Goal: Task Accomplishment & Management: Manage account settings

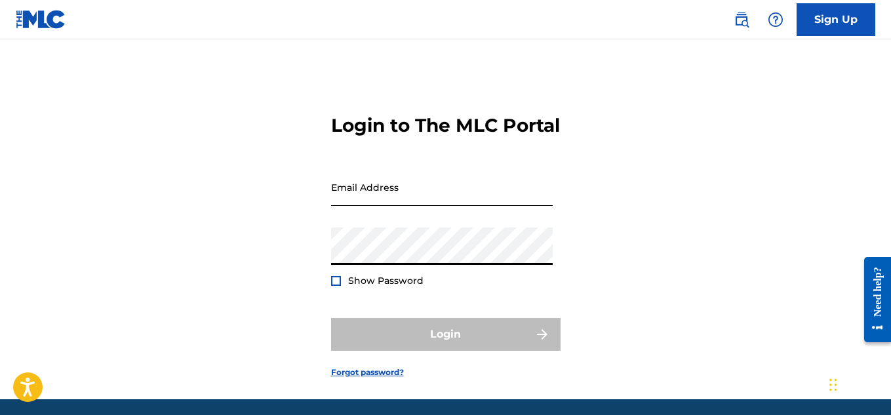
type input "[EMAIL_ADDRESS][DOMAIN_NAME]"
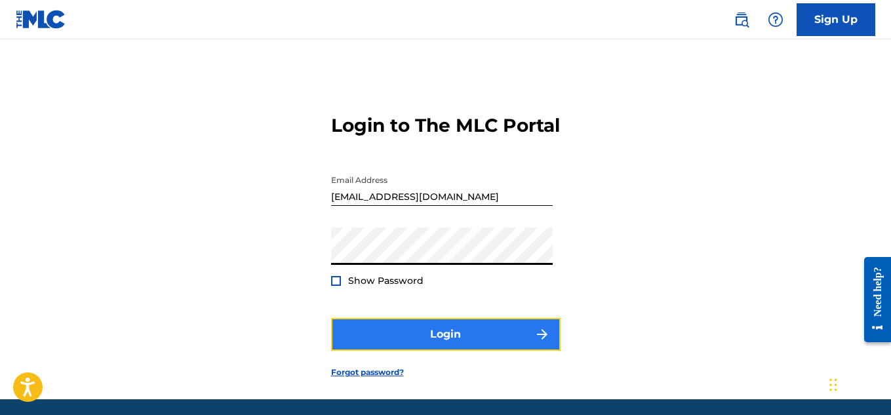
click at [429, 351] on button "Login" at bounding box center [445, 334] width 229 height 33
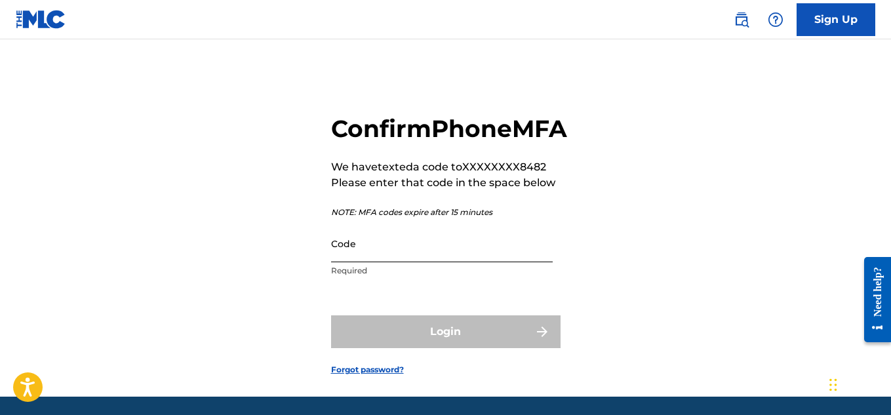
click at [392, 262] on input "Code" at bounding box center [442, 243] width 222 height 37
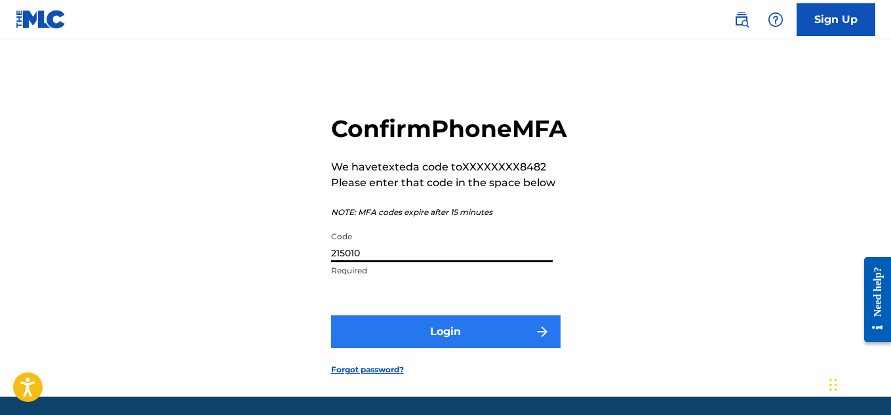
type input "215010"
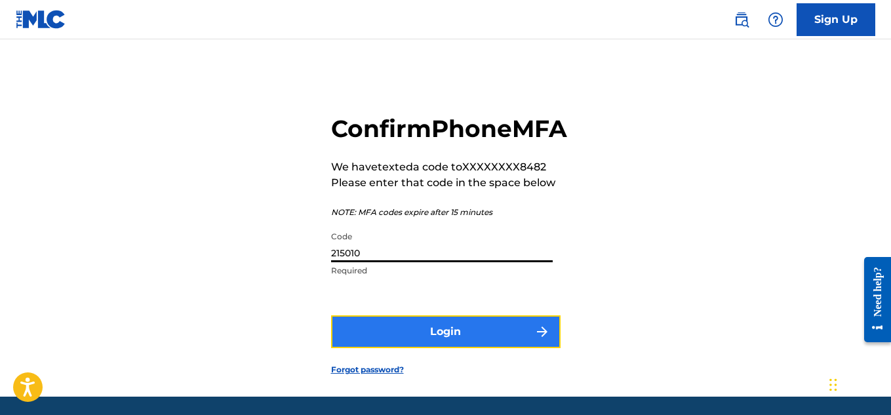
click at [420, 348] on button "Login" at bounding box center [445, 331] width 229 height 33
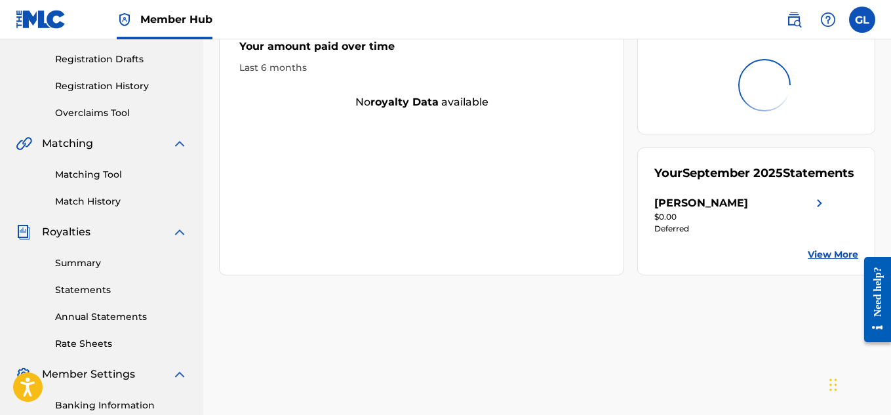
scroll to position [215, 0]
click at [77, 265] on link "Summary" at bounding box center [121, 263] width 132 height 14
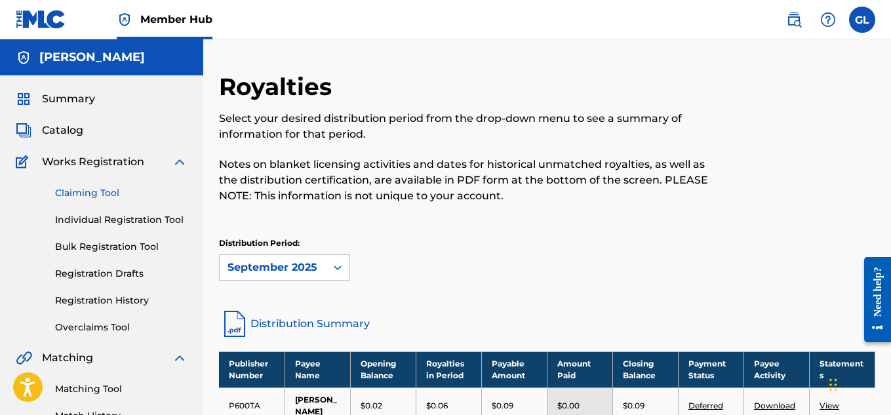
click at [85, 191] on link "Claiming Tool" at bounding box center [121, 193] width 132 height 14
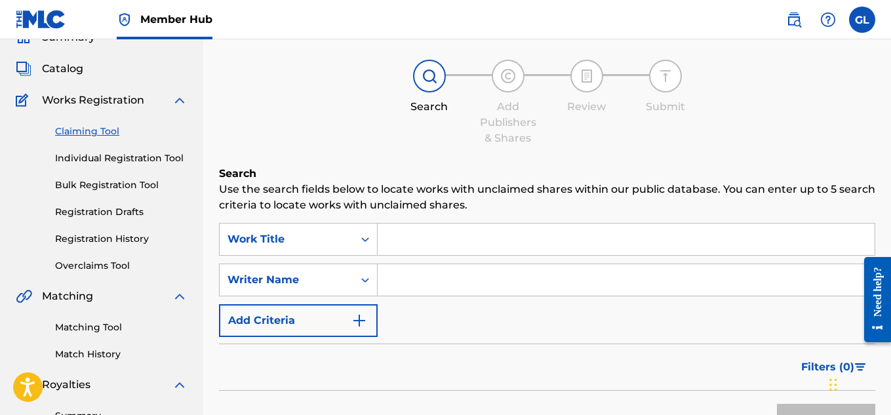
scroll to position [63, 0]
click at [107, 213] on link "Registration Drafts" at bounding box center [121, 211] width 132 height 14
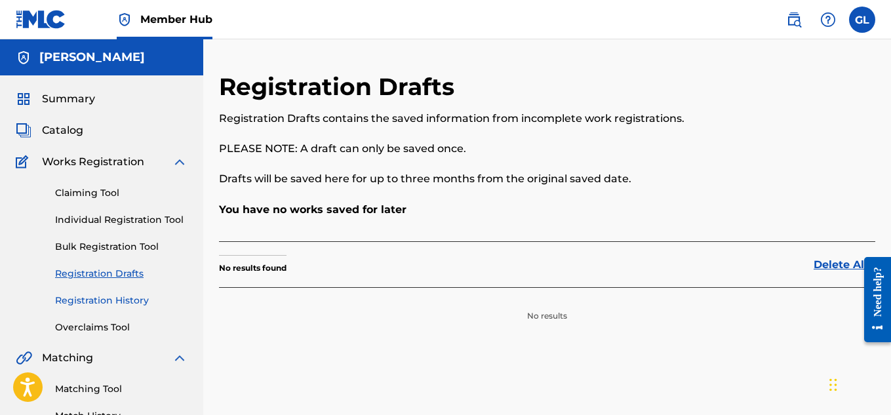
click at [105, 299] on link "Registration History" at bounding box center [121, 301] width 132 height 14
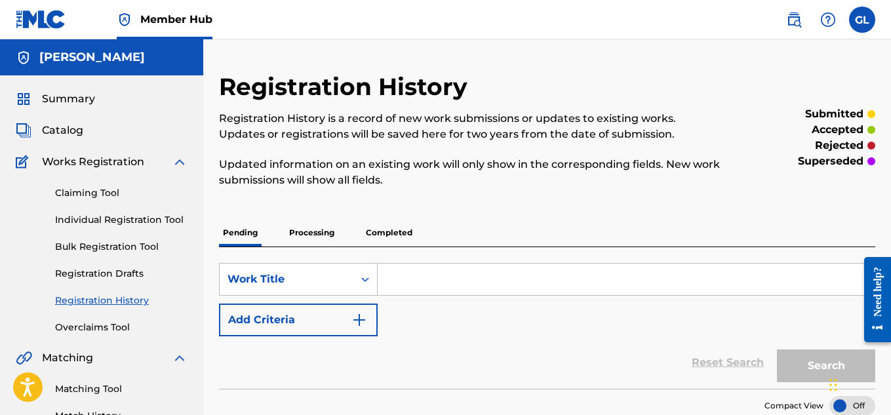
click at [362, 235] on p "Completed" at bounding box center [389, 233] width 54 height 28
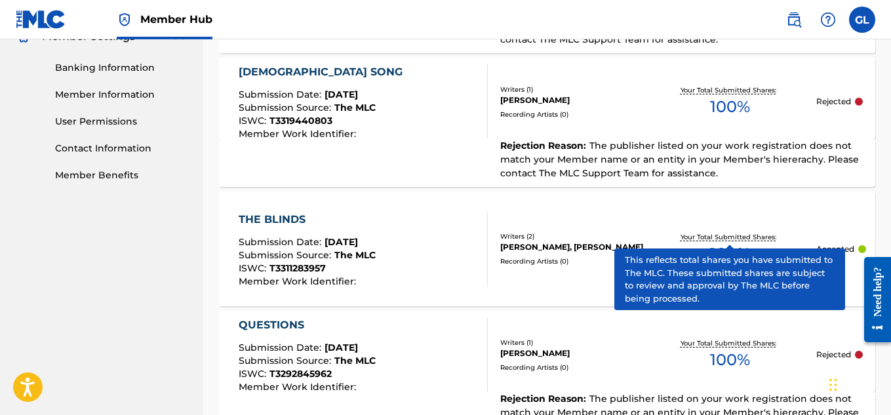
scroll to position [551, 0]
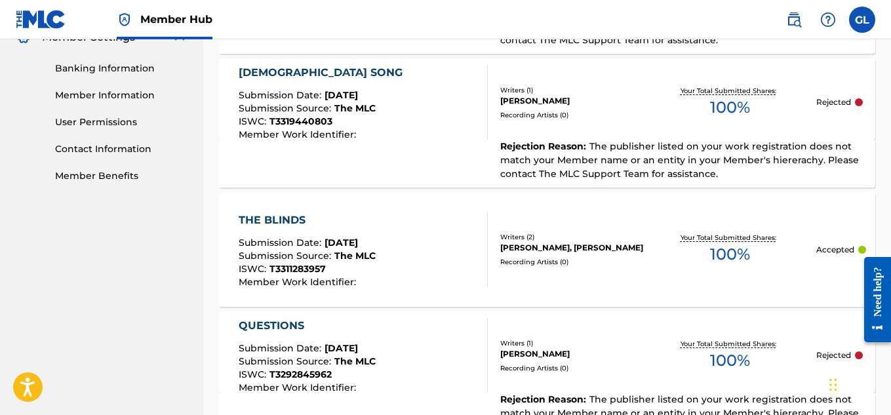
click at [333, 228] on div "THE BLINDS Submission Date : [DATE] Submission Source : The MLC ISWC : T3311283…" at bounding box center [307, 249] width 137 height 75
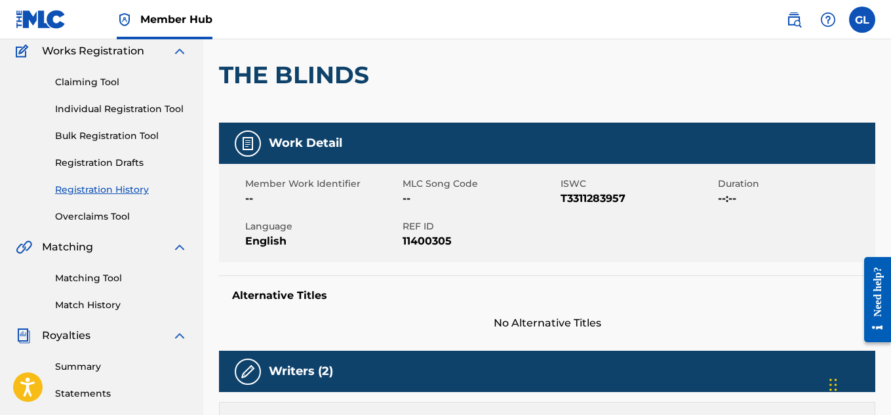
scroll to position [103, 0]
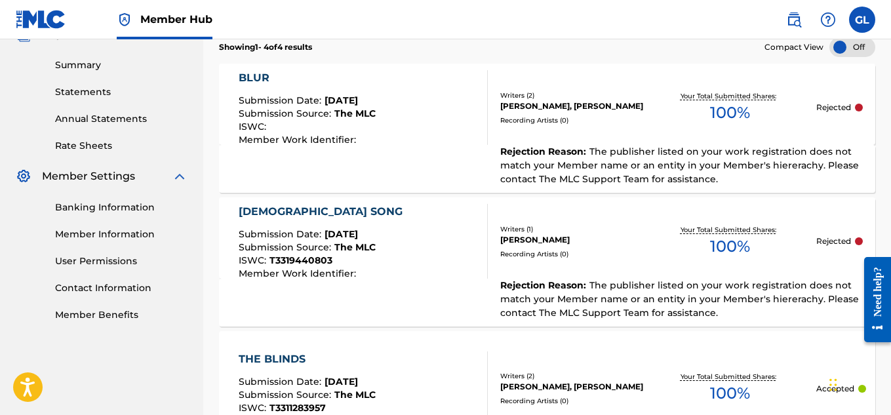
scroll to position [413, 0]
click at [393, 106] on div "BLUR Submission Date : [DATE] Submission Source : The MLC ISWC : Member Work Id…" at bounding box center [363, 106] width 249 height 75
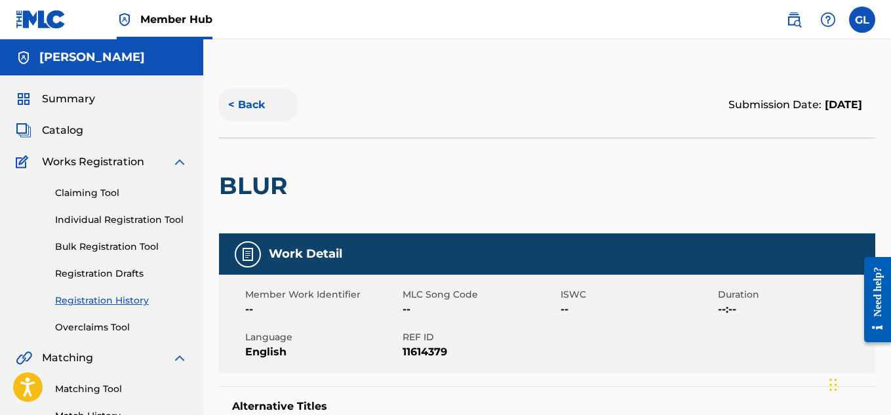
click at [243, 98] on button "< Back" at bounding box center [258, 104] width 79 height 33
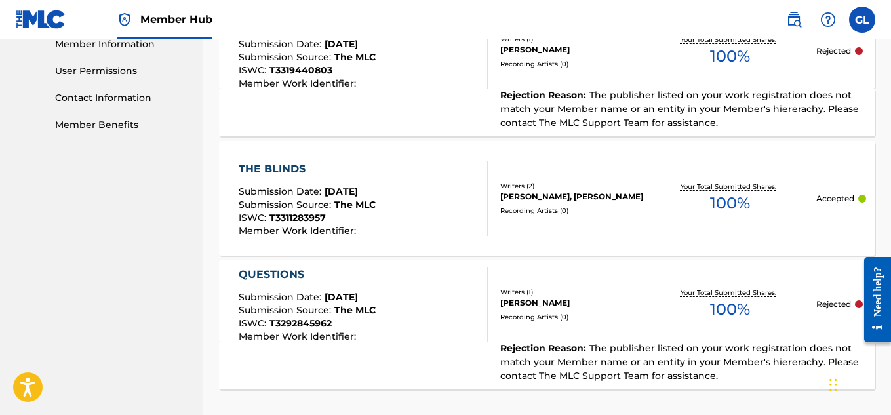
scroll to position [604, 0]
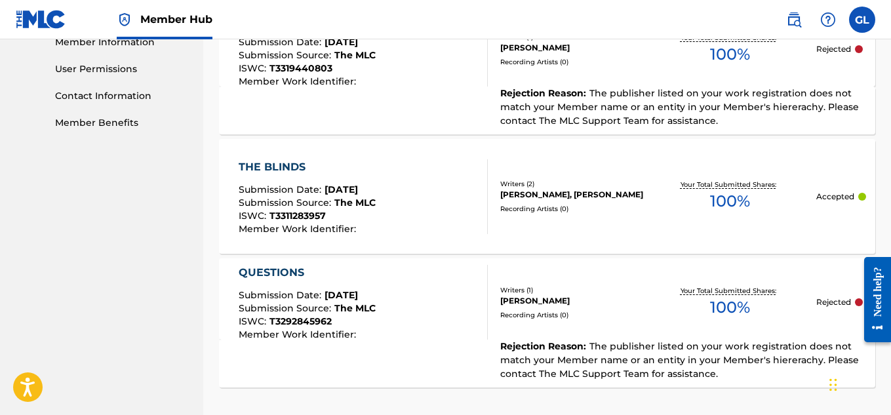
click at [273, 169] on div "THE BLINDS" at bounding box center [307, 167] width 137 height 16
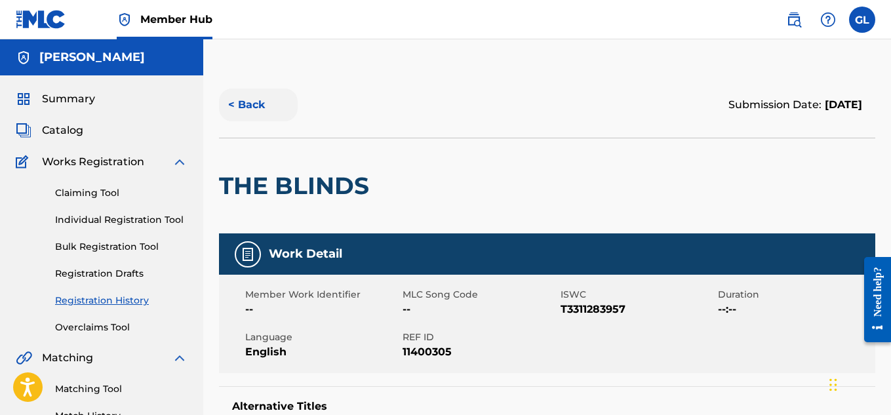
click at [244, 107] on button "< Back" at bounding box center [258, 104] width 79 height 33
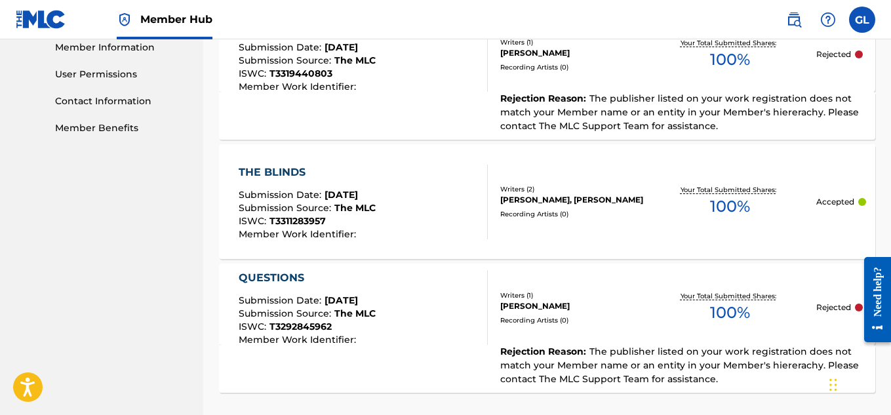
scroll to position [600, 0]
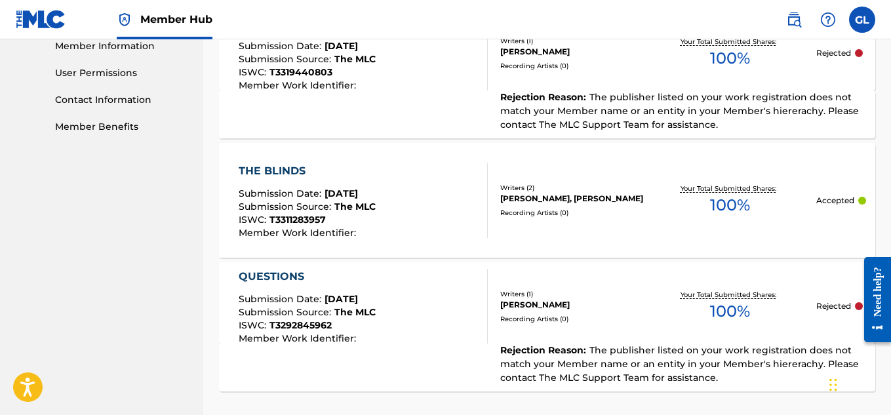
click at [512, 324] on div "QUESTIONS Submission Date : [DATE] Submission Source : The MLC ISWC : T32928459…" at bounding box center [547, 302] width 656 height 81
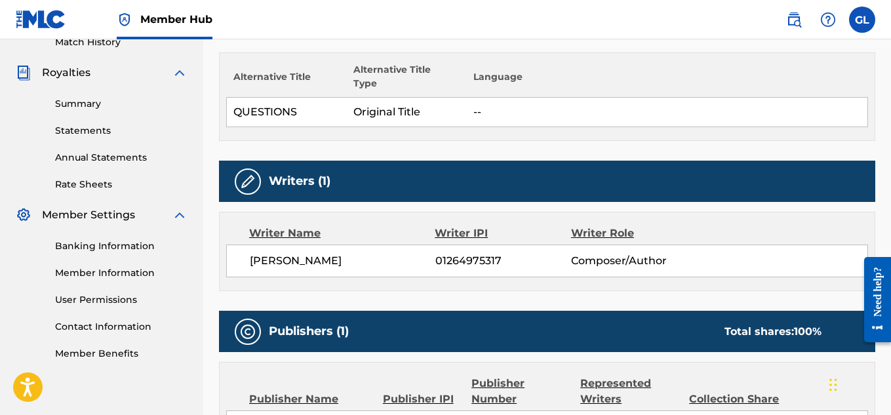
scroll to position [370, 0]
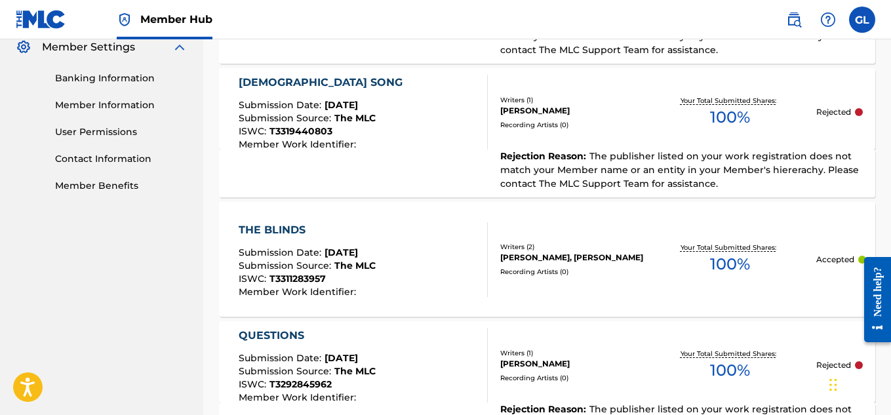
scroll to position [545, 0]
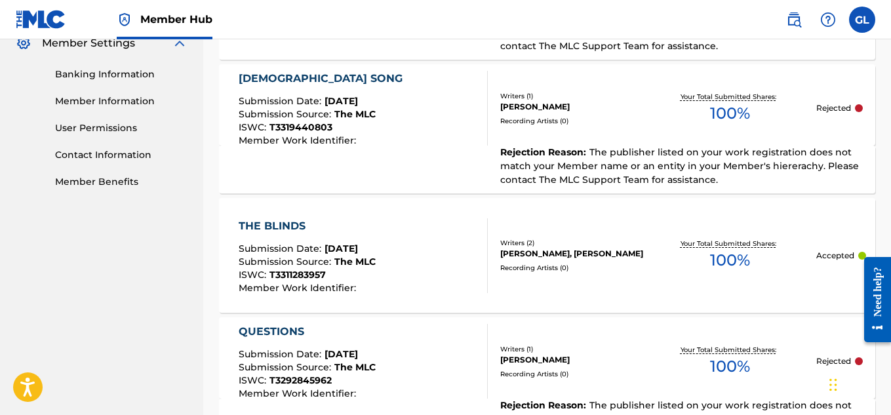
click at [485, 220] on div at bounding box center [481, 255] width 10 height 75
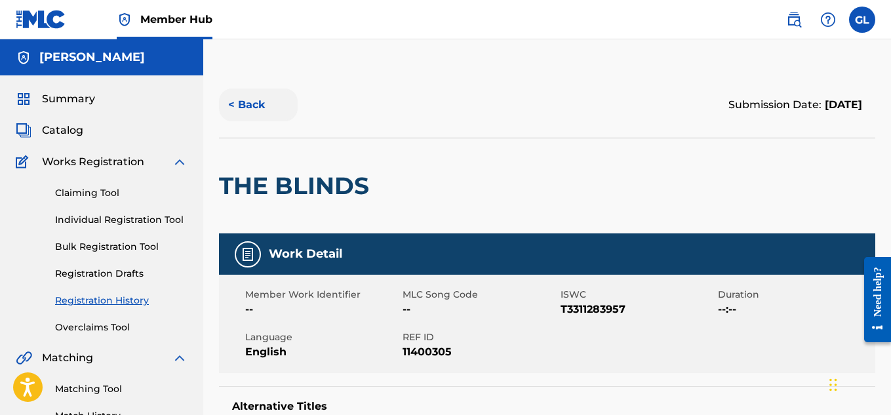
click at [241, 106] on button "< Back" at bounding box center [258, 104] width 79 height 33
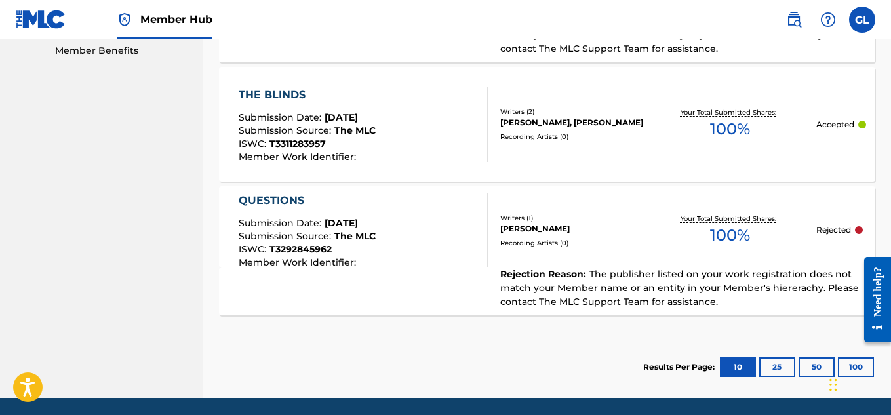
scroll to position [722, 0]
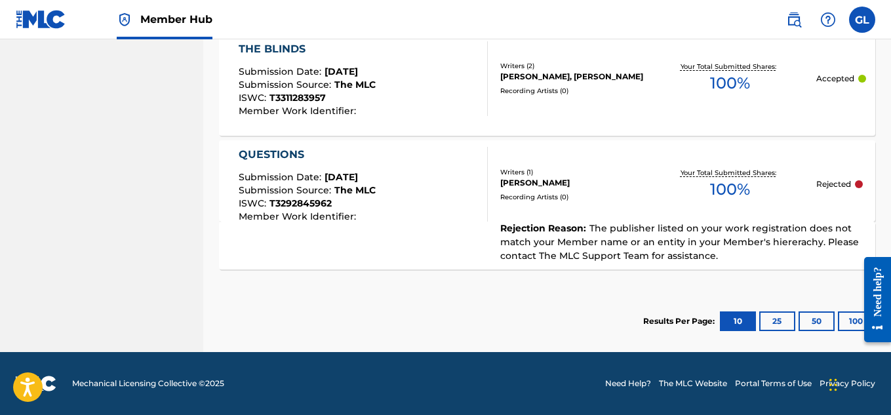
click at [579, 222] on div "Rejection Reason : The publisher listed on your work registration does not matc…" at bounding box center [676, 242] width 376 height 41
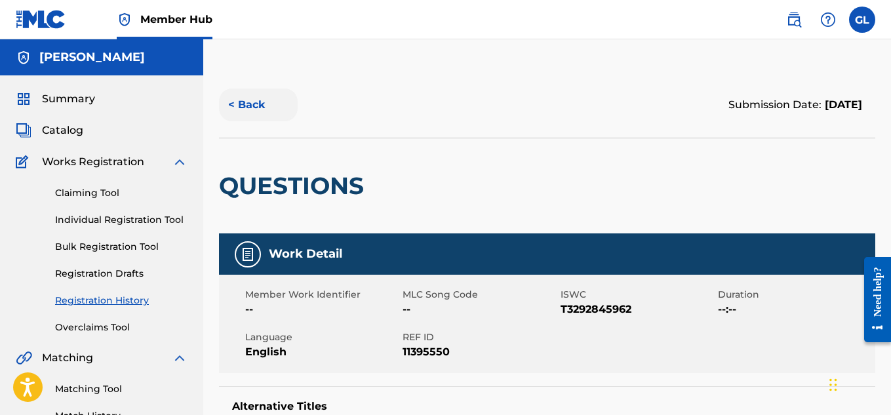
click at [237, 102] on button "< Back" at bounding box center [258, 104] width 79 height 33
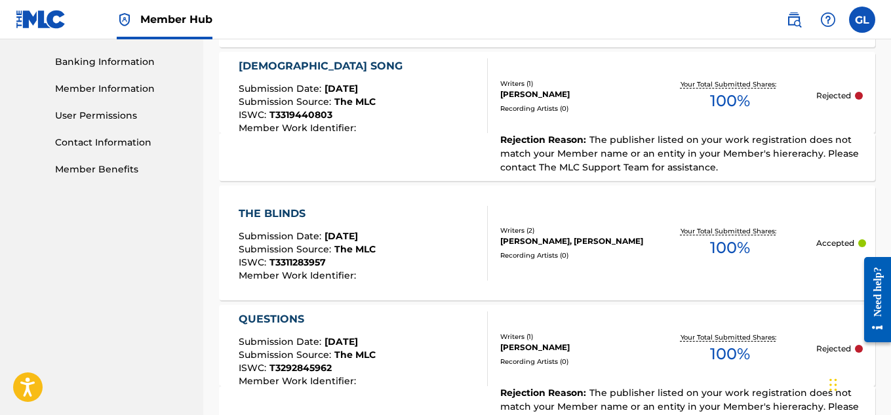
scroll to position [562, 0]
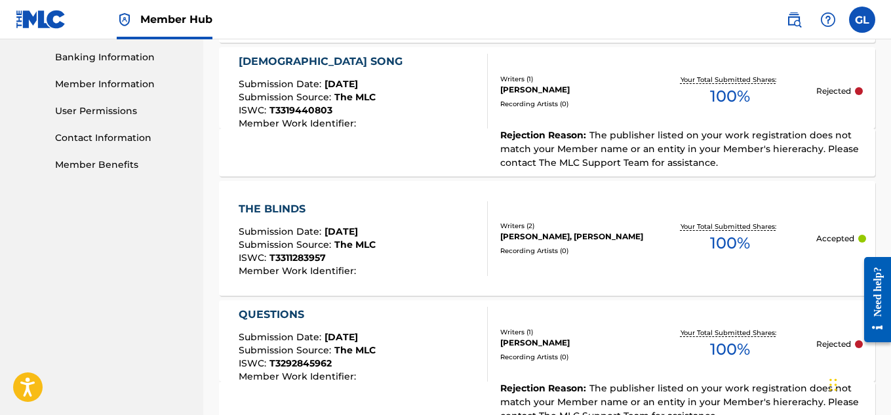
click at [337, 209] on div "THE BLINDS" at bounding box center [307, 209] width 137 height 16
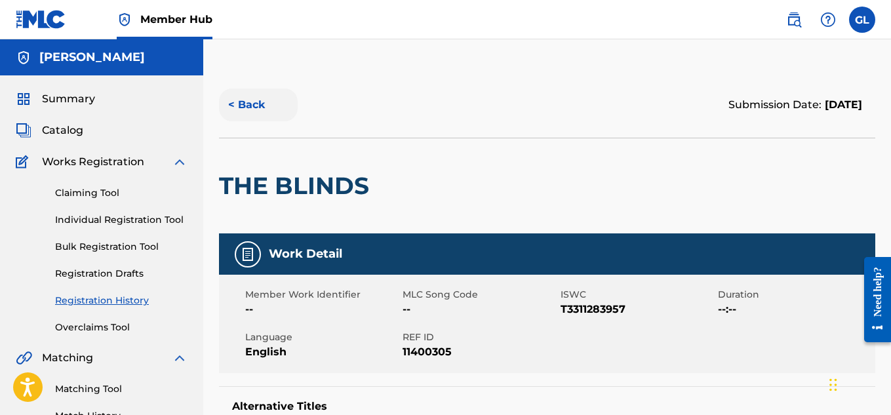
click at [235, 102] on button "< Back" at bounding box center [258, 104] width 79 height 33
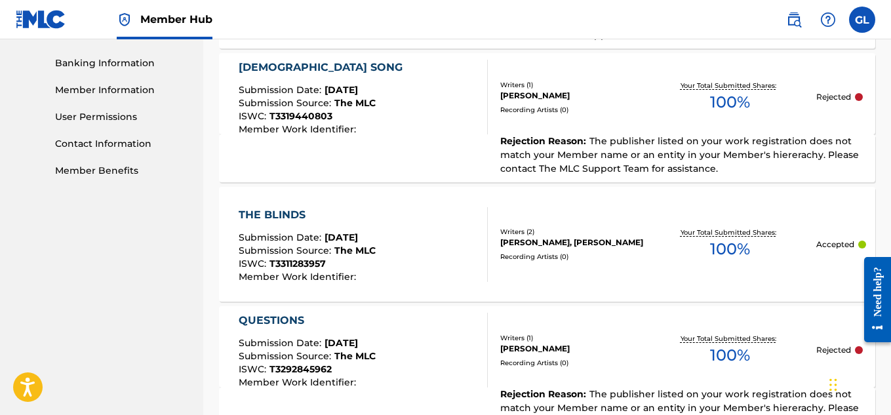
scroll to position [560, 0]
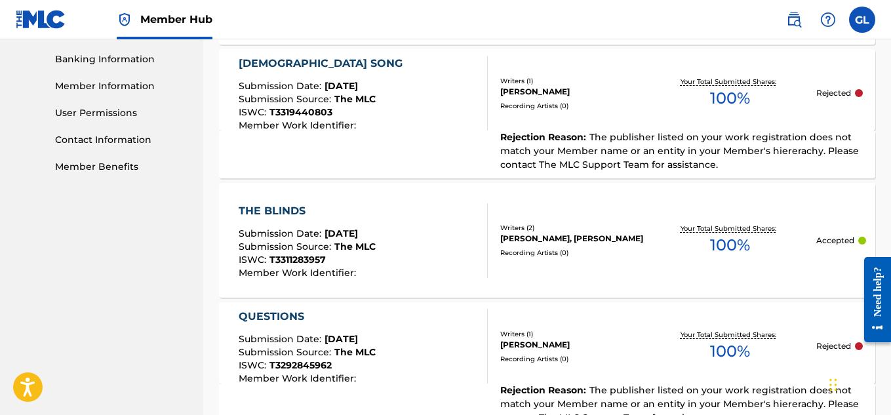
click at [434, 113] on div "[DEMOGRAPHIC_DATA] SONG Submission Date : [DATE] Submission Source : The MLC IS…" at bounding box center [363, 93] width 249 height 75
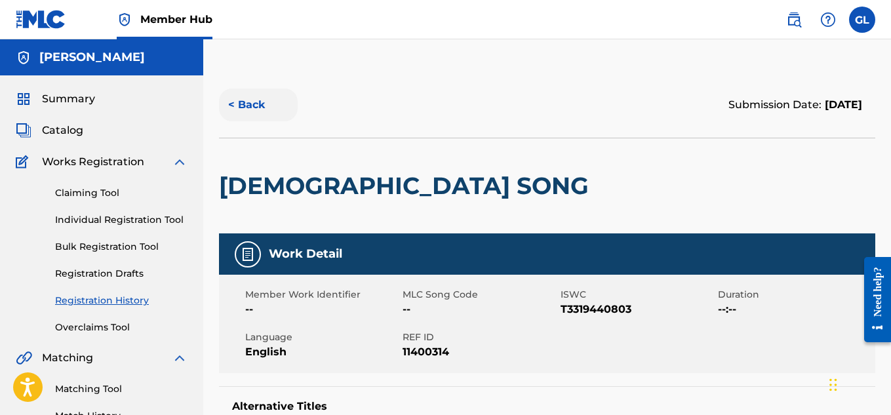
click at [242, 109] on button "< Back" at bounding box center [258, 104] width 79 height 33
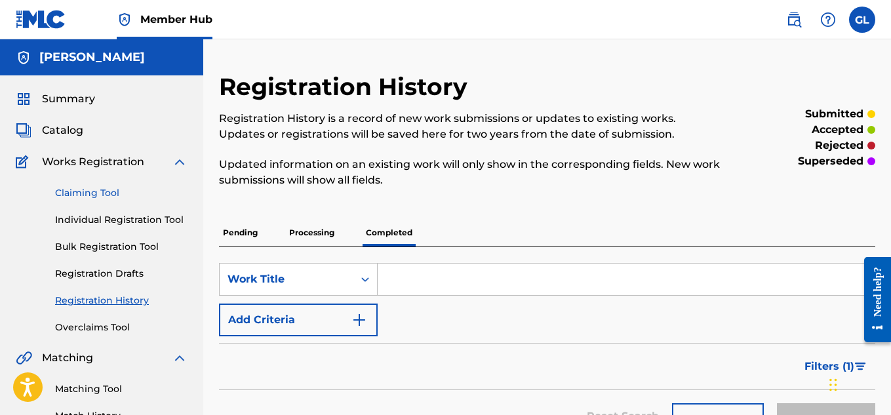
click at [100, 192] on link "Claiming Tool" at bounding box center [121, 193] width 132 height 14
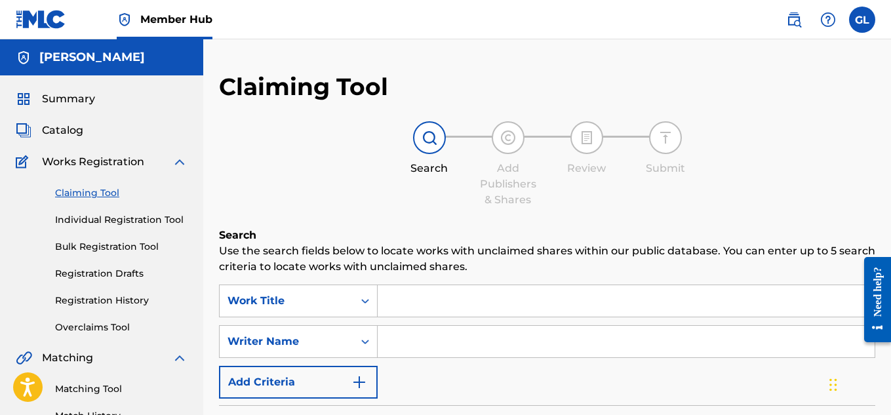
click at [399, 305] on input "Search Form" at bounding box center [625, 300] width 497 height 31
click at [391, 339] on input "Search Form" at bounding box center [625, 341] width 497 height 31
type input "[PERSON_NAME]"
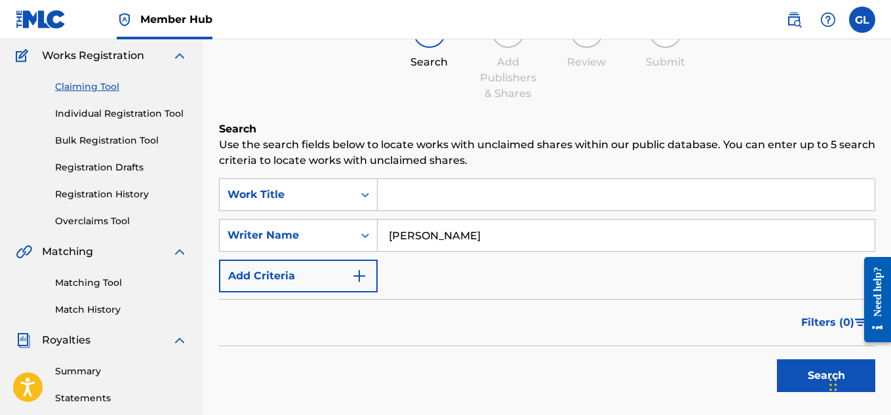
scroll to position [132, 0]
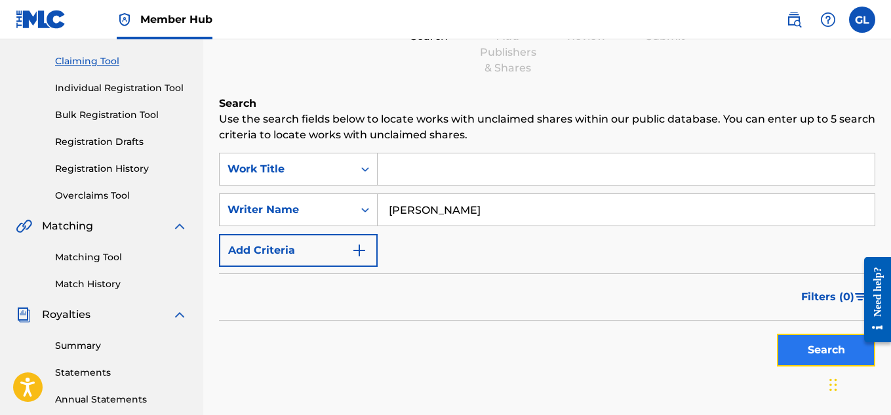
click at [833, 339] on button "Search" at bounding box center [826, 350] width 98 height 33
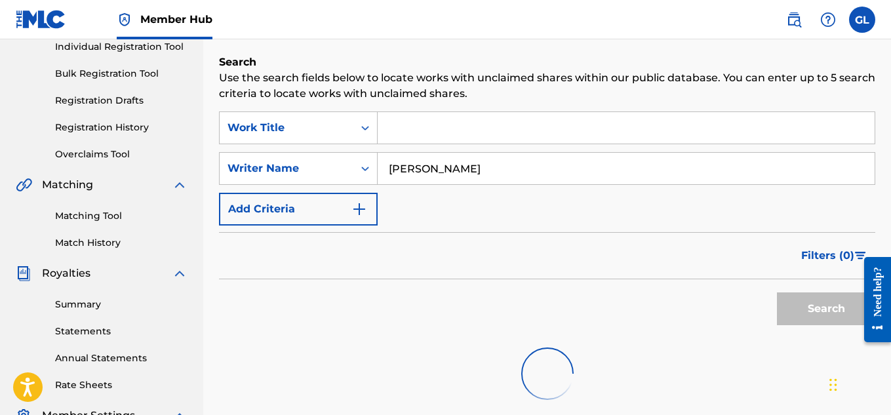
scroll to position [170, 0]
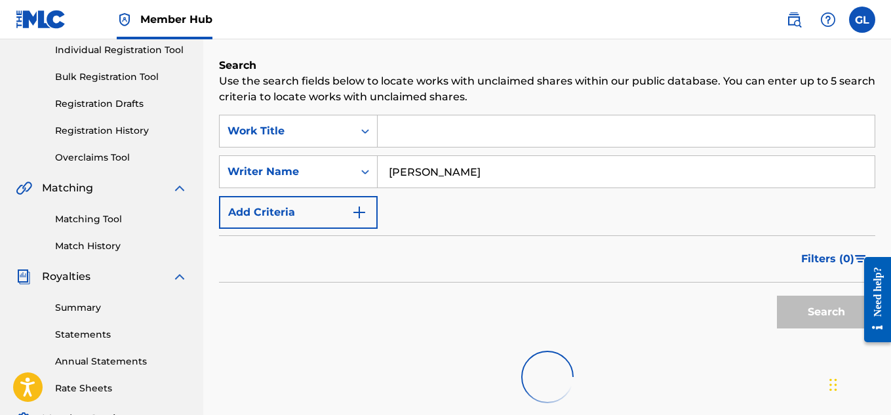
click at [410, 128] on input "Search Form" at bounding box center [625, 130] width 497 height 31
click at [359, 128] on icon "Search Form" at bounding box center [364, 131] width 13 height 13
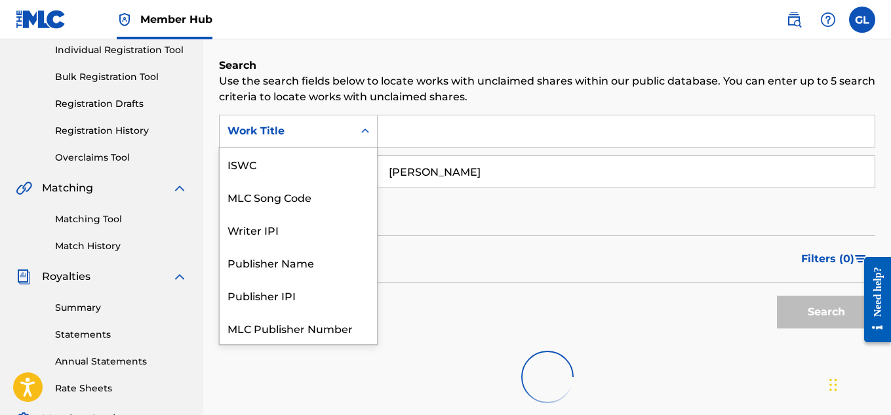
scroll to position [33, 0]
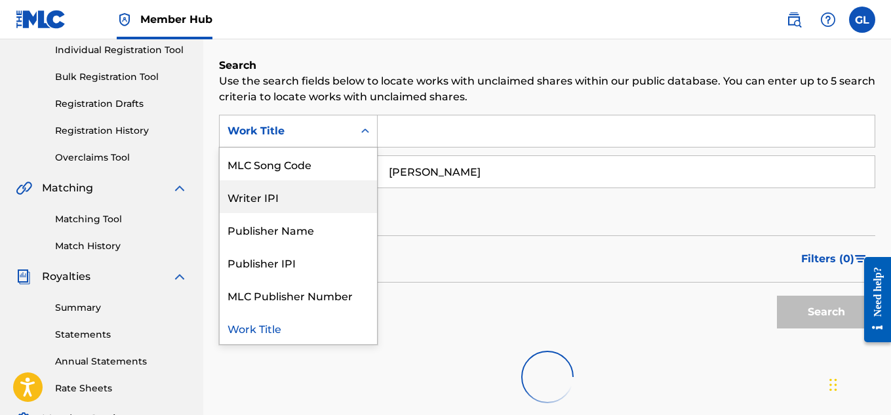
click at [302, 203] on div "Writer IPI" at bounding box center [298, 196] width 157 height 33
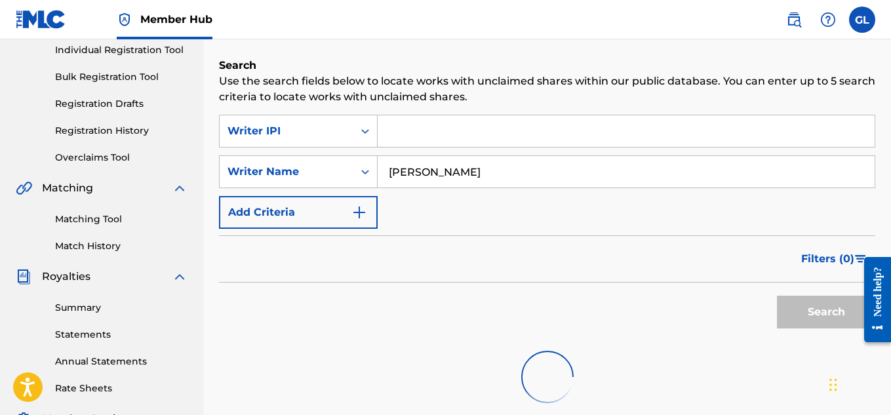
click at [401, 134] on input "Search Form" at bounding box center [625, 130] width 497 height 31
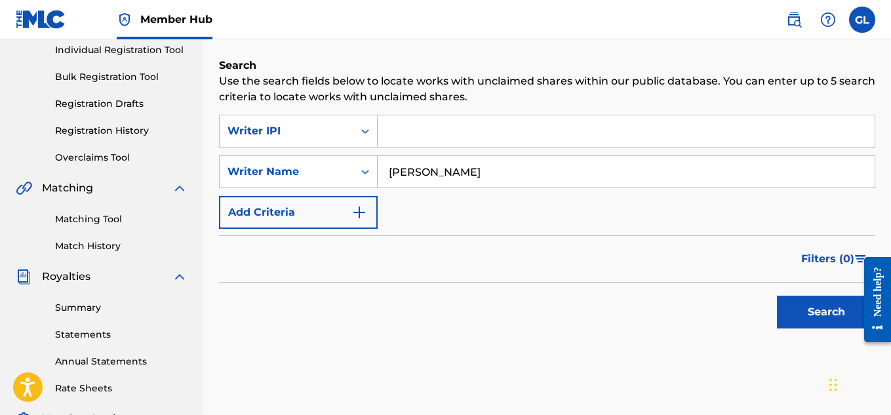
paste input "01264975317"
type input "01264975317"
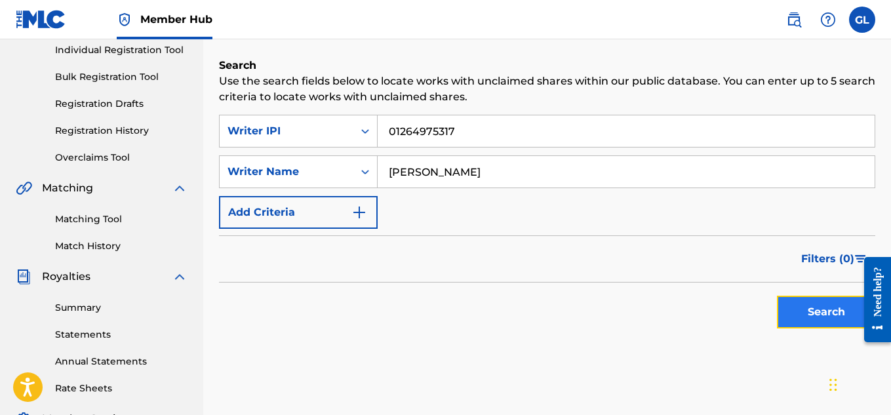
click at [826, 317] on button "Search" at bounding box center [826, 312] width 98 height 33
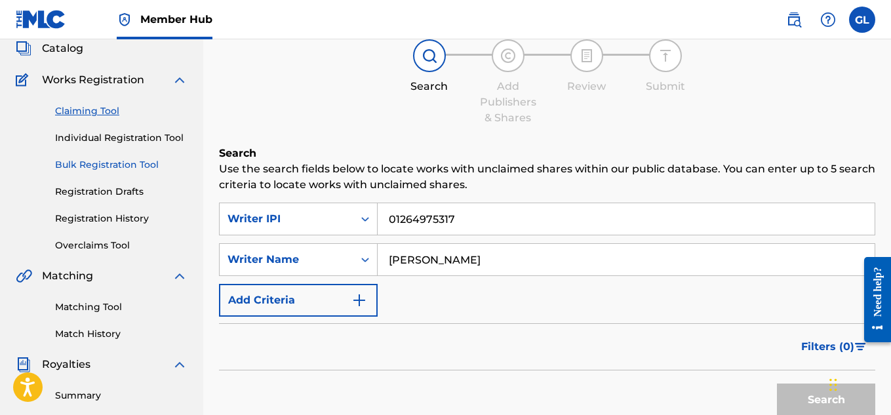
scroll to position [0, 0]
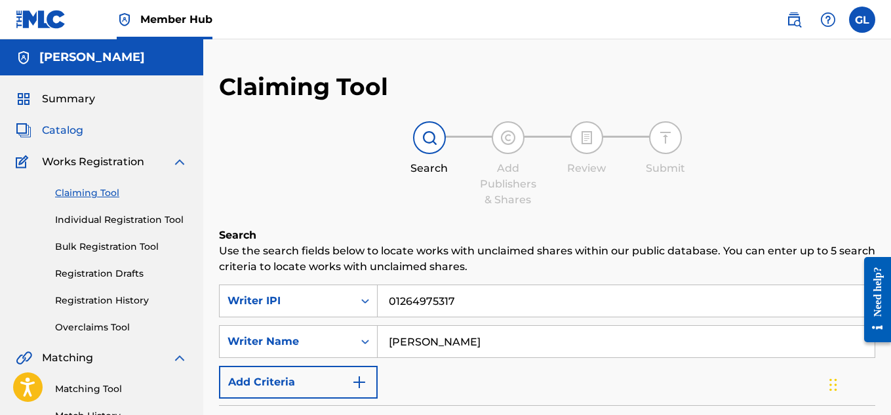
click at [77, 128] on span "Catalog" at bounding box center [62, 131] width 41 height 16
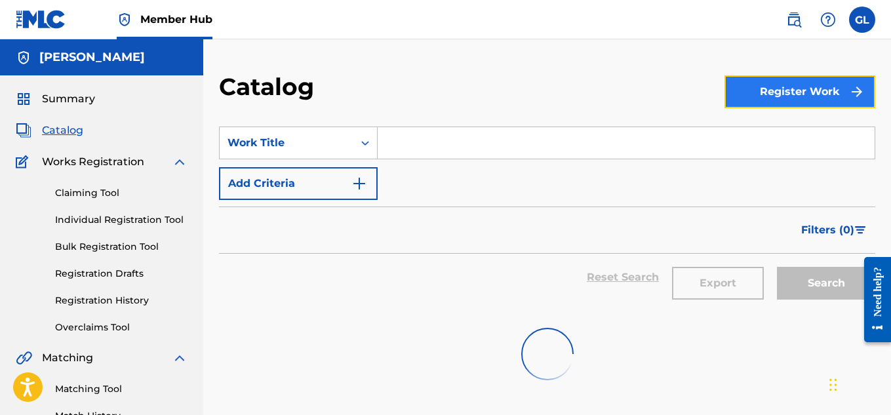
click at [745, 92] on button "Register Work" at bounding box center [799, 91] width 151 height 33
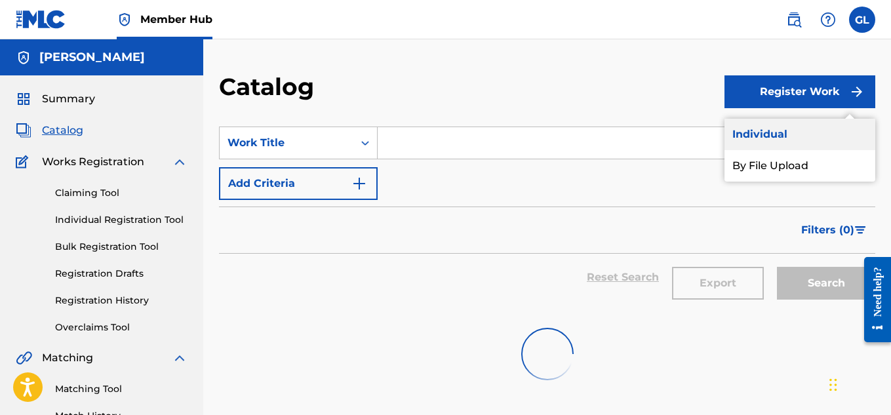
click at [753, 130] on link "Individual" at bounding box center [799, 134] width 151 height 31
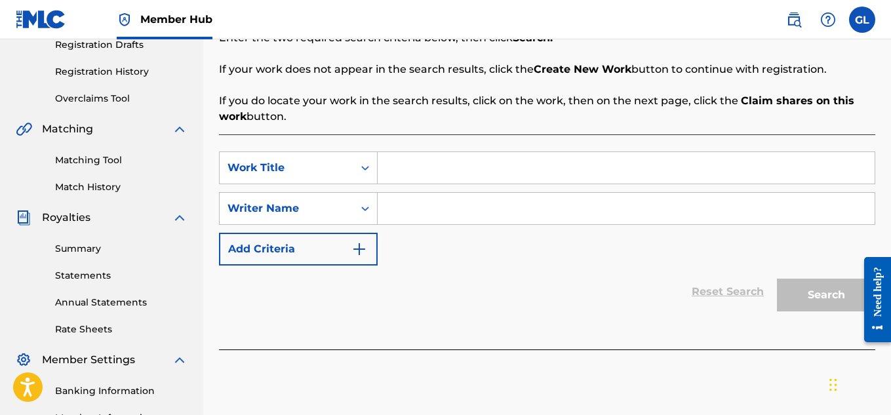
scroll to position [225, 0]
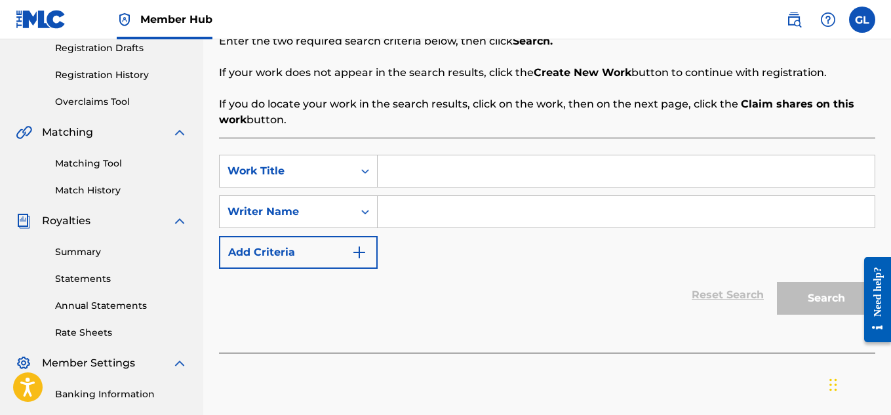
click at [440, 208] on input "Search Form" at bounding box center [625, 211] width 497 height 31
click at [440, 209] on input "Search Form" at bounding box center [625, 211] width 497 height 31
type input "[PERSON_NAME]"
click at [593, 265] on div "SearchWithCriteria03c3a8cd-5717-42e0-8271-bd7a7e4a8e49 Work Title SearchWithCri…" at bounding box center [547, 212] width 656 height 114
click at [497, 172] on input "Search Form" at bounding box center [625, 170] width 497 height 31
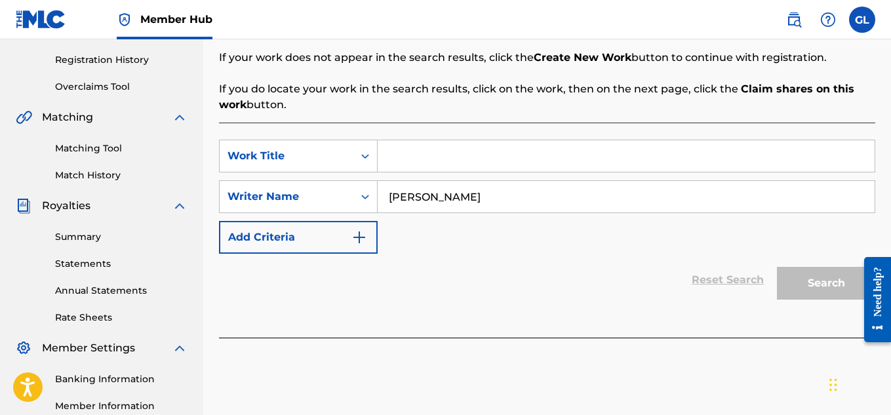
scroll to position [237, 0]
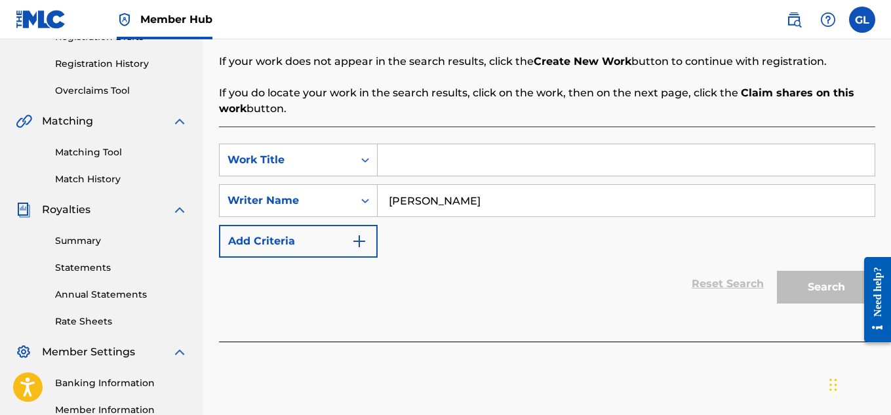
click at [427, 158] on input "Search Form" at bounding box center [625, 159] width 497 height 31
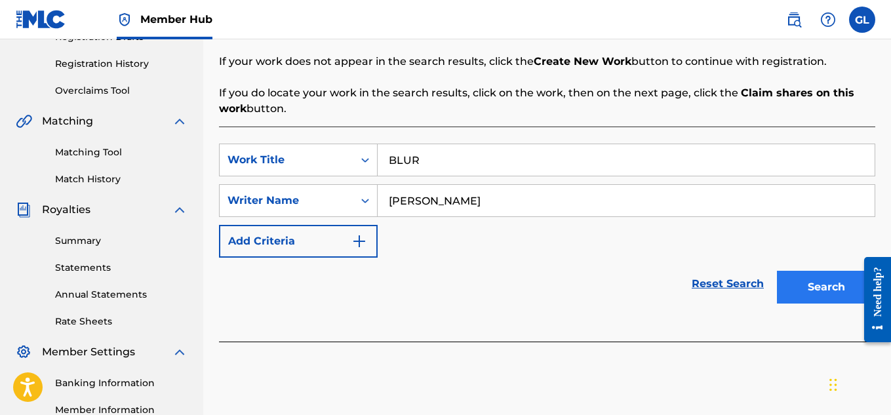
type input "BLUR"
click at [821, 283] on button "Search" at bounding box center [826, 287] width 98 height 33
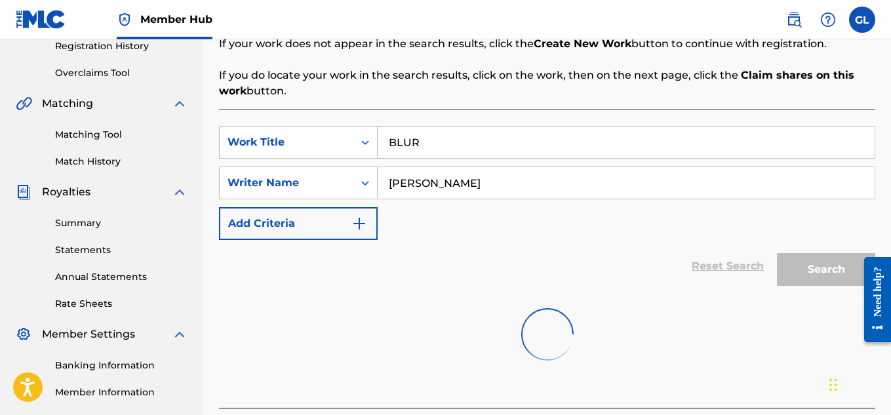
scroll to position [252, 0]
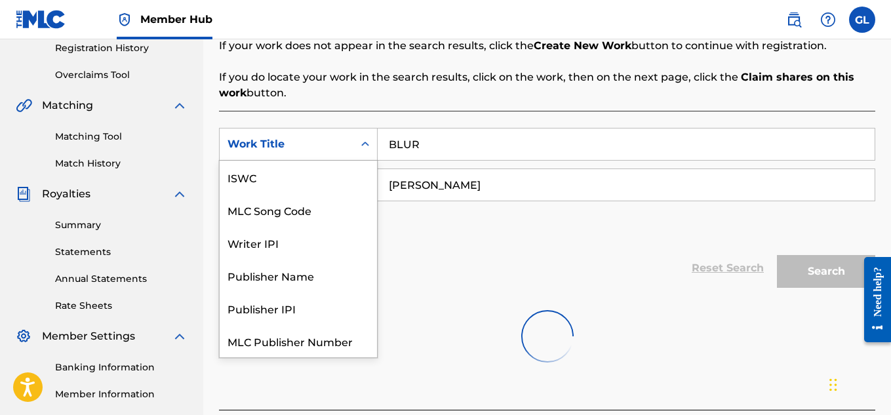
click at [356, 145] on div "Search Form" at bounding box center [365, 144] width 24 height 24
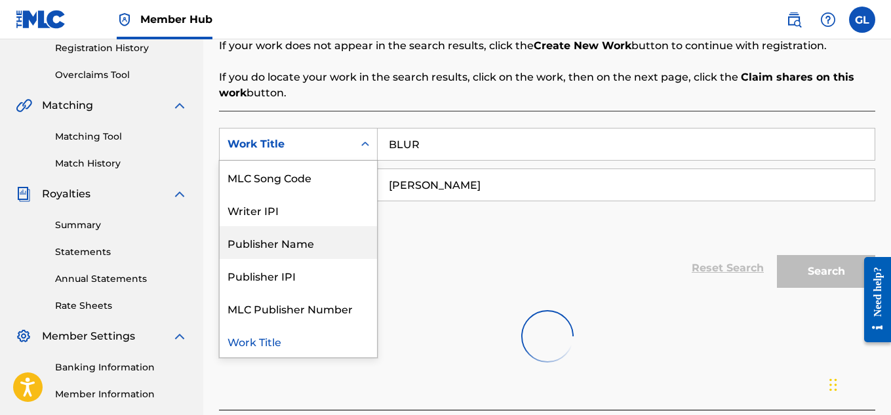
scroll to position [0, 0]
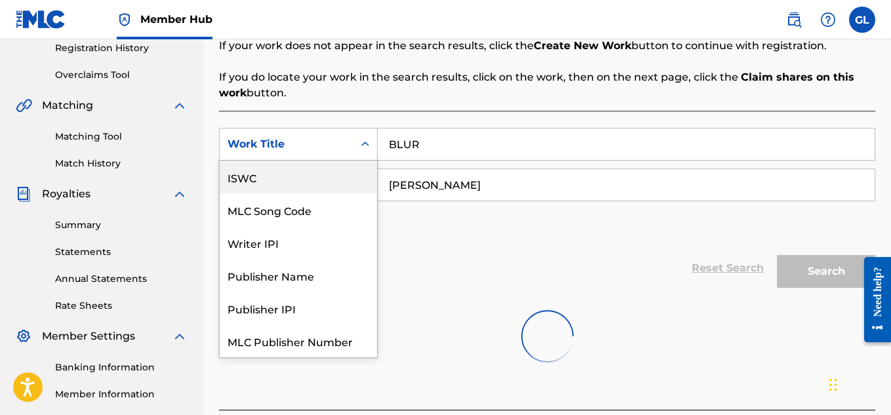
click at [316, 183] on div "ISWC" at bounding box center [298, 177] width 157 height 33
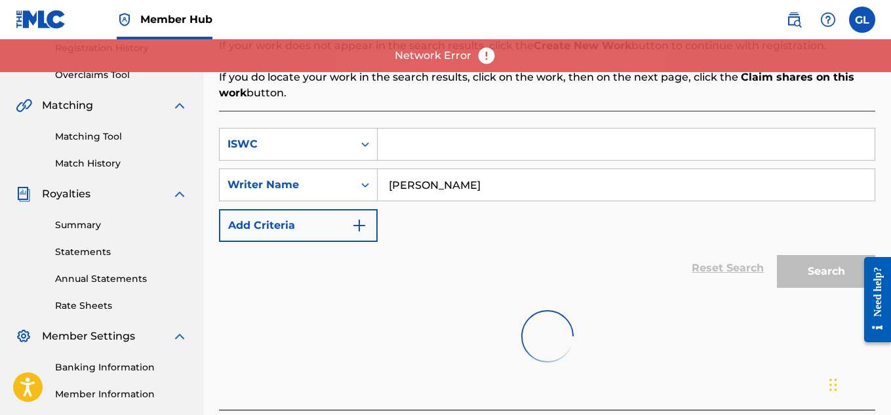
click at [403, 142] on input "Search Form" at bounding box center [625, 143] width 497 height 31
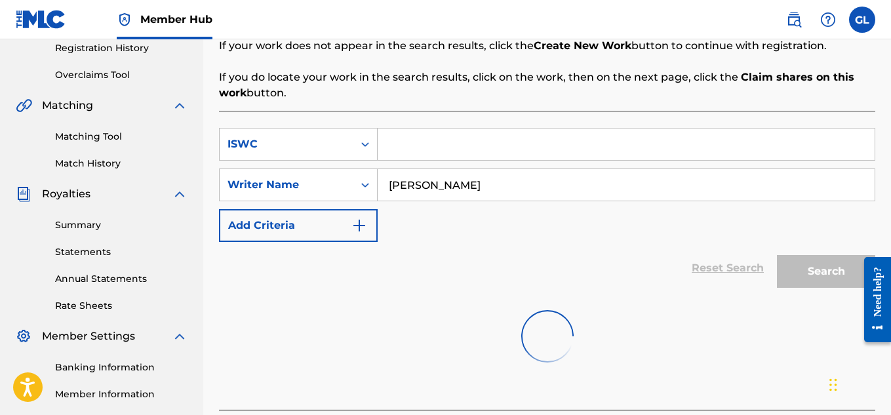
paste input "T3344198585"
type input "T3344198585"
click at [661, 231] on div "SearchWithCriteriaf01839b5-8683-4fe0-af83-bf5513460b19 ISWC T3344198585 SearchW…" at bounding box center [547, 185] width 656 height 114
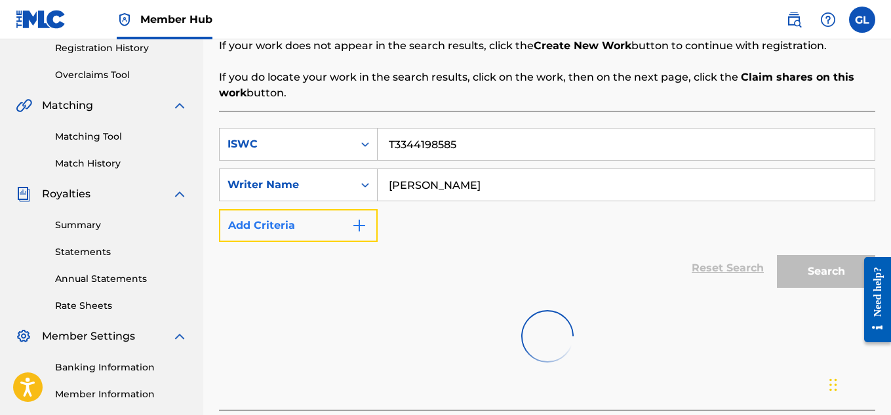
click at [352, 239] on button "Add Criteria" at bounding box center [298, 225] width 159 height 33
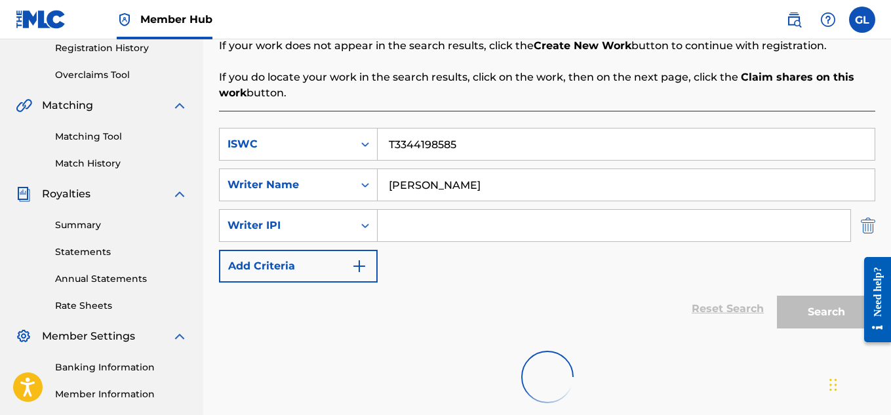
click at [866, 231] on img "Search Form" at bounding box center [867, 225] width 14 height 33
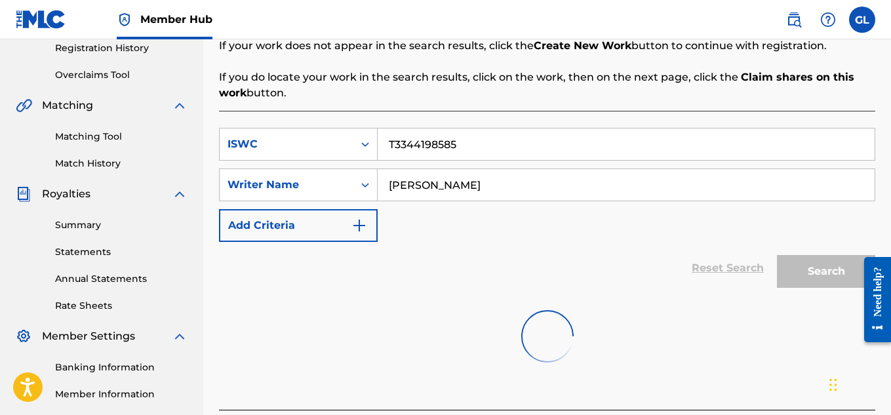
click at [720, 264] on div "Reset Search Search" at bounding box center [547, 268] width 656 height 52
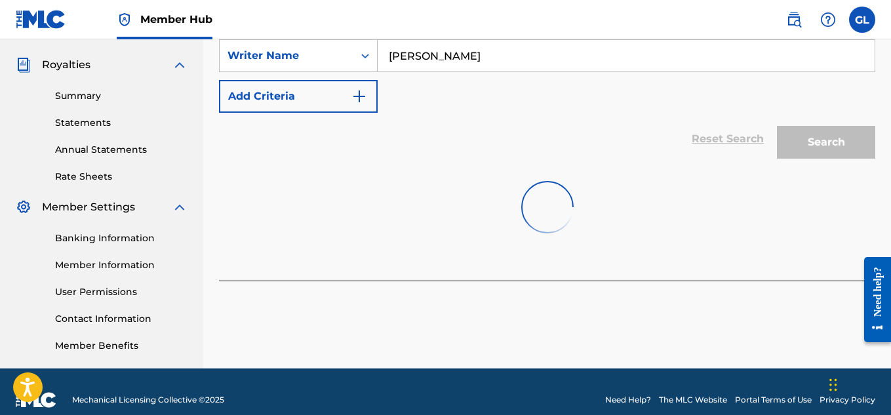
scroll to position [398, 0]
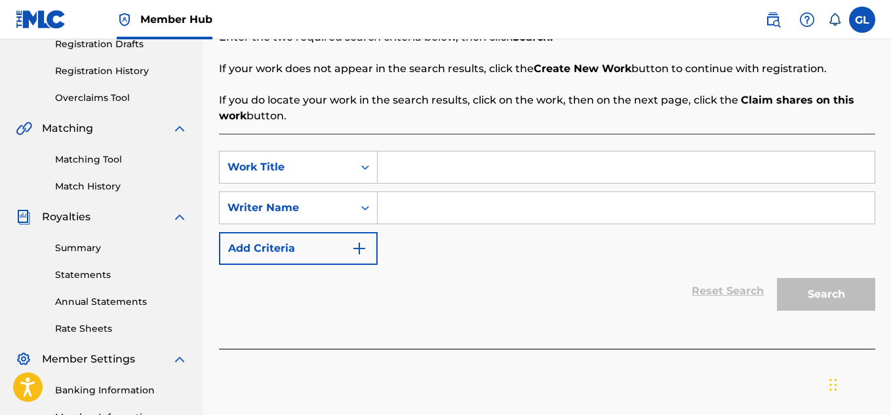
scroll to position [231, 0]
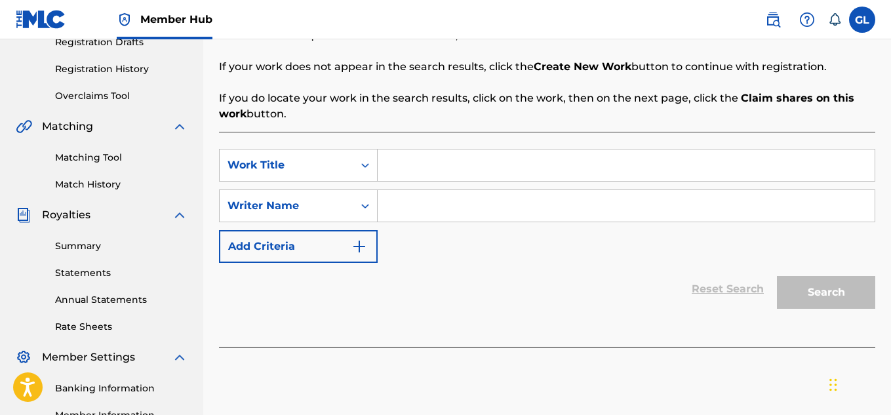
click at [418, 176] on input "Search Form" at bounding box center [625, 164] width 497 height 31
click at [331, 170] on div "Work Title" at bounding box center [286, 165] width 118 height 16
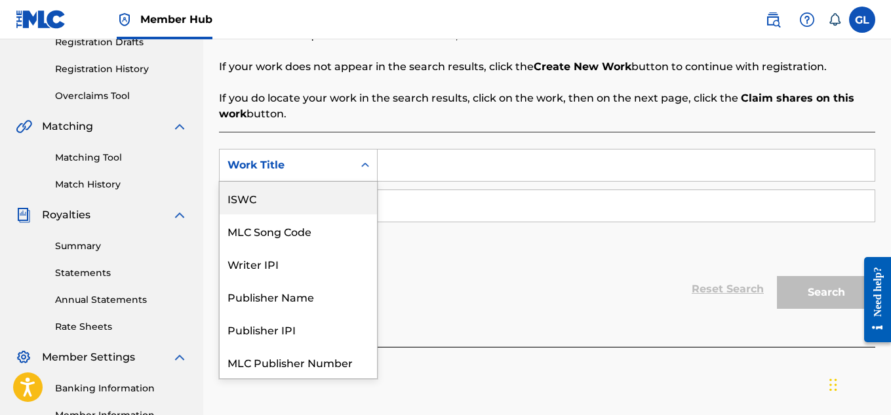
click at [292, 203] on div "ISWC" at bounding box center [298, 198] width 157 height 33
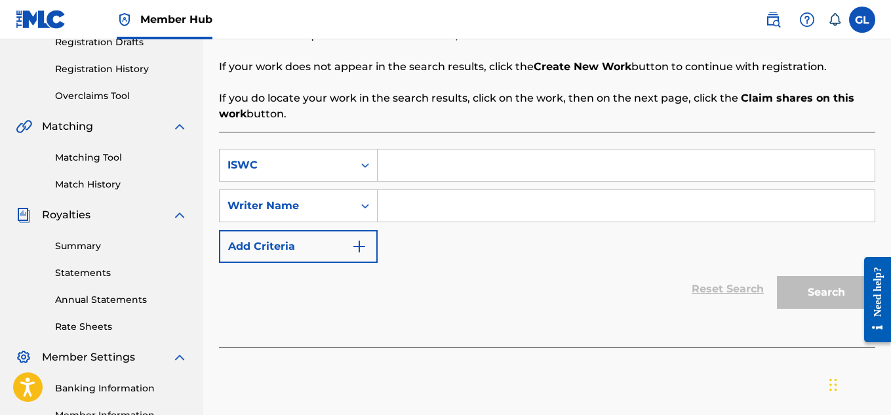
click at [425, 168] on input "Search Form" at bounding box center [625, 164] width 497 height 31
paste input "T3344198585"
type input "T3344198585"
click at [421, 204] on input "Search Form" at bounding box center [625, 205] width 497 height 31
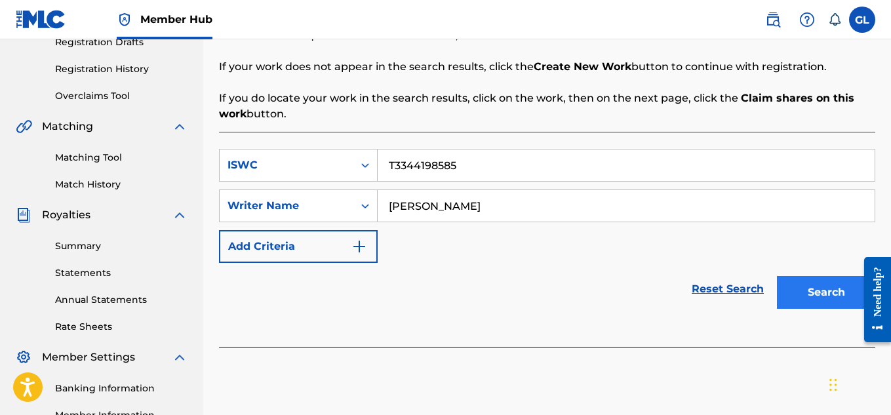
type input "[PERSON_NAME]"
click at [813, 302] on button "Search" at bounding box center [826, 292] width 98 height 33
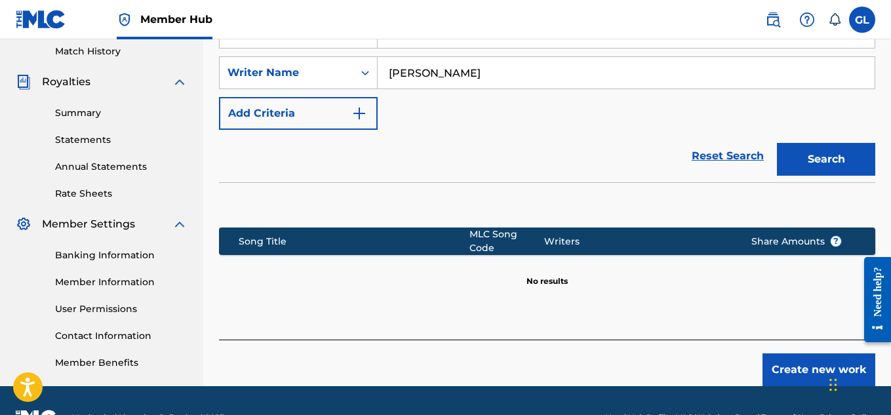
scroll to position [398, 0]
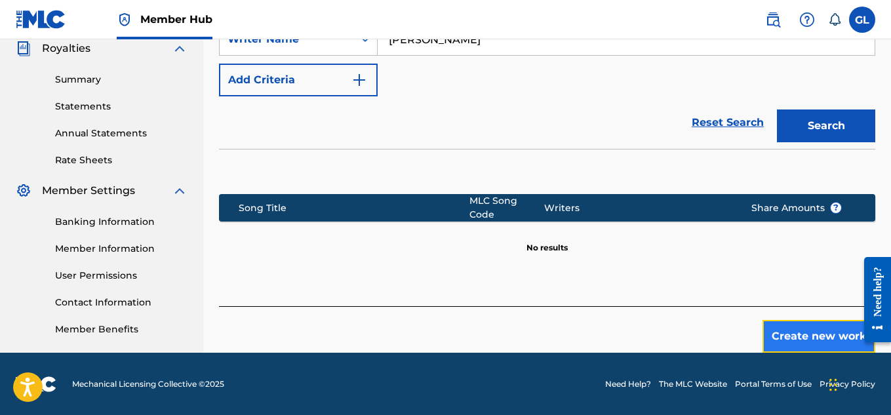
click at [798, 322] on button "Create new work" at bounding box center [818, 336] width 113 height 33
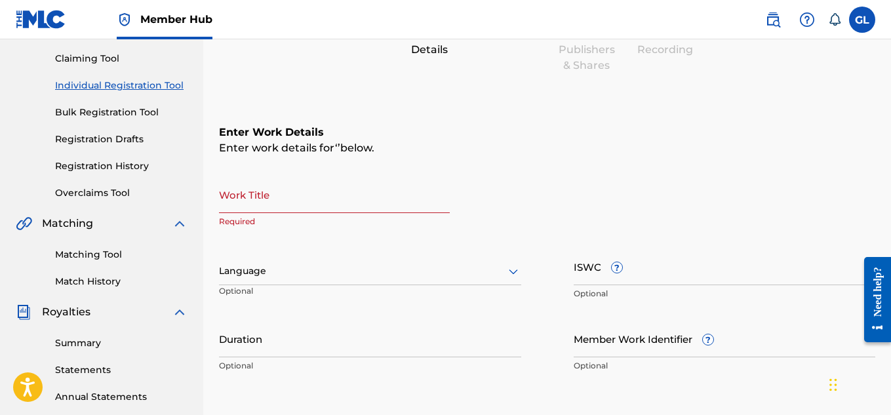
scroll to position [128, 0]
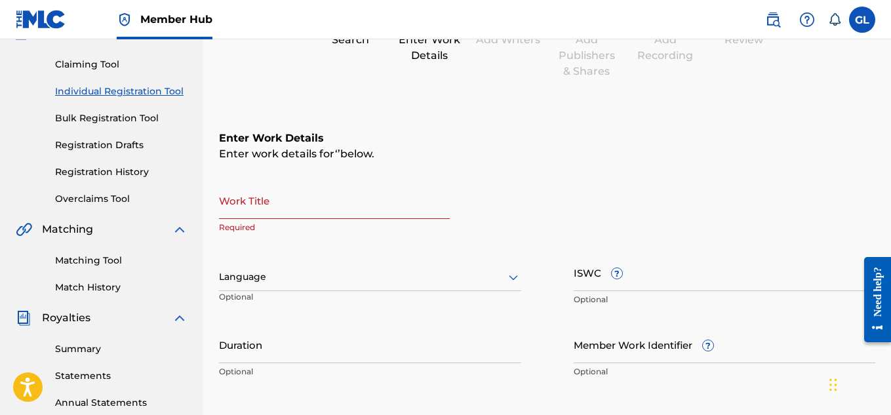
click at [351, 205] on input "Work Title" at bounding box center [334, 200] width 231 height 37
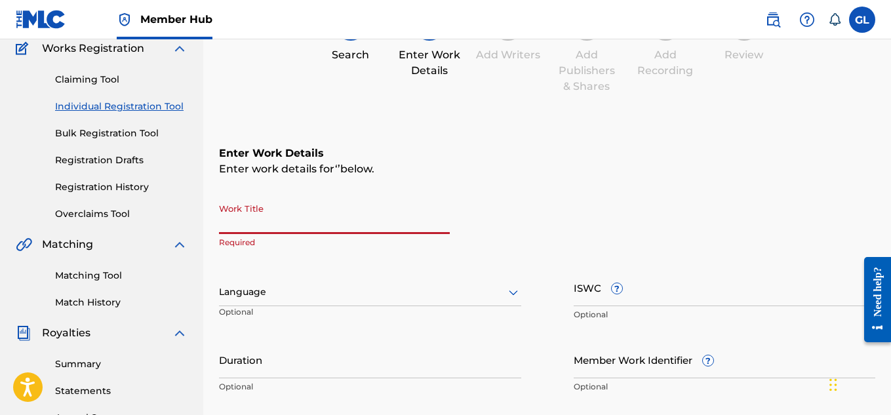
scroll to position [115, 0]
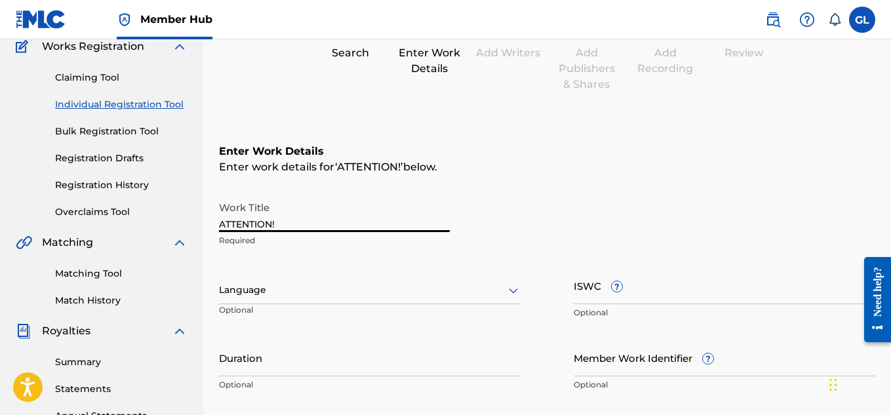
type input "ATTENTION!"
click at [342, 298] on div "Language" at bounding box center [370, 291] width 302 height 28
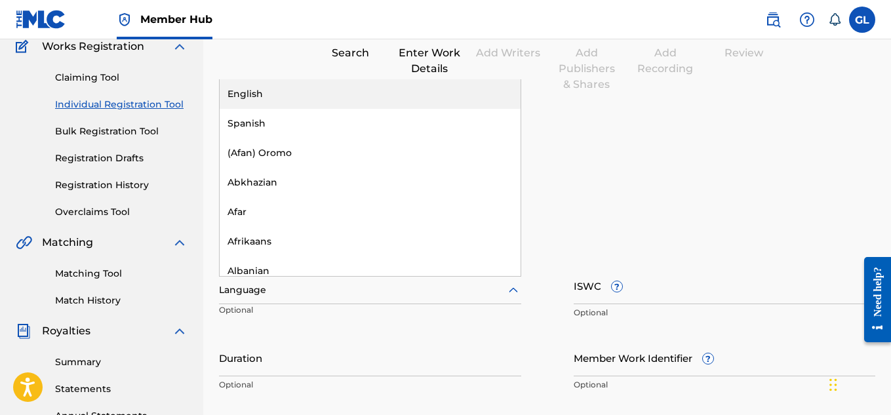
click at [274, 102] on div "English" at bounding box center [370, 93] width 301 height 29
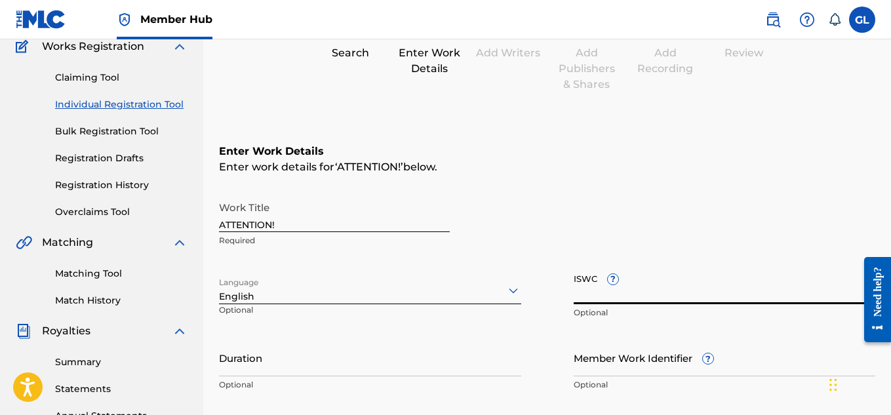
click at [589, 292] on input "ISWC ?" at bounding box center [724, 285] width 302 height 37
paste input "T3344198596"
type input "T3344198596"
click at [353, 349] on input "Duration" at bounding box center [370, 357] width 302 height 37
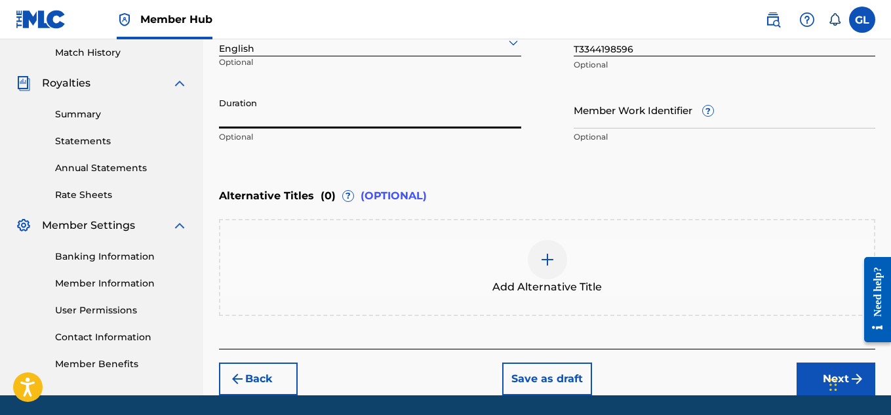
scroll to position [406, 0]
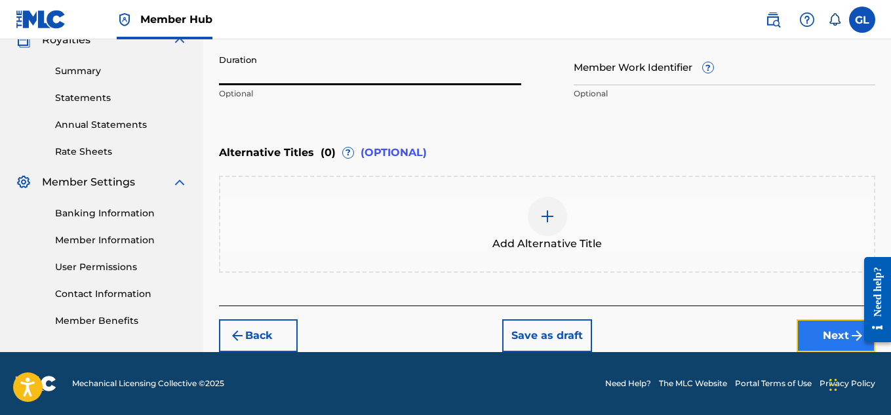
click at [819, 343] on button "Next" at bounding box center [835, 335] width 79 height 33
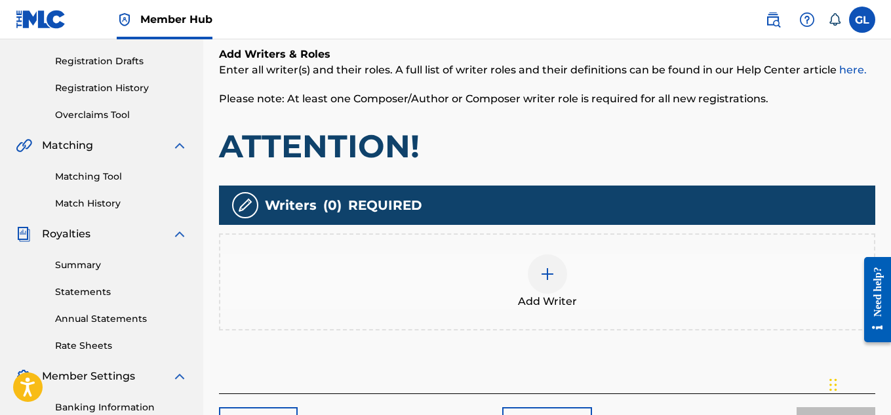
scroll to position [215, 0]
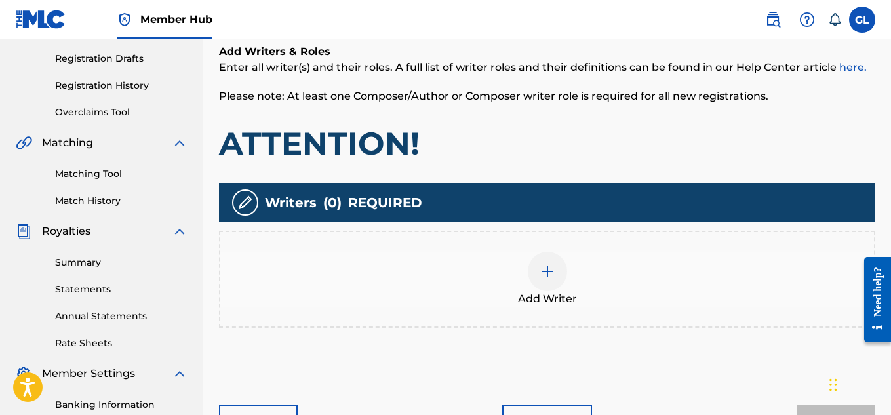
click at [537, 284] on div at bounding box center [547, 271] width 39 height 39
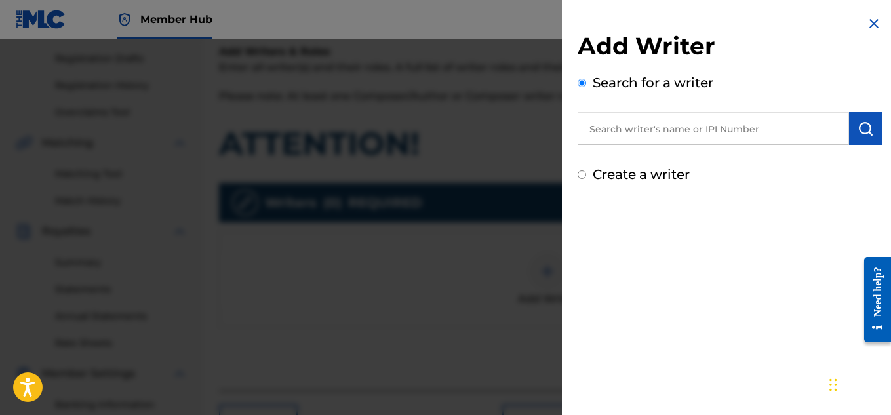
click at [642, 132] on input "text" at bounding box center [712, 128] width 271 height 33
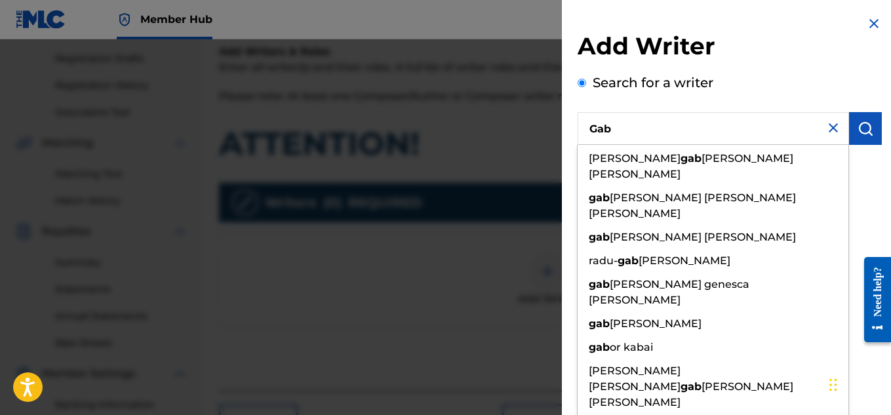
click at [701, 90] on div "Search for a writer Gab jose gab riel tapia soriano gab riela gomes da cruz gab…" at bounding box center [729, 109] width 304 height 72
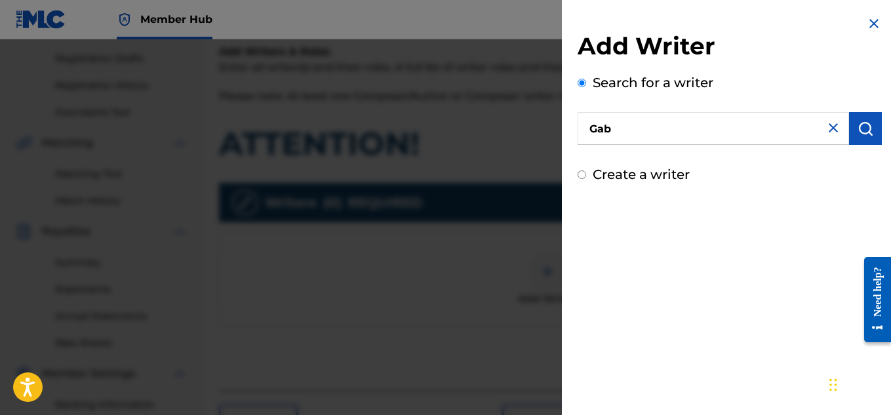
click at [667, 139] on input "Gab" at bounding box center [712, 128] width 271 height 33
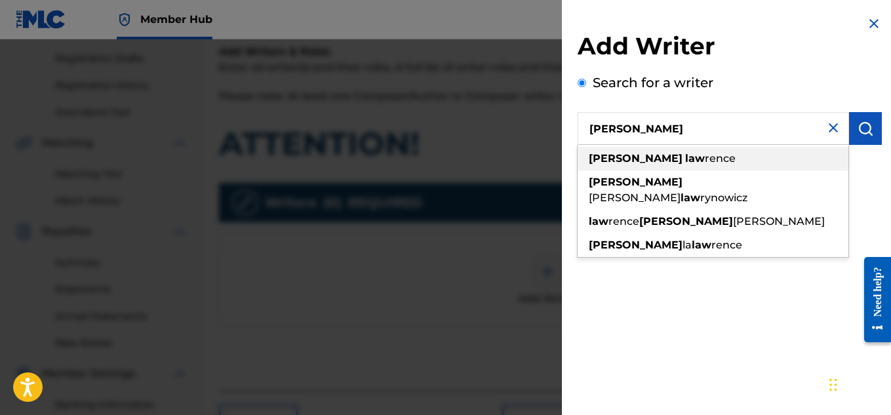
click at [685, 160] on strong "law" at bounding box center [695, 158] width 20 height 12
type input "gabriel lawrence"
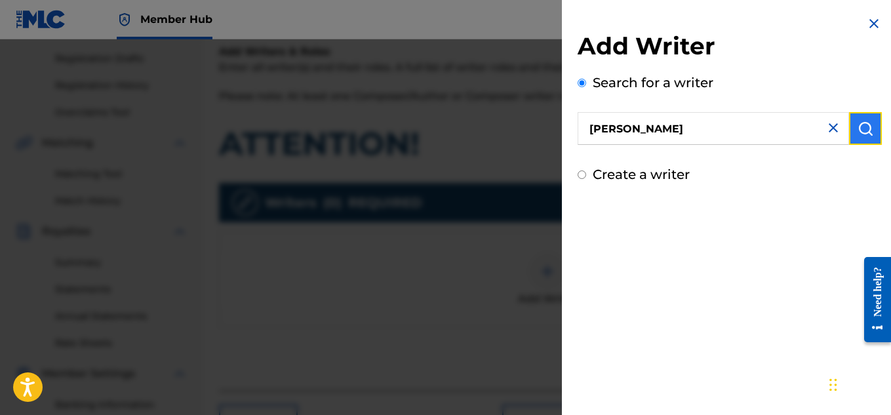
click at [864, 135] on img "submit" at bounding box center [865, 129] width 16 height 16
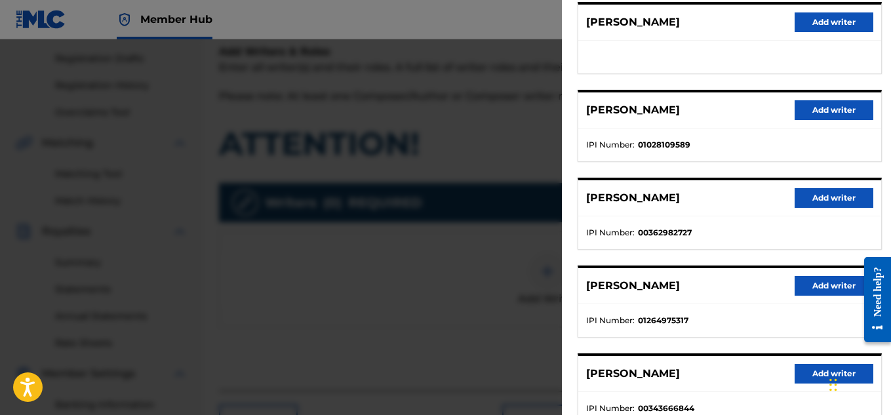
scroll to position [172, 0]
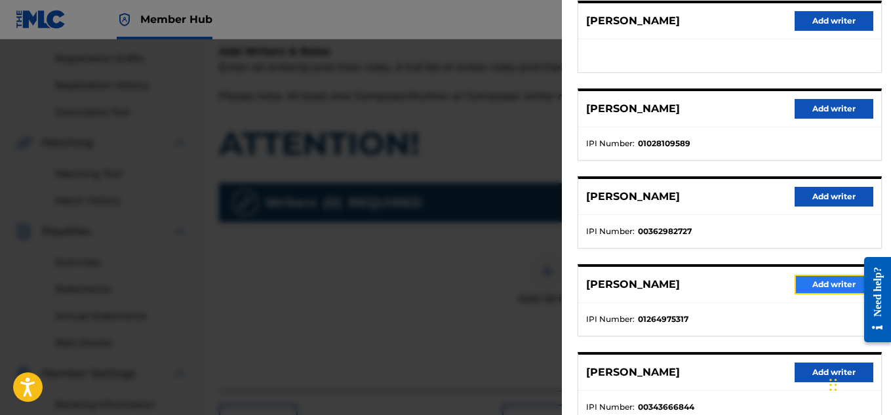
click at [830, 290] on button "Add writer" at bounding box center [833, 285] width 79 height 20
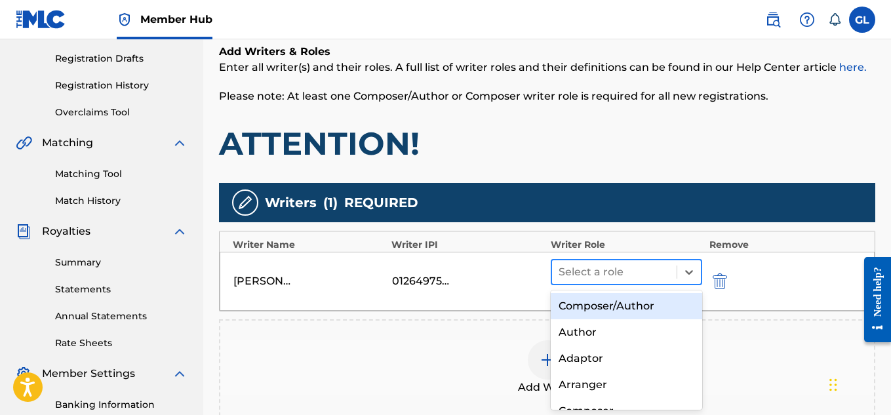
click at [636, 275] on div at bounding box center [614, 272] width 112 height 18
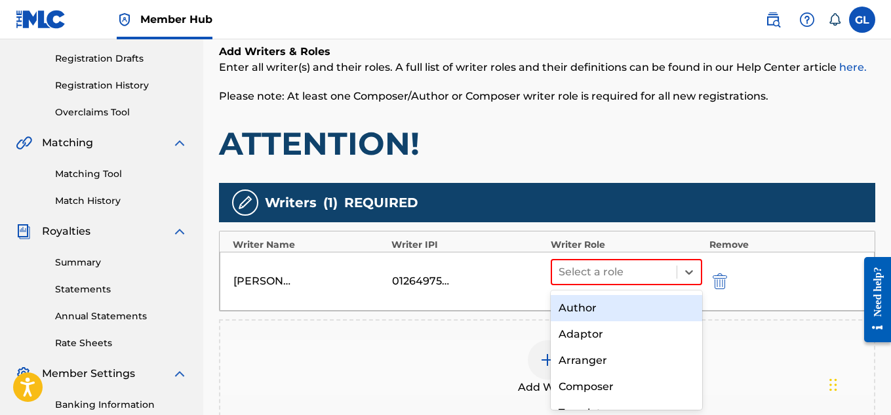
scroll to position [95, 0]
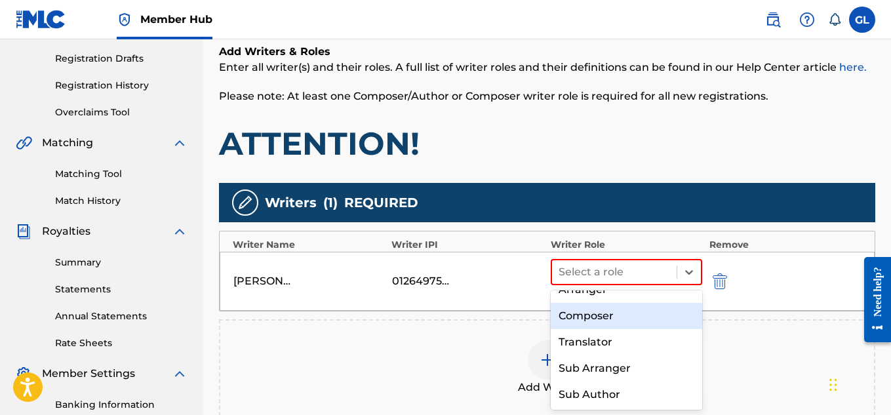
click at [597, 318] on div "Composer" at bounding box center [626, 316] width 152 height 26
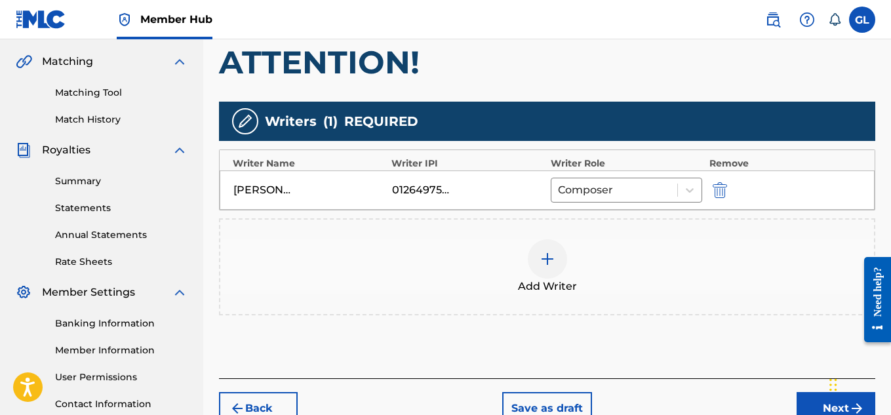
scroll to position [293, 0]
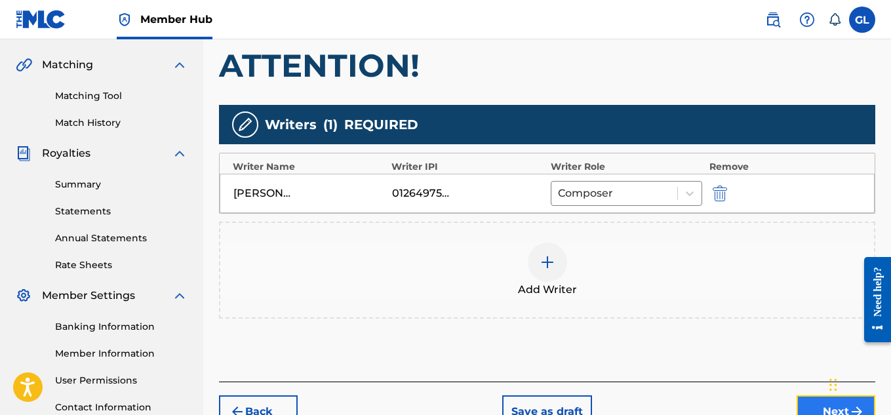
click at [810, 408] on button "Next" at bounding box center [835, 411] width 79 height 33
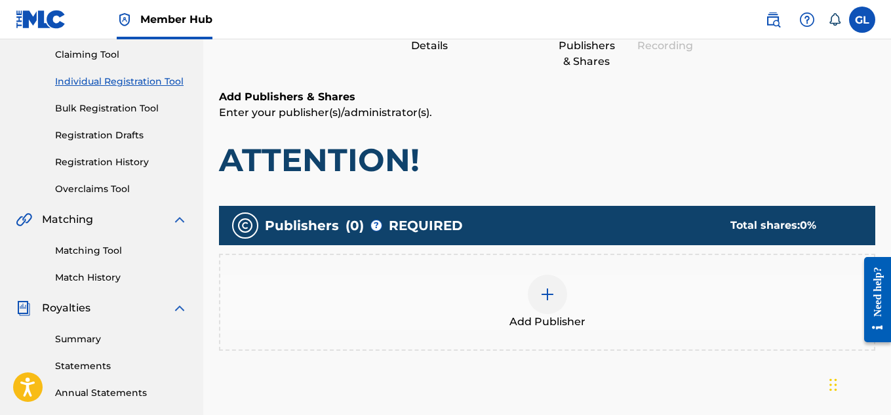
scroll to position [152, 0]
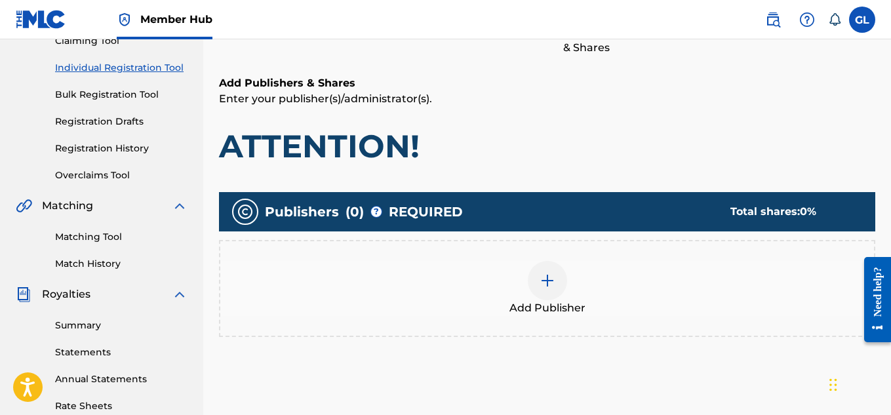
click at [547, 284] on img at bounding box center [547, 281] width 16 height 16
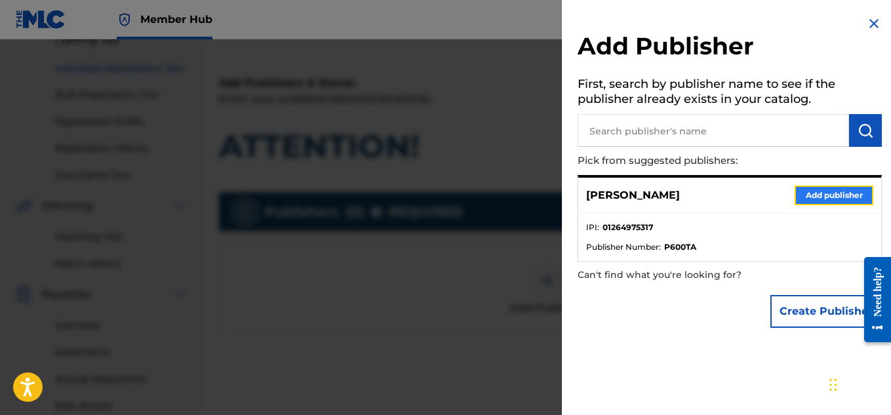
click at [813, 201] on button "Add publisher" at bounding box center [833, 195] width 79 height 20
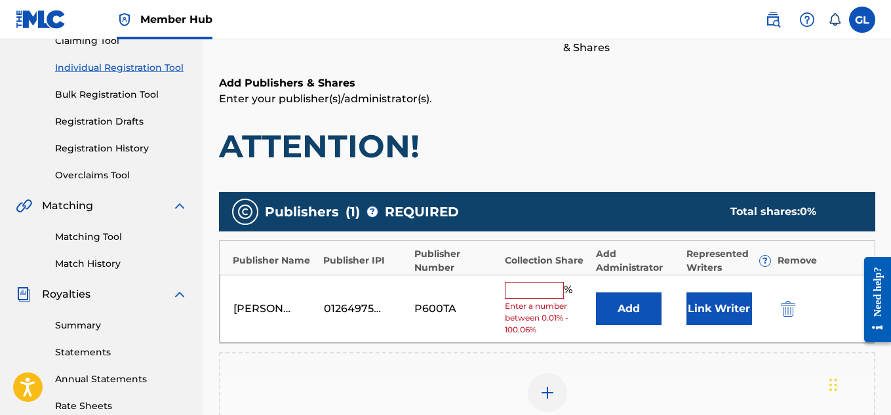
click at [525, 296] on input "text" at bounding box center [534, 290] width 59 height 17
type input "100"
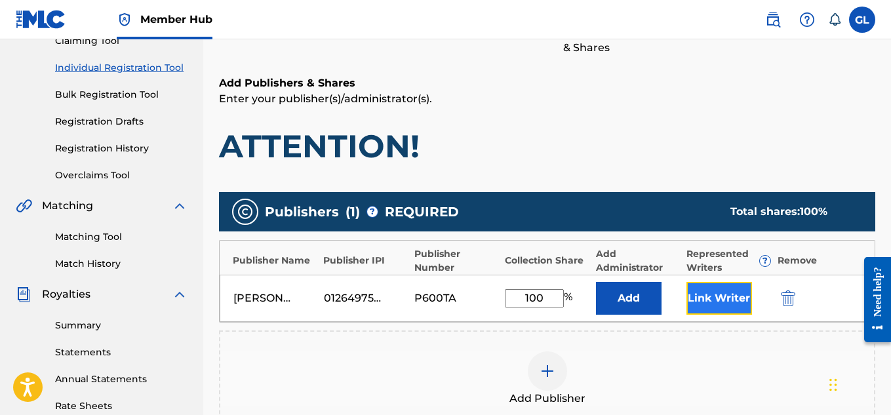
click at [704, 293] on button "Link Writer" at bounding box center [719, 298] width 66 height 33
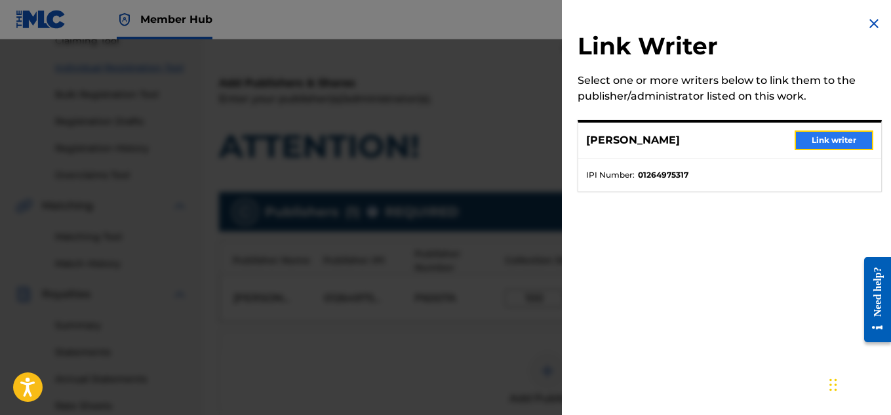
click at [815, 145] on button "Link writer" at bounding box center [833, 140] width 79 height 20
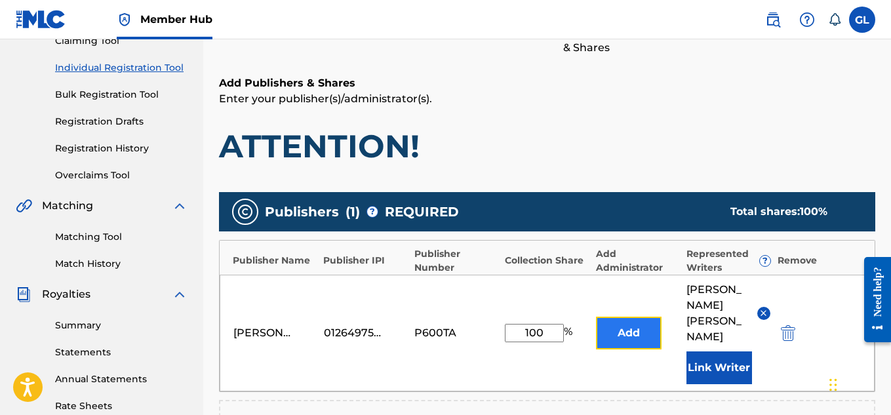
click at [651, 325] on button "Add" at bounding box center [629, 333] width 66 height 33
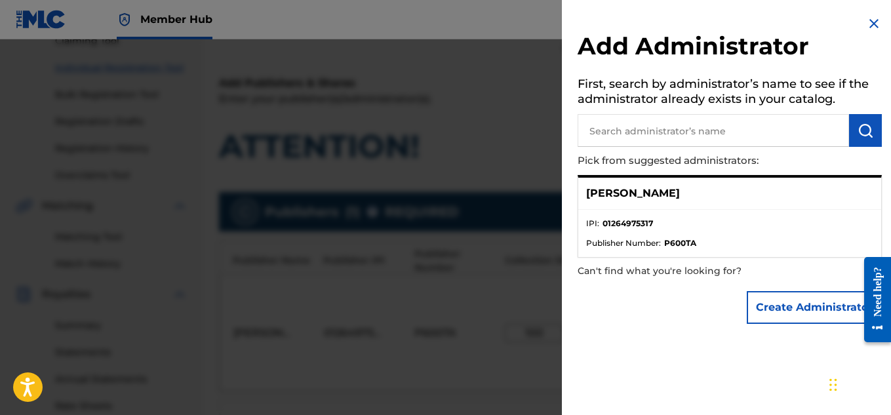
click at [647, 190] on p "[PERSON_NAME]" at bounding box center [633, 193] width 94 height 16
click at [628, 207] on div "[PERSON_NAME]" at bounding box center [729, 194] width 303 height 32
click at [866, 26] on img at bounding box center [874, 24] width 16 height 16
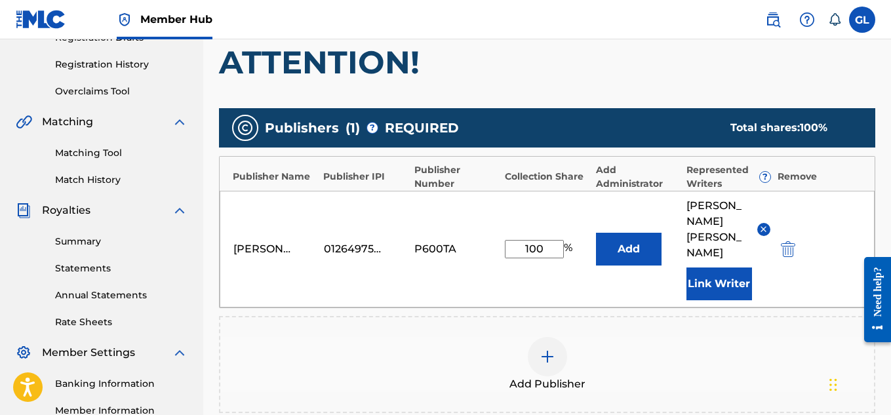
scroll to position [239, 0]
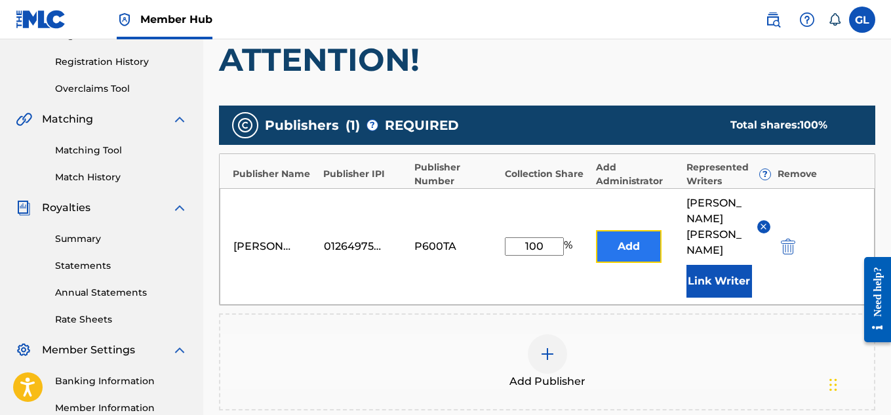
click at [622, 250] on button "Add" at bounding box center [629, 246] width 66 height 33
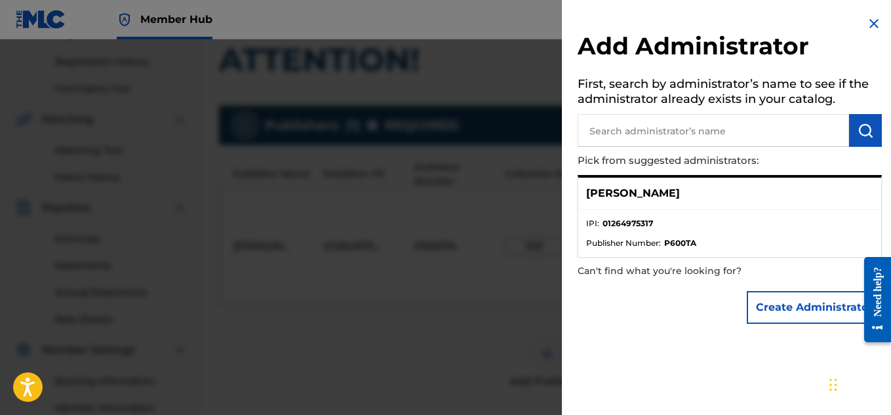
click at [649, 236] on li "IPI : 01264975317" at bounding box center [729, 228] width 287 height 20
click at [652, 250] on ul "IPI : 01264975317 Publisher Number : P600TA" at bounding box center [729, 233] width 303 height 47
click at [642, 138] on input "text" at bounding box center [712, 130] width 271 height 33
type input "gabriel"
click at [860, 138] on img "submit" at bounding box center [865, 131] width 16 height 16
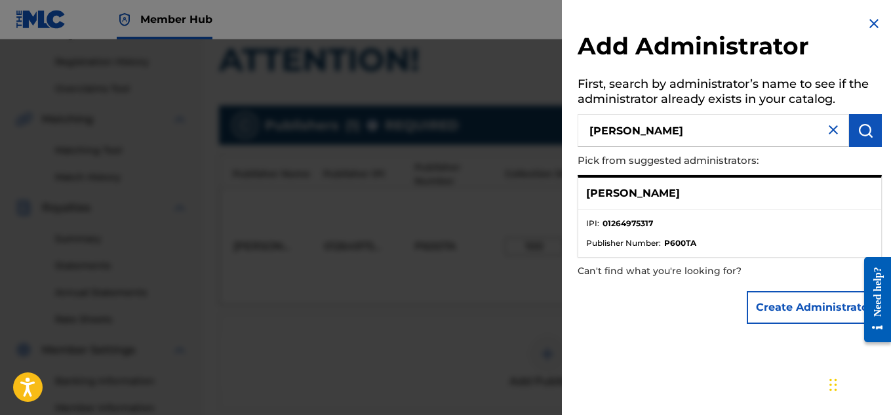
click at [748, 142] on input "gabriel" at bounding box center [712, 130] width 271 height 33
click at [659, 251] on ul "IPI : 01264975317 Publisher Number : P600TA" at bounding box center [729, 233] width 303 height 47
click at [866, 22] on img at bounding box center [874, 24] width 16 height 16
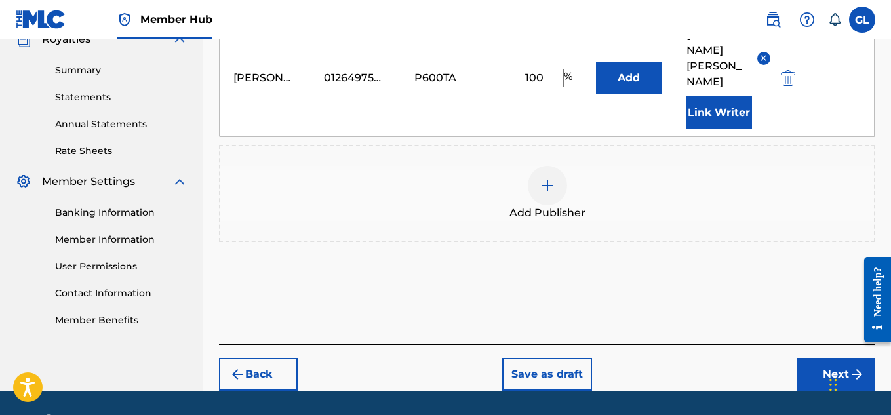
scroll to position [419, 0]
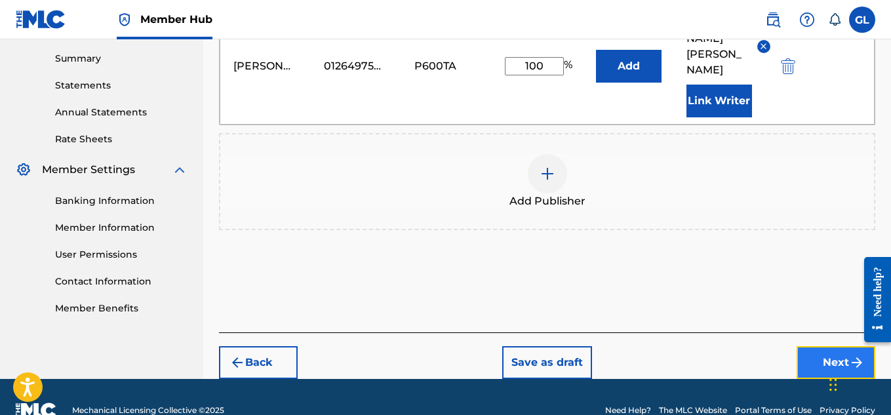
click at [820, 346] on button "Next" at bounding box center [835, 362] width 79 height 33
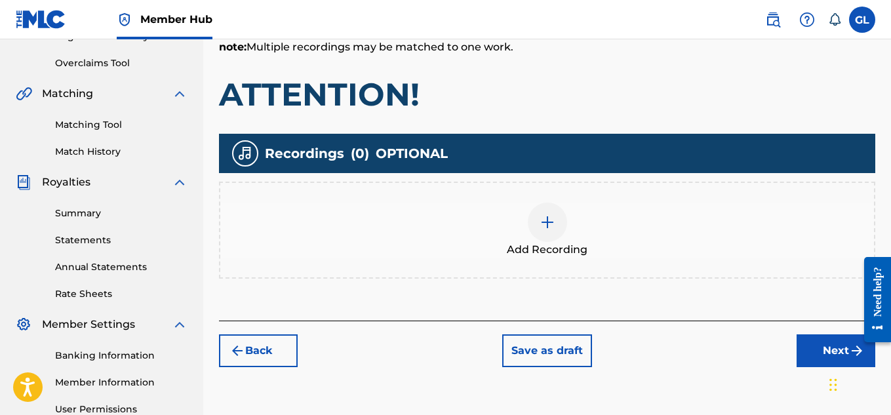
scroll to position [269, 0]
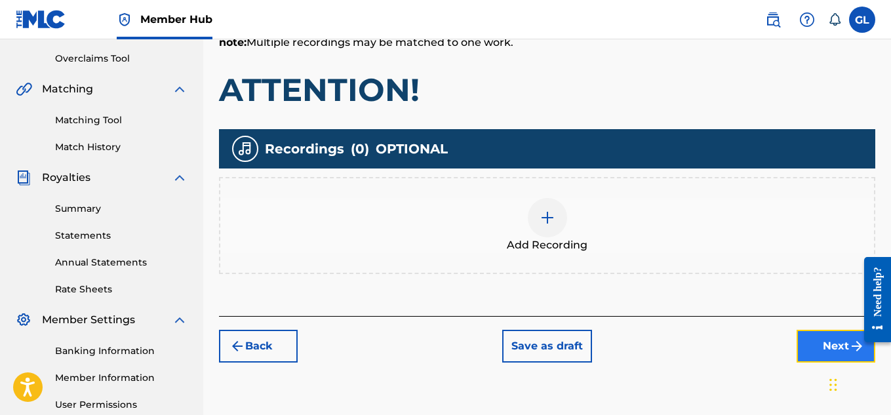
click at [817, 342] on button "Next" at bounding box center [835, 346] width 79 height 33
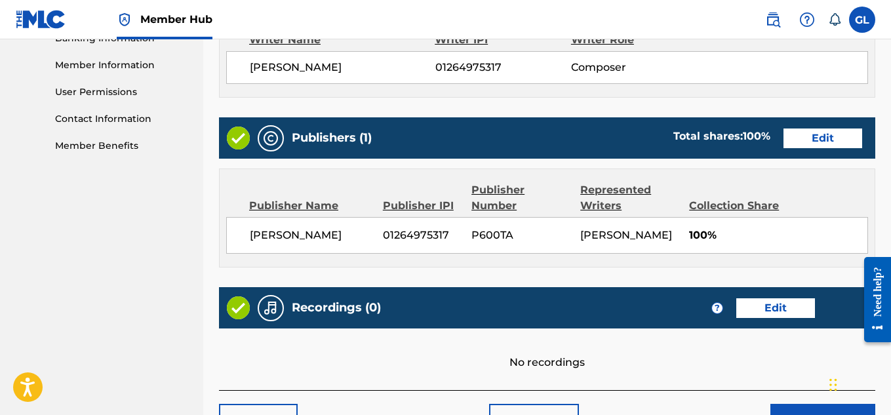
scroll to position [682, 0]
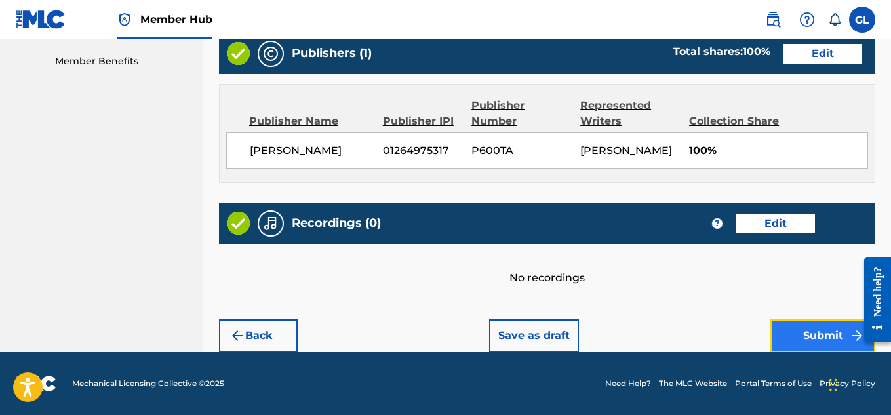
click at [809, 343] on button "Submit" at bounding box center [822, 335] width 105 height 33
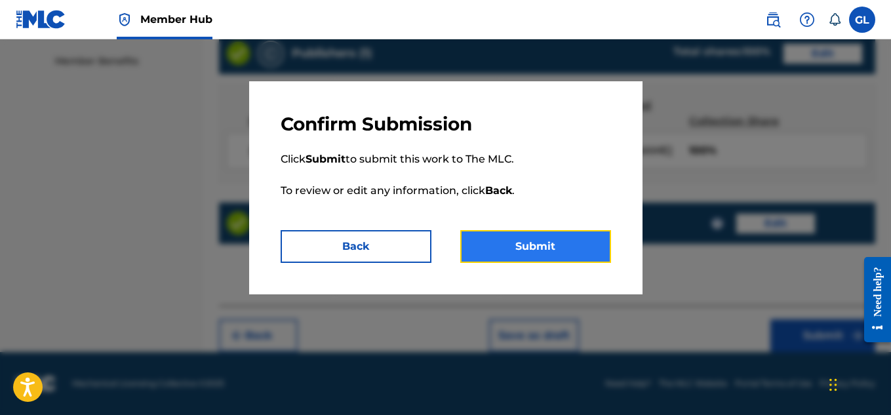
click at [545, 242] on button "Submit" at bounding box center [535, 246] width 151 height 33
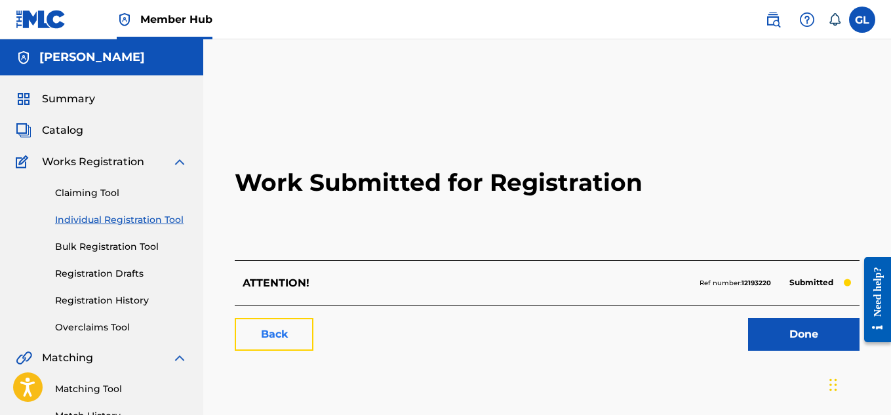
click at [276, 330] on link "Back" at bounding box center [274, 334] width 79 height 33
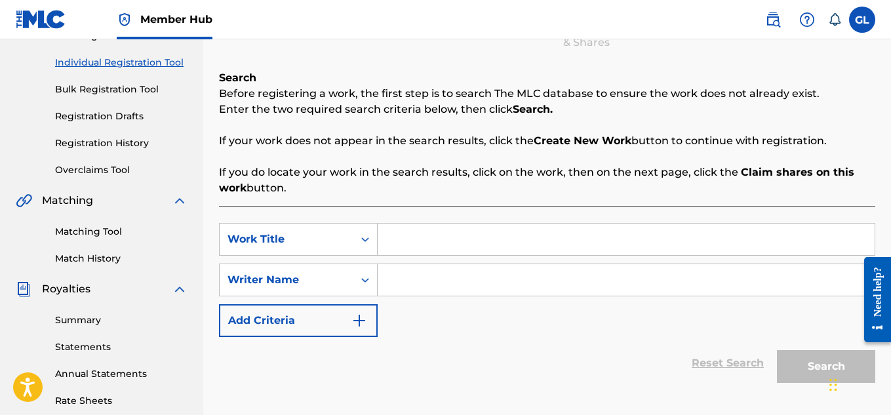
scroll to position [164, 0]
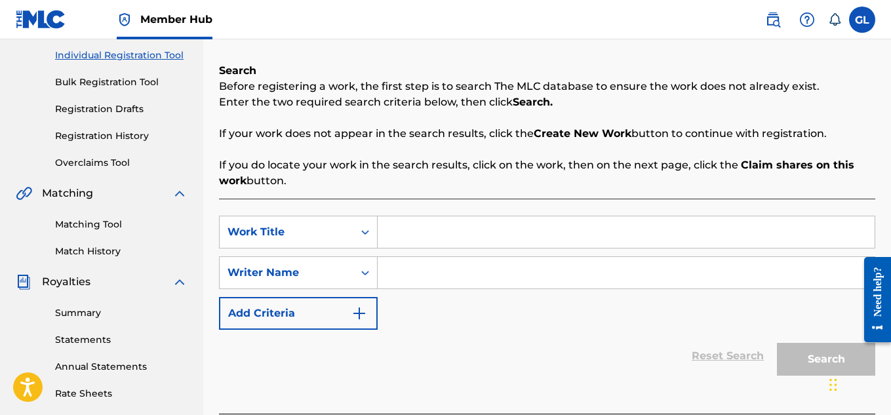
click at [433, 227] on input "Search Form" at bounding box center [625, 231] width 497 height 31
type input "sssss"
click at [442, 269] on input "Search Form" at bounding box center [625, 272] width 497 height 31
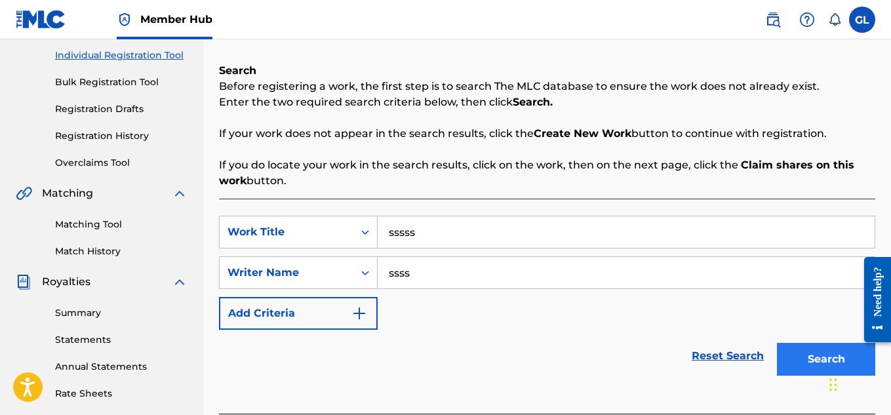
type input "ssss"
click at [811, 361] on button "Search" at bounding box center [826, 359] width 98 height 33
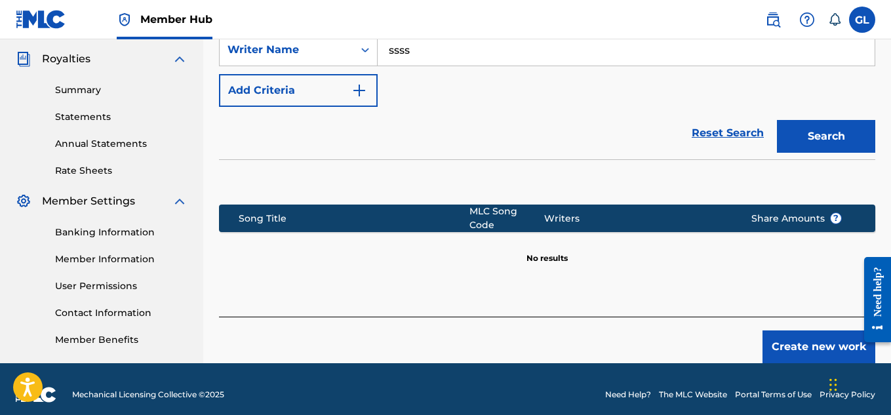
scroll to position [398, 0]
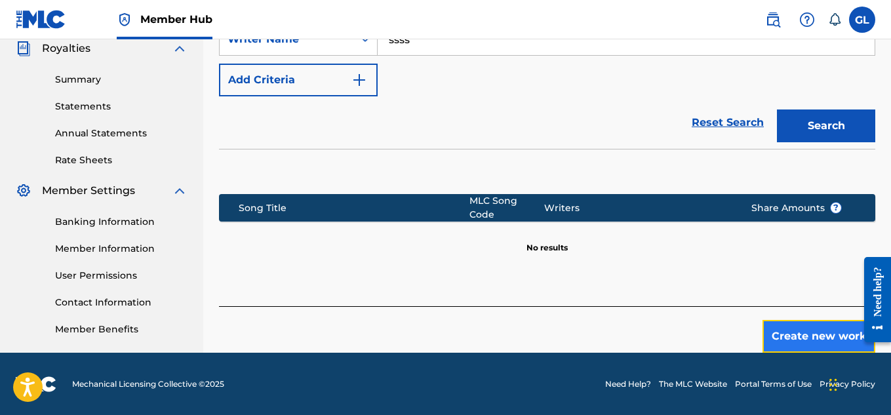
click at [789, 326] on button "Create new work" at bounding box center [818, 336] width 113 height 33
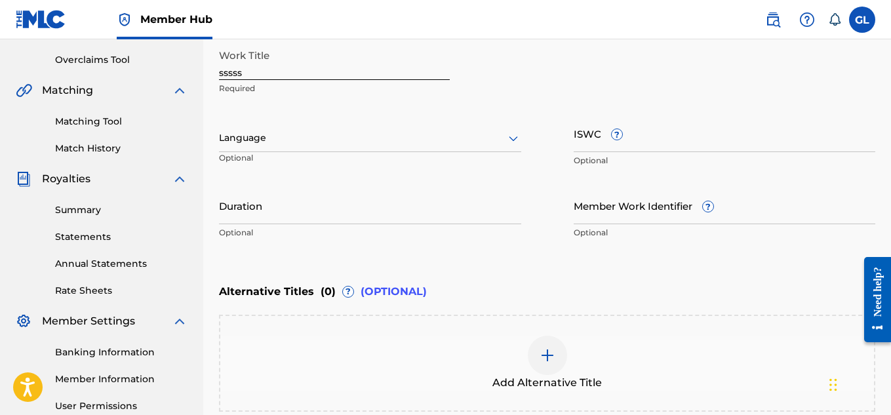
scroll to position [263, 0]
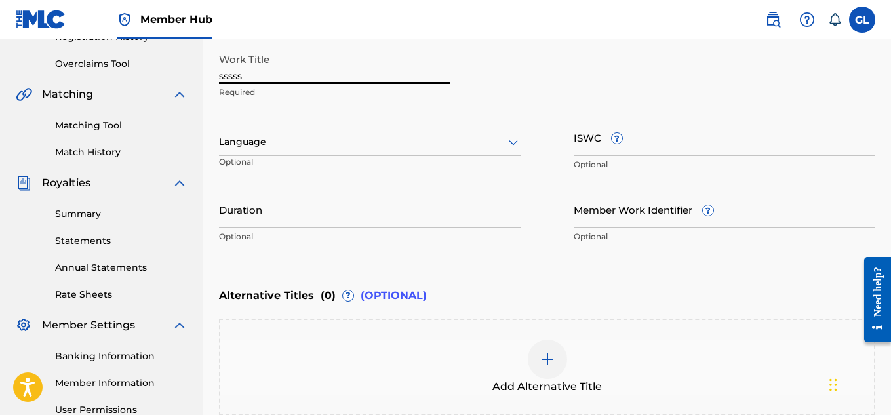
click at [305, 76] on input "sssss" at bounding box center [334, 65] width 231 height 37
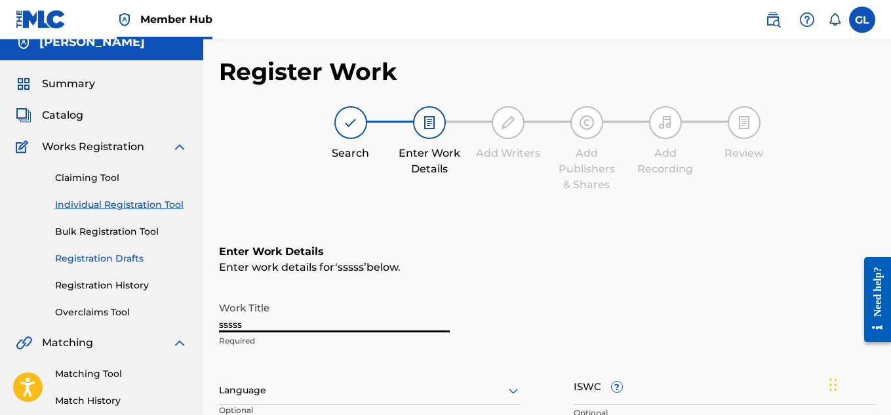
scroll to position [14, 0]
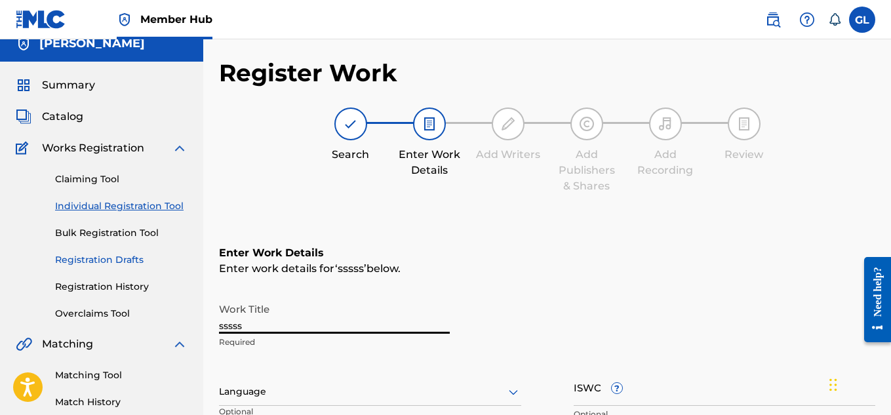
click at [123, 261] on link "Registration Drafts" at bounding box center [121, 260] width 132 height 14
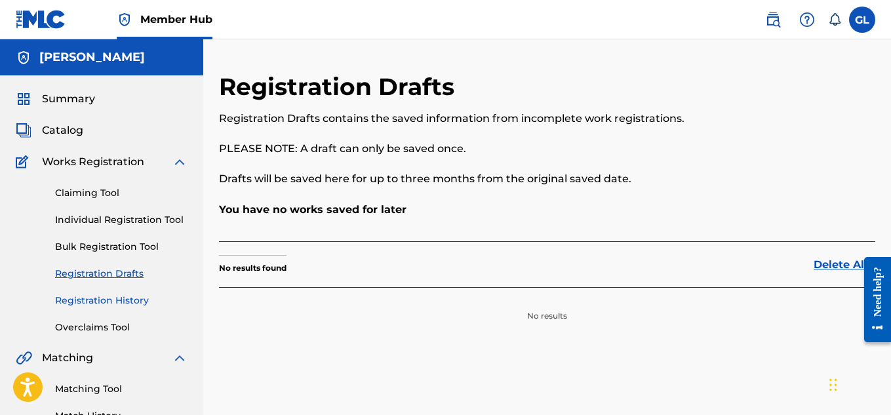
click at [133, 299] on link "Registration History" at bounding box center [121, 301] width 132 height 14
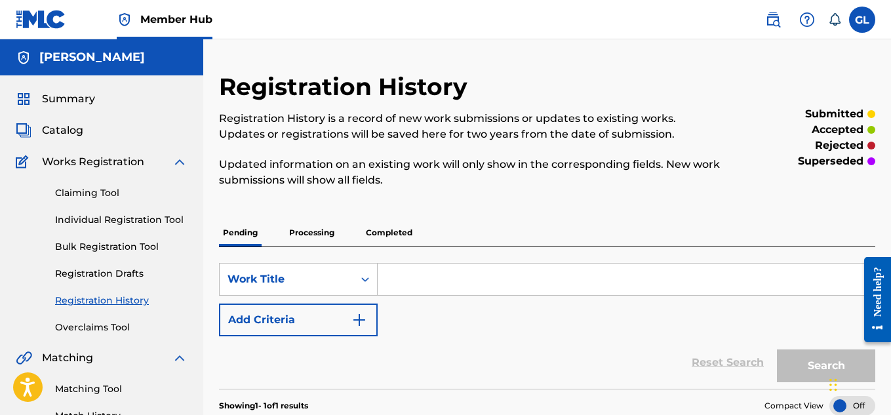
click at [320, 235] on p "Processing" at bounding box center [311, 233] width 53 height 28
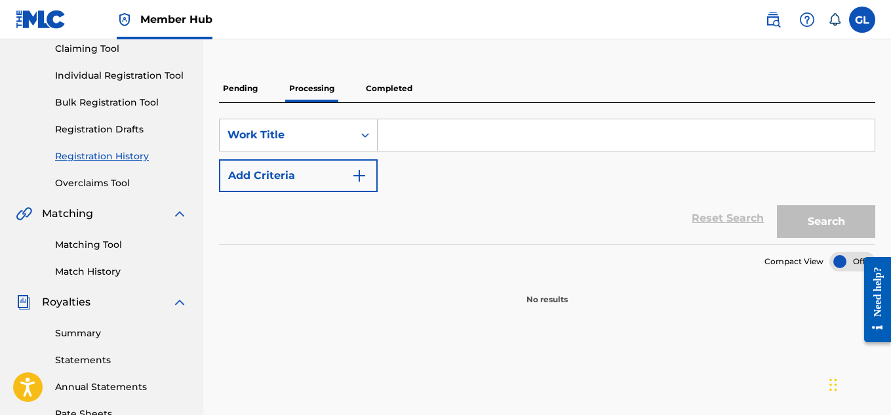
scroll to position [147, 0]
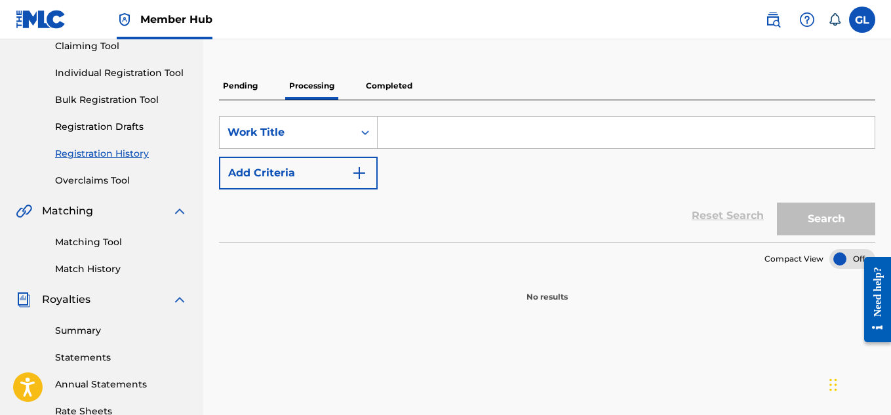
click at [390, 88] on p "Completed" at bounding box center [389, 86] width 54 height 28
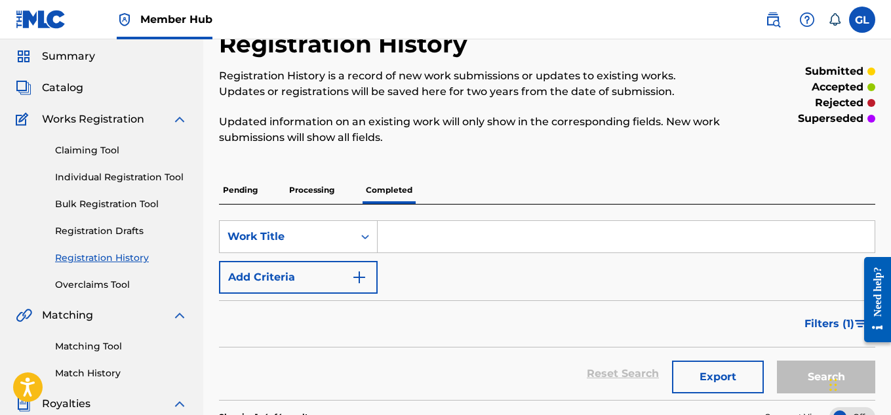
scroll to position [43, 0]
click at [241, 185] on p "Pending" at bounding box center [240, 190] width 43 height 28
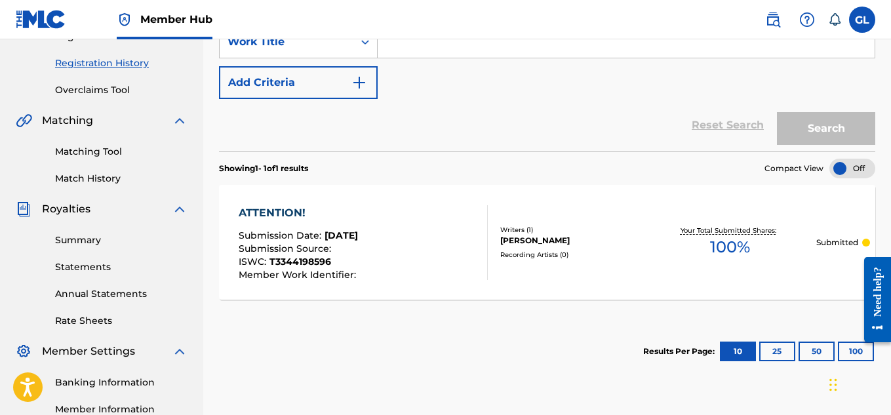
scroll to position [280, 0]
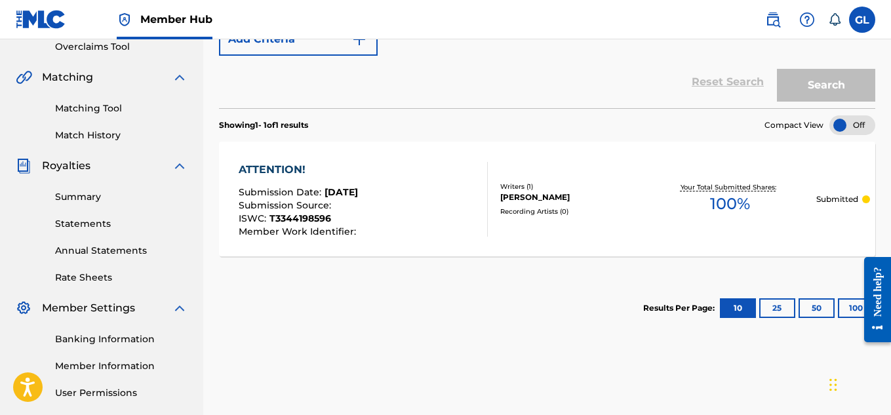
click at [659, 328] on div "Results Per Page: 10 25 50 100" at bounding box center [759, 308] width 232 height 62
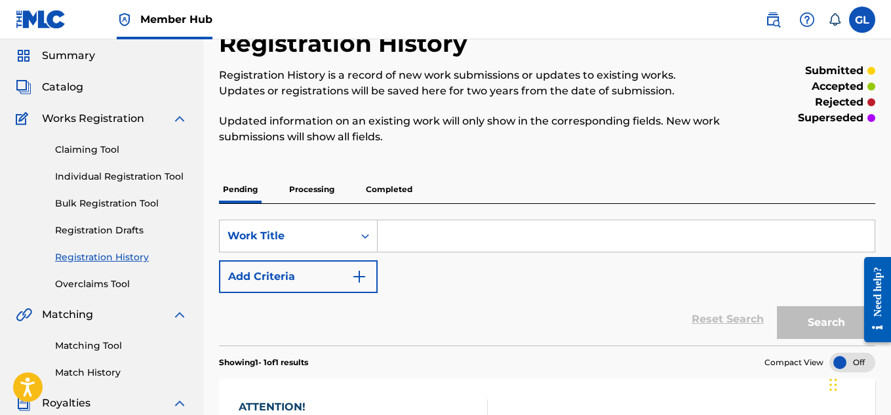
scroll to position [39, 0]
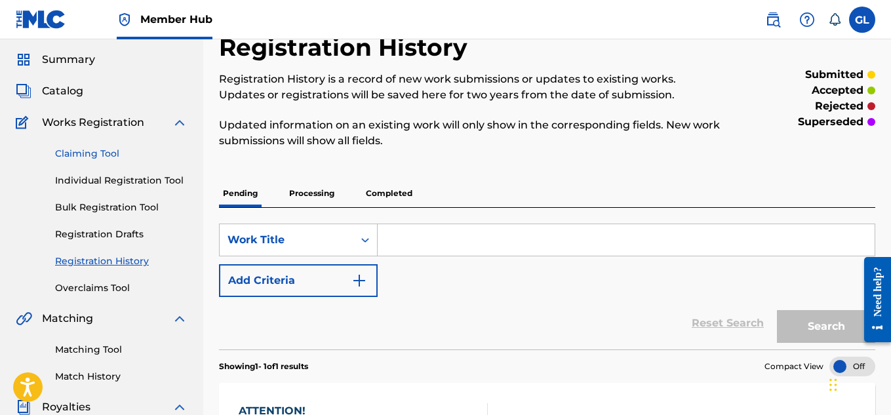
click at [113, 158] on link "Claiming Tool" at bounding box center [121, 154] width 132 height 14
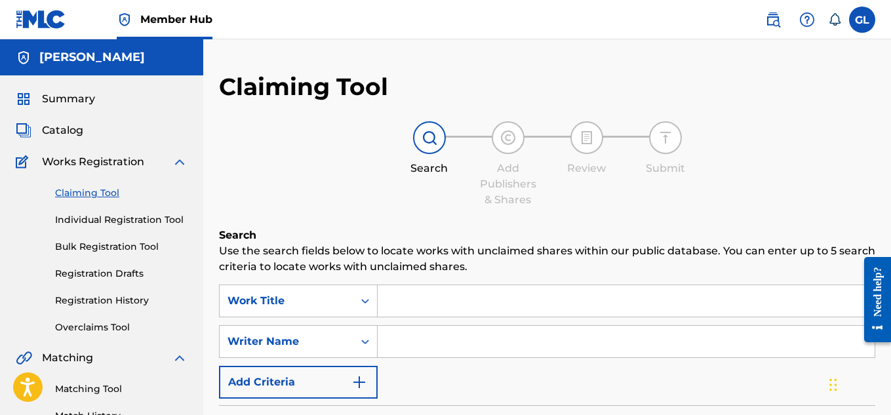
click at [425, 302] on input "Search Form" at bounding box center [625, 300] width 497 height 31
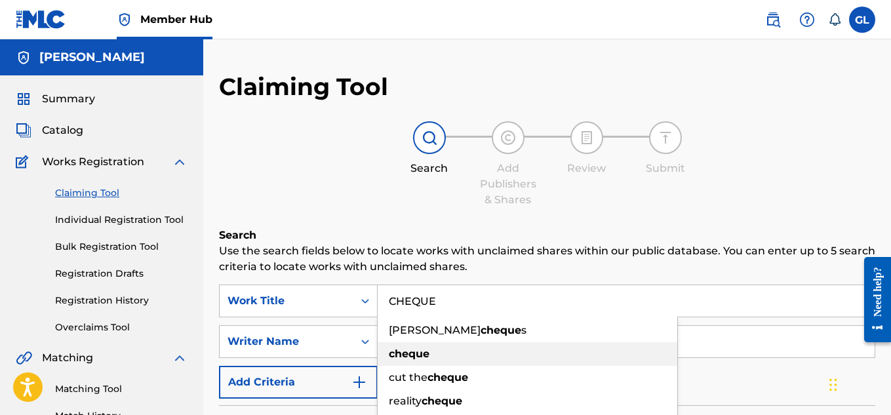
click at [402, 354] on strong "cheque" at bounding box center [409, 353] width 41 height 12
type input "cheque"
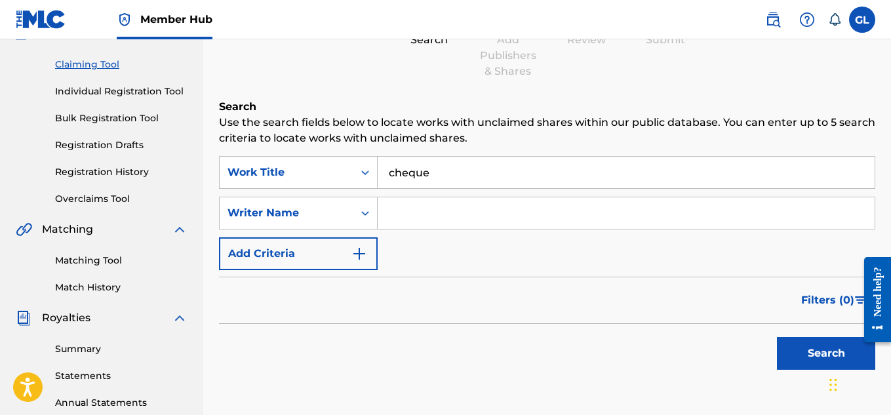
scroll to position [135, 0]
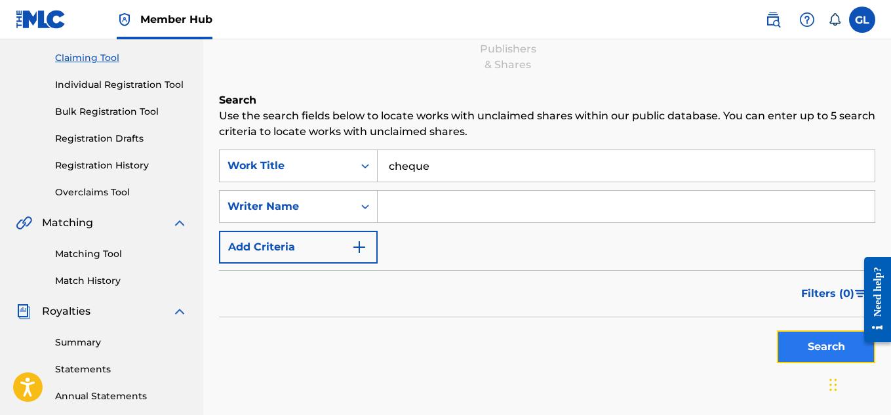
click at [822, 351] on button "Search" at bounding box center [826, 346] width 98 height 33
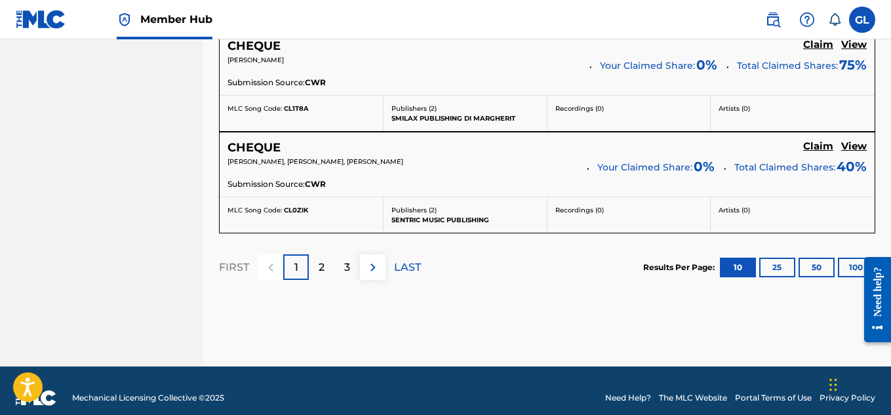
scroll to position [1292, 0]
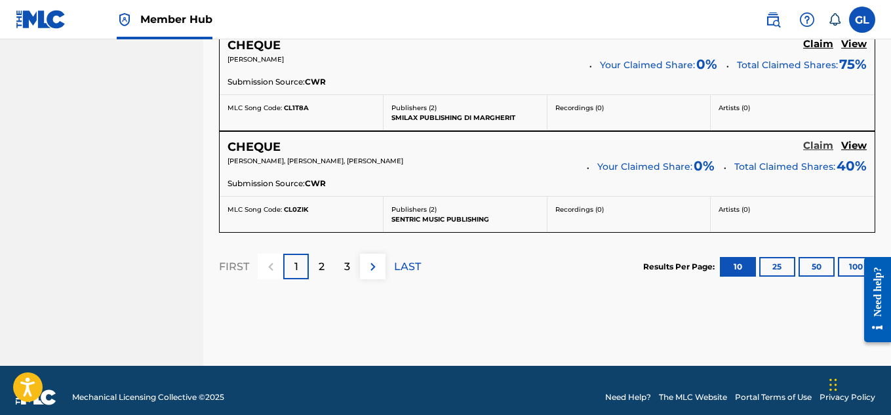
click at [817, 147] on h5 "Claim" at bounding box center [818, 146] width 30 height 12
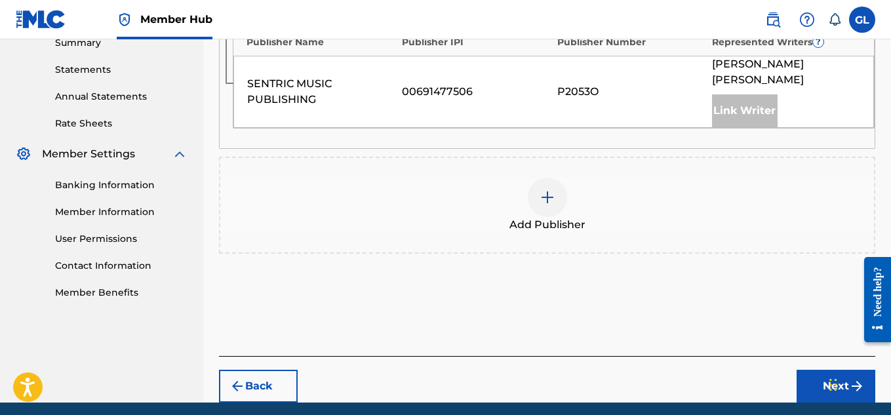
scroll to position [455, 0]
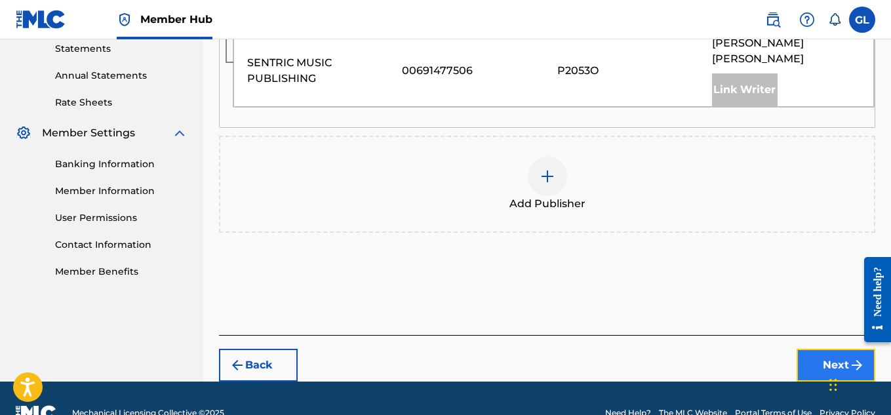
click at [821, 357] on button "Next" at bounding box center [835, 365] width 79 height 33
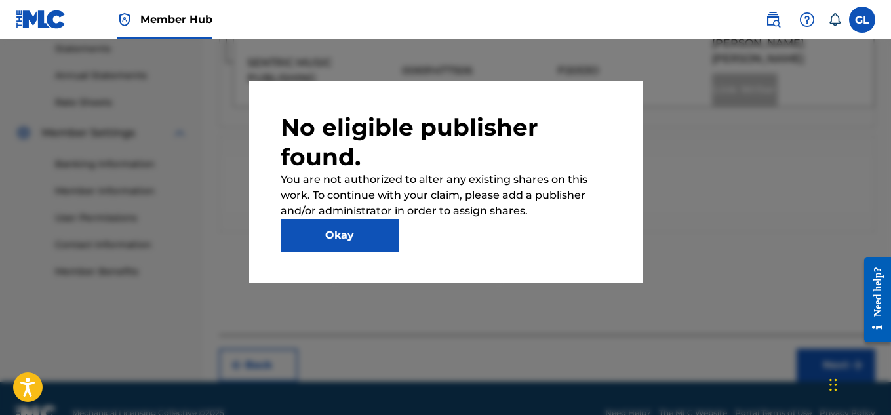
click at [727, 79] on div at bounding box center [445, 246] width 891 height 415
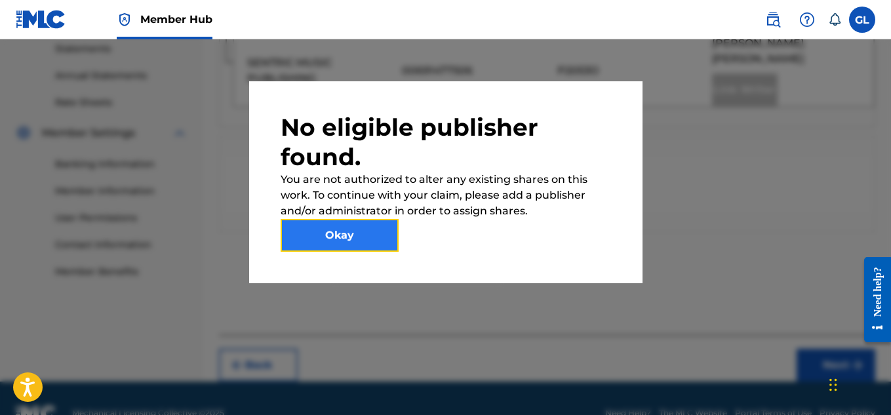
click at [355, 245] on button "Okay" at bounding box center [339, 235] width 118 height 33
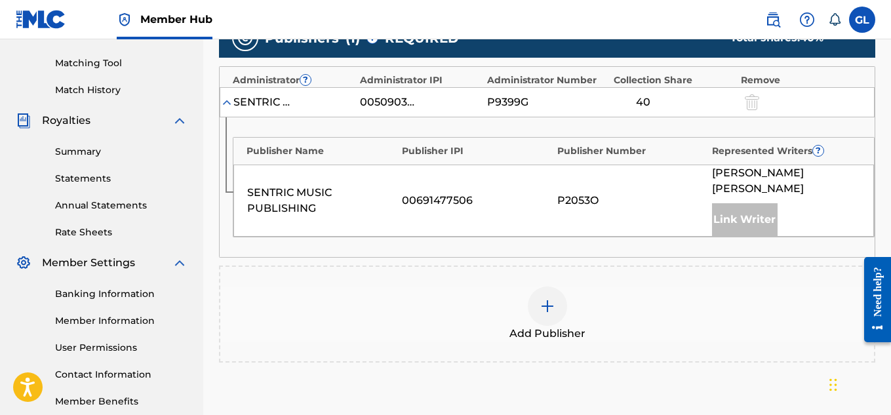
scroll to position [324, 0]
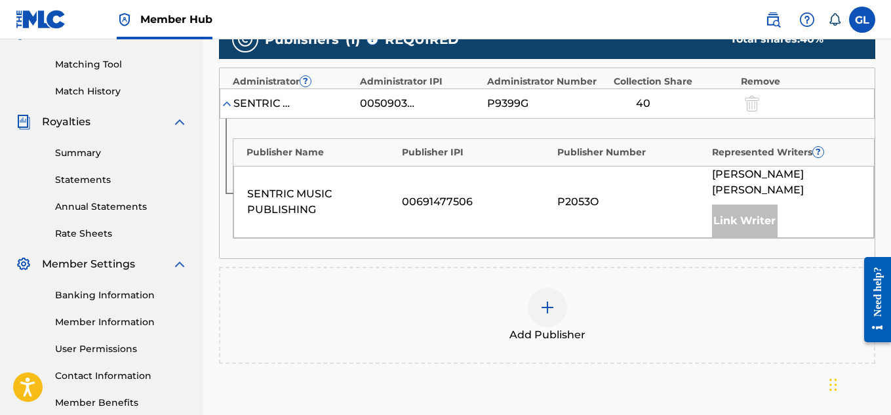
click at [547, 299] on img at bounding box center [547, 307] width 16 height 16
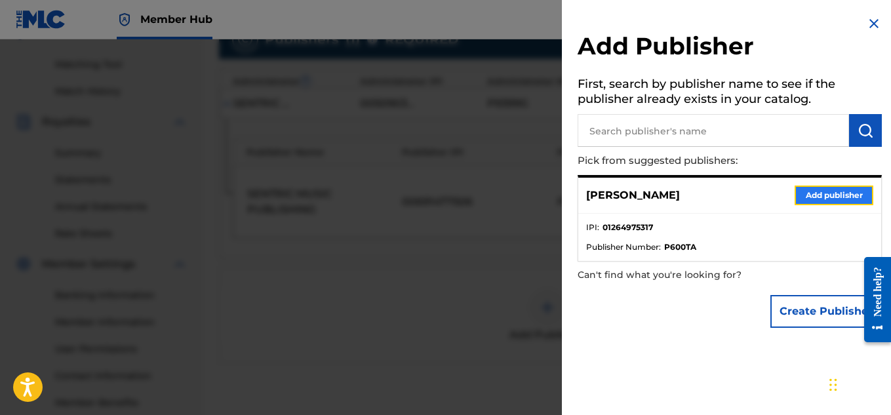
click at [844, 192] on button "Add publisher" at bounding box center [833, 195] width 79 height 20
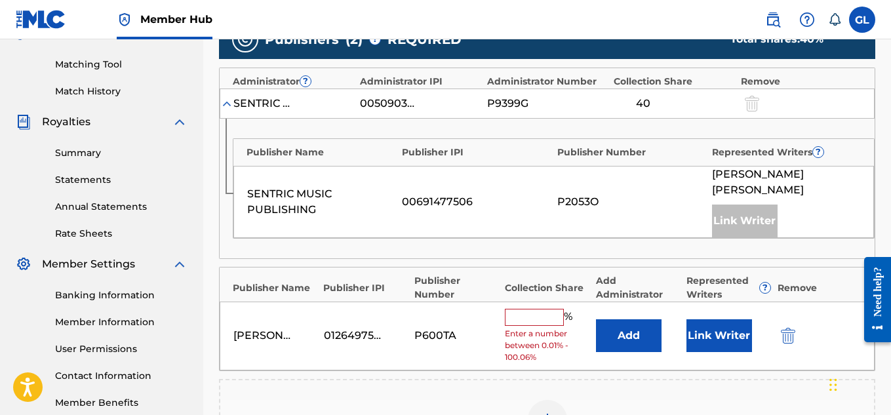
click at [525, 309] on input "text" at bounding box center [534, 317] width 59 height 17
type input "8"
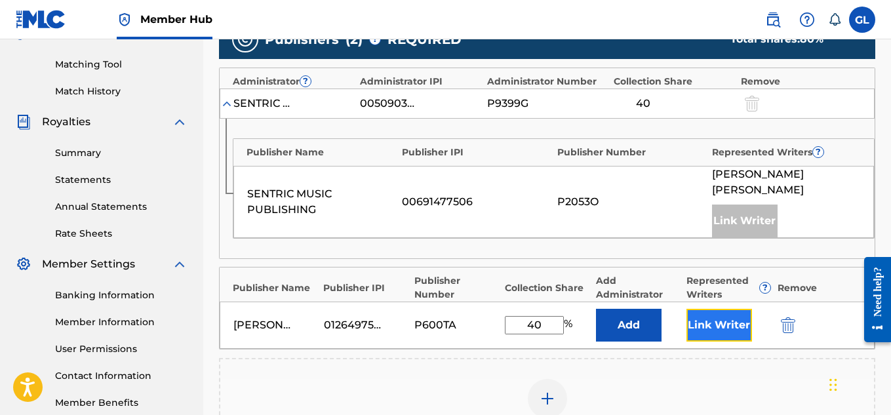
click at [696, 315] on button "Link Writer" at bounding box center [719, 325] width 66 height 33
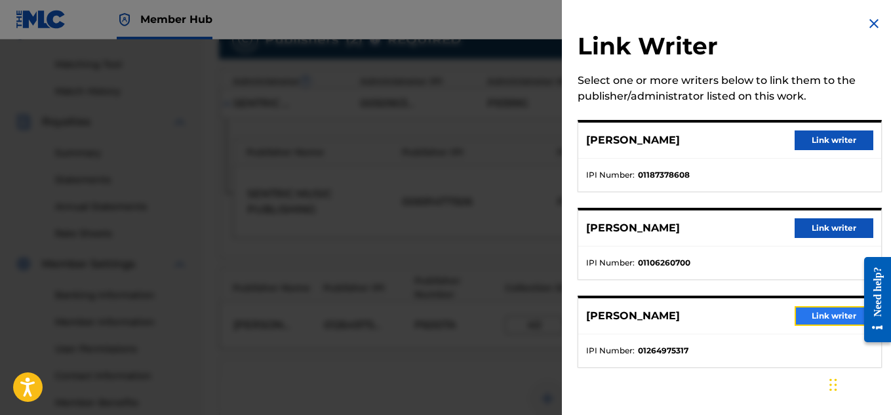
click at [794, 315] on button "Link writer" at bounding box center [833, 316] width 79 height 20
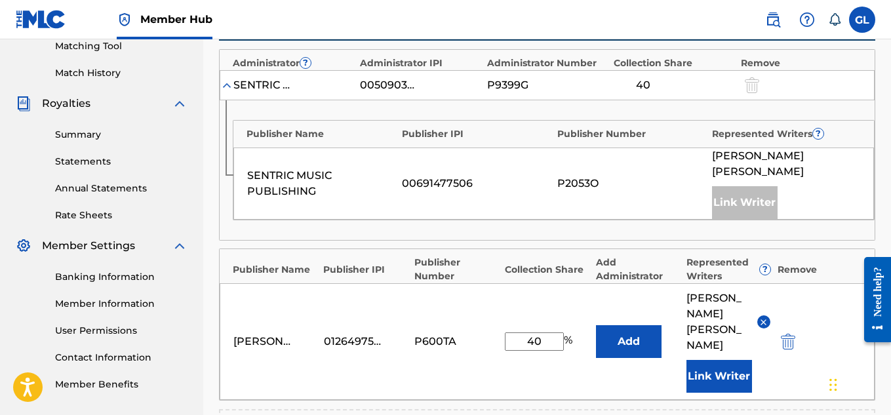
scroll to position [353, 0]
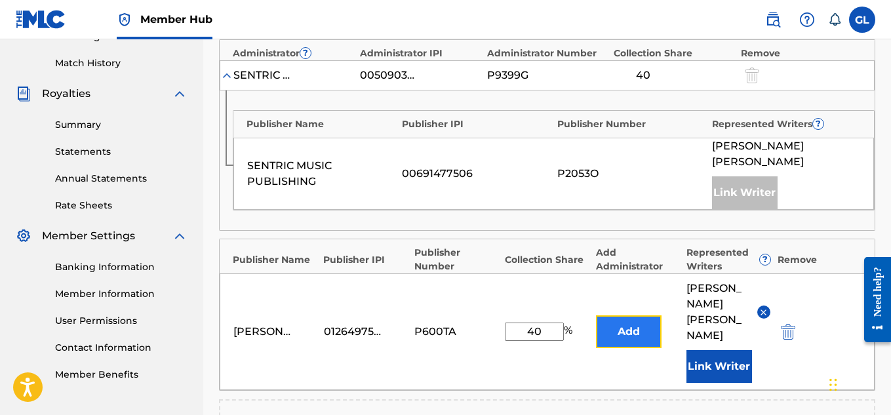
click at [632, 315] on button "Add" at bounding box center [629, 331] width 66 height 33
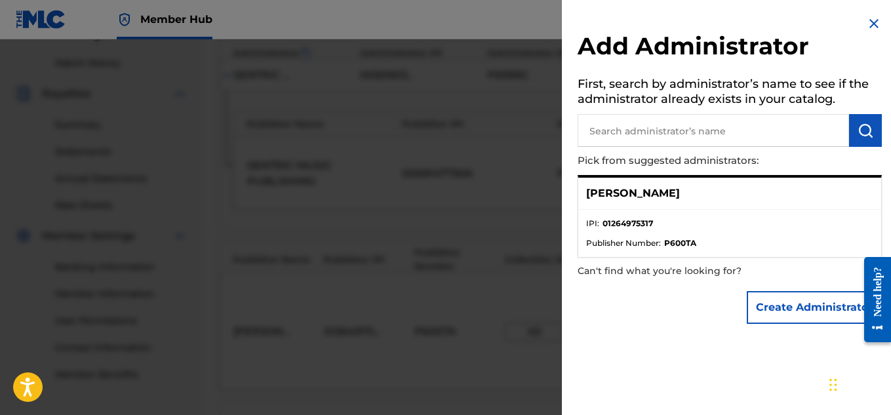
click at [698, 207] on div "[PERSON_NAME]" at bounding box center [729, 194] width 303 height 32
click at [870, 25] on img at bounding box center [874, 24] width 16 height 16
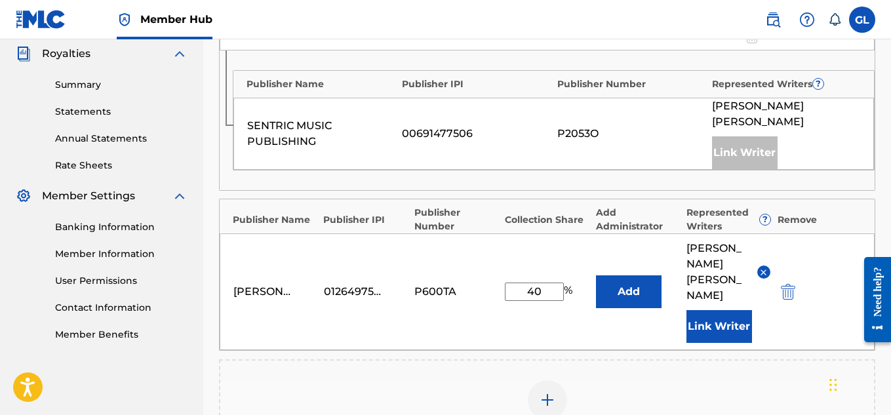
scroll to position [400, 0]
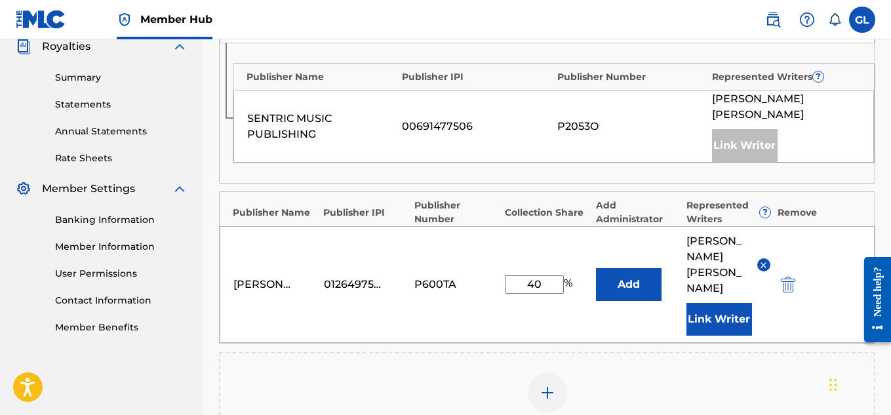
click at [537, 275] on input "40" at bounding box center [534, 284] width 59 height 18
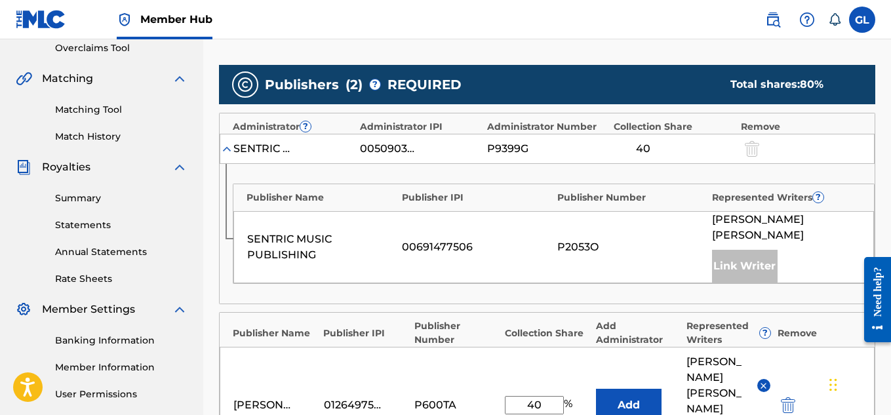
scroll to position [276, 0]
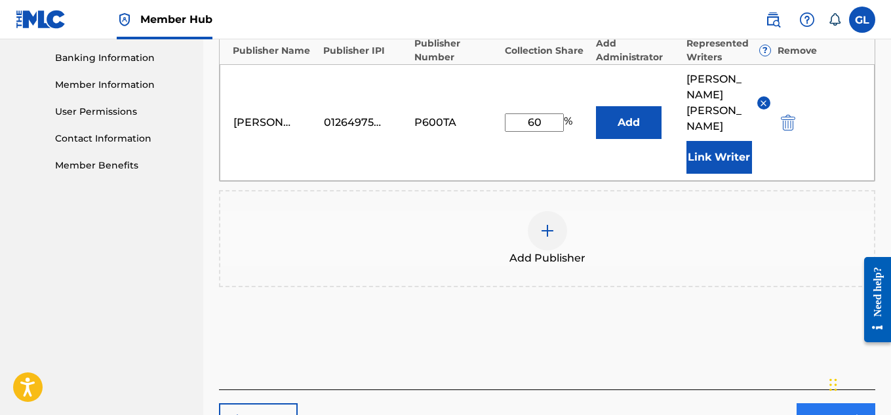
type input "60"
click at [809, 403] on button "Next" at bounding box center [835, 419] width 79 height 33
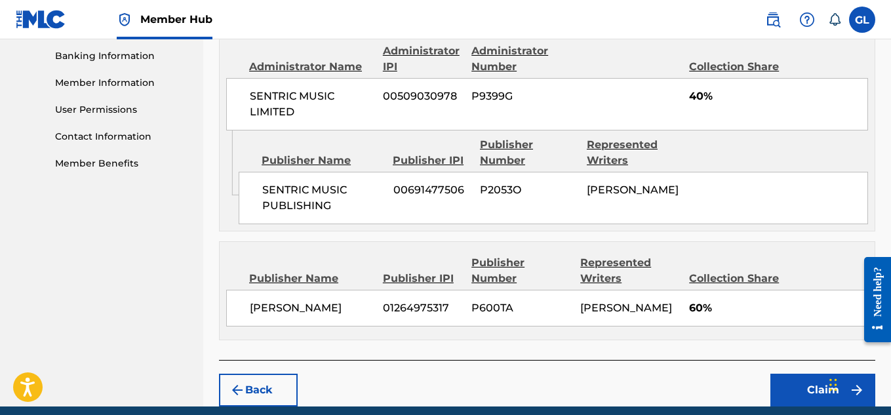
scroll to position [634, 0]
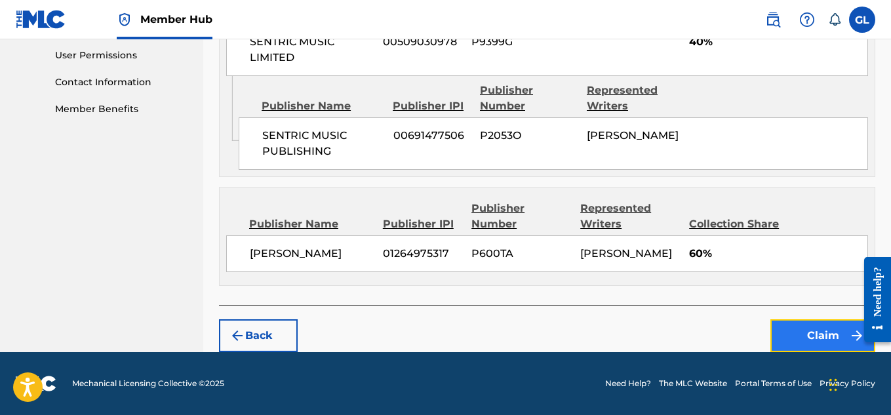
click at [794, 332] on button "Claim" at bounding box center [822, 335] width 105 height 33
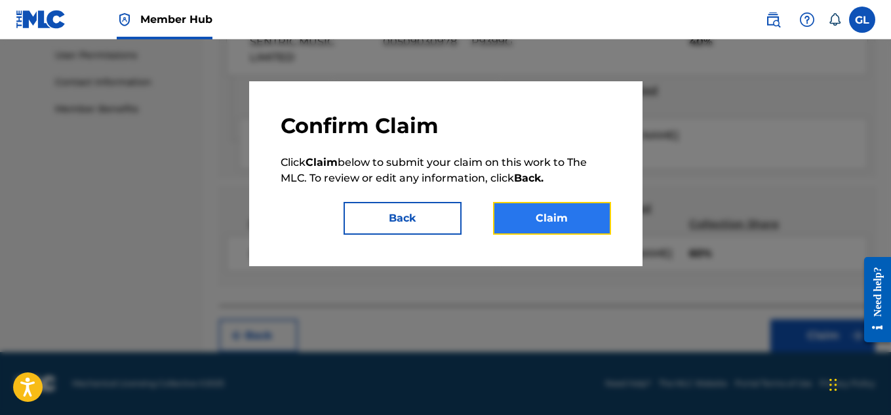
click at [531, 227] on button "Claim" at bounding box center [552, 218] width 118 height 33
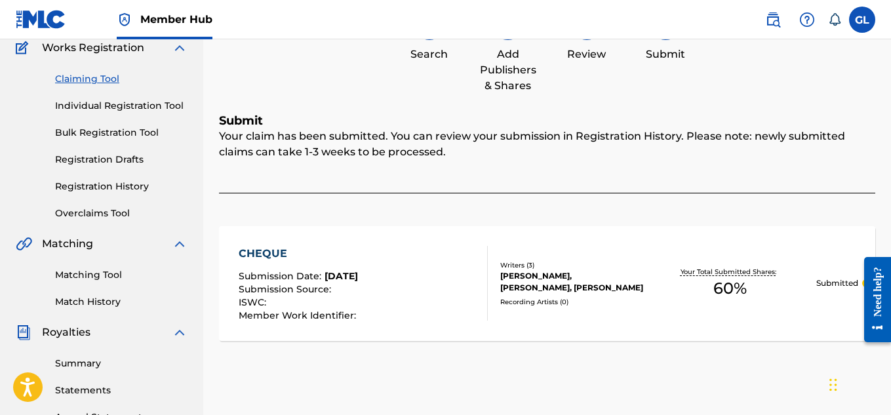
scroll to position [102, 0]
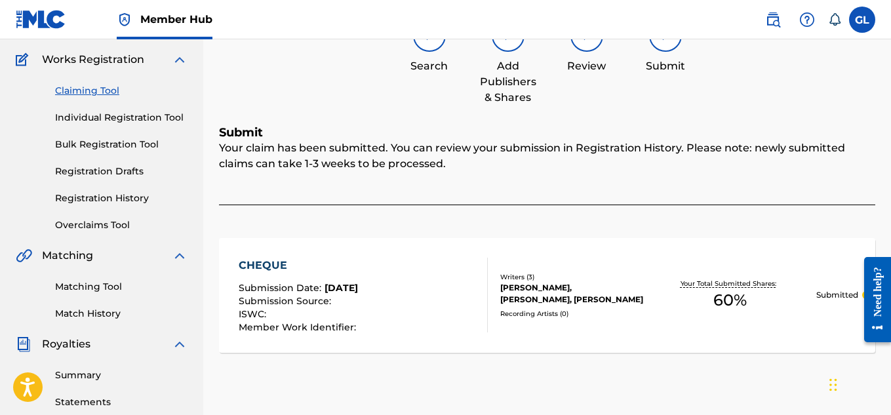
click at [94, 87] on link "Claiming Tool" at bounding box center [121, 91] width 132 height 14
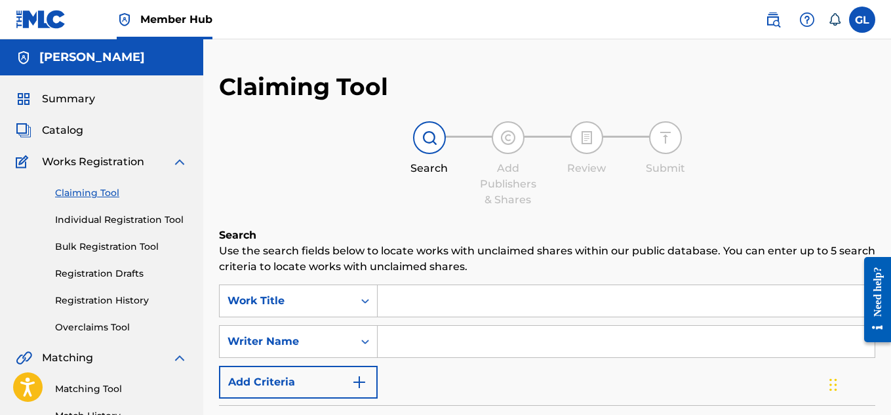
click at [395, 296] on input "Search Form" at bounding box center [625, 300] width 497 height 31
type input "ATTENTION!"
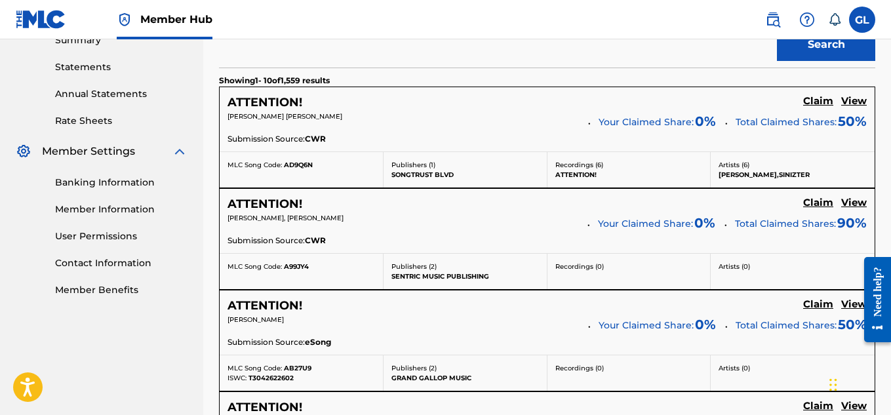
scroll to position [438, 0]
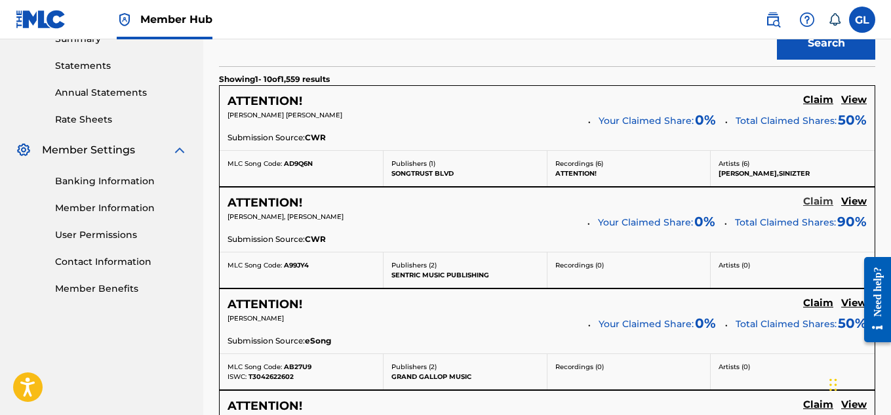
click at [821, 202] on h5 "Claim" at bounding box center [818, 201] width 30 height 12
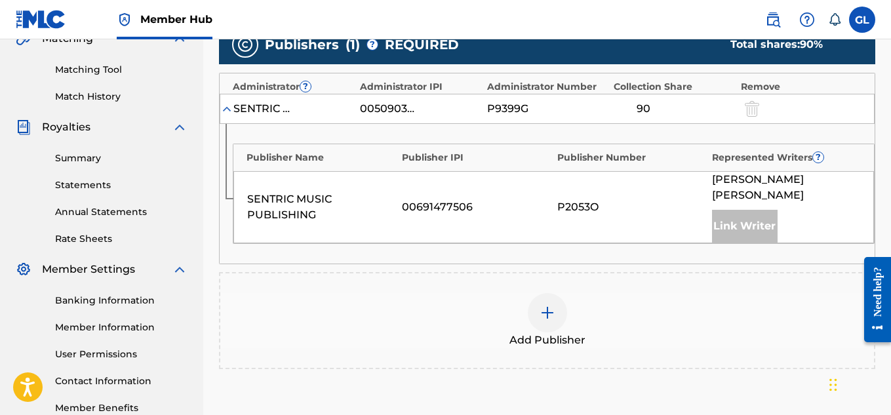
scroll to position [315, 0]
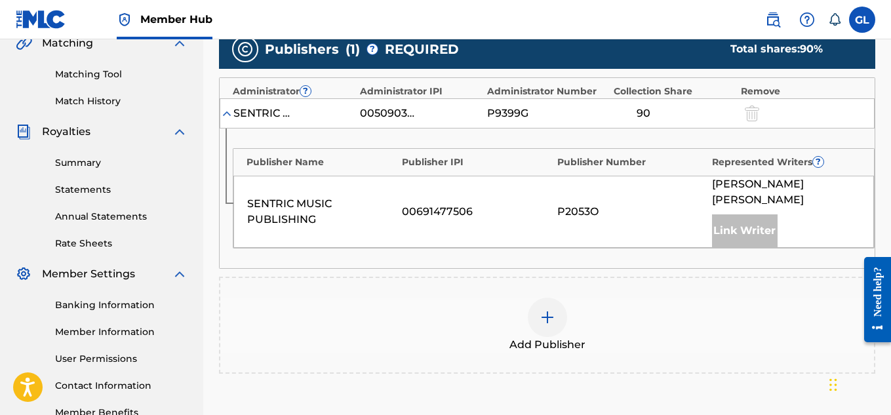
click at [545, 309] on img at bounding box center [547, 317] width 16 height 16
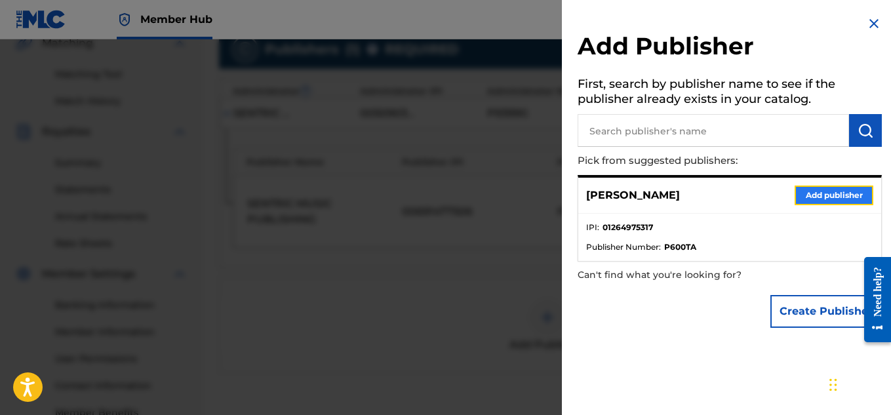
click at [815, 197] on button "Add publisher" at bounding box center [833, 195] width 79 height 20
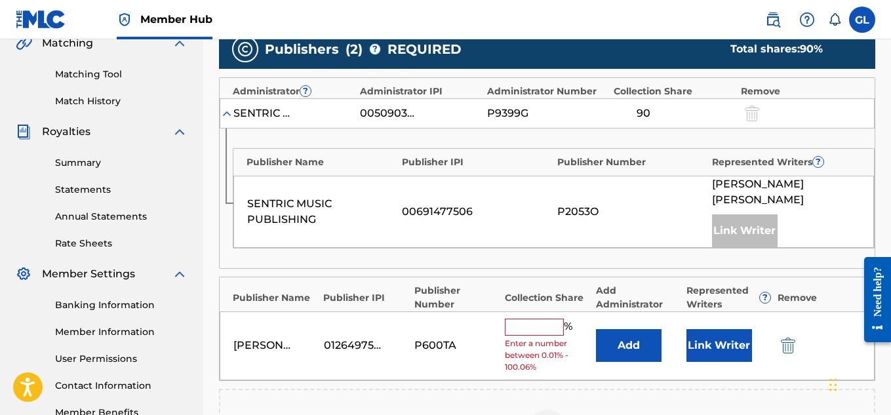
click at [526, 319] on input "text" at bounding box center [534, 327] width 59 height 17
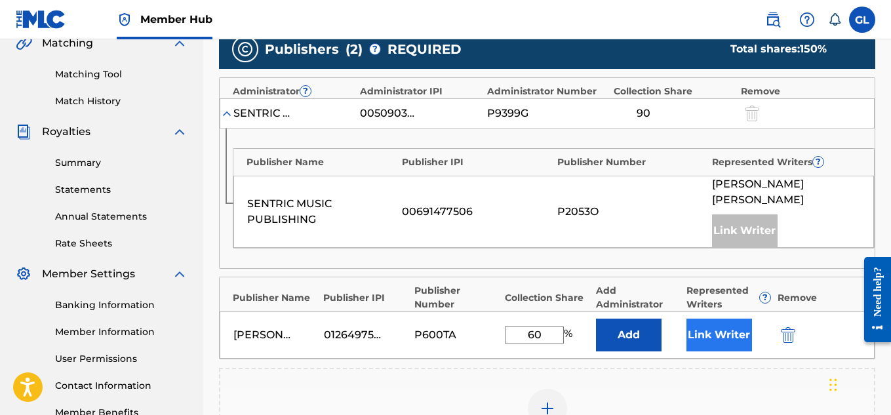
type input "60"
click at [710, 319] on button "Link Writer" at bounding box center [719, 335] width 66 height 33
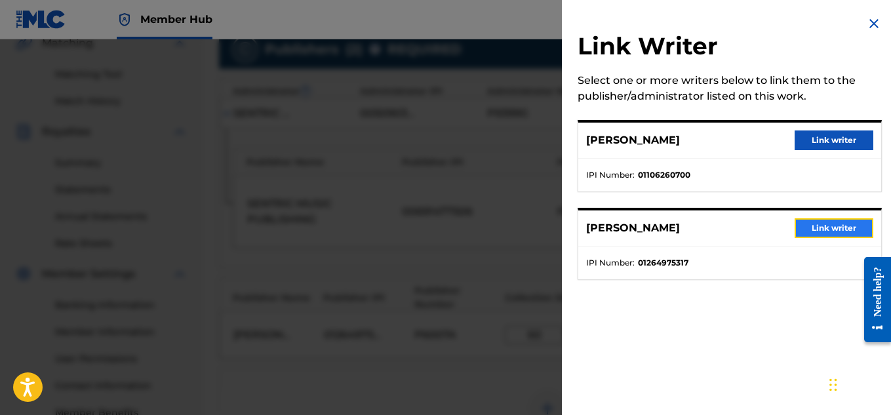
click at [796, 223] on button "Link writer" at bounding box center [833, 228] width 79 height 20
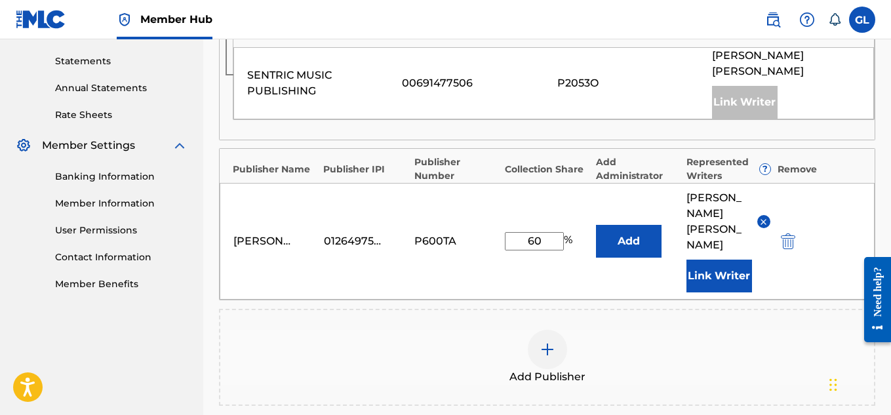
scroll to position [444, 0]
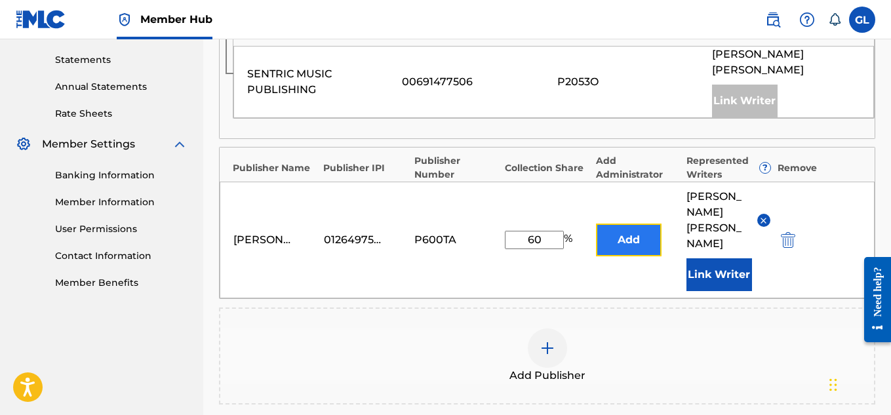
click at [635, 223] on button "Add" at bounding box center [629, 239] width 66 height 33
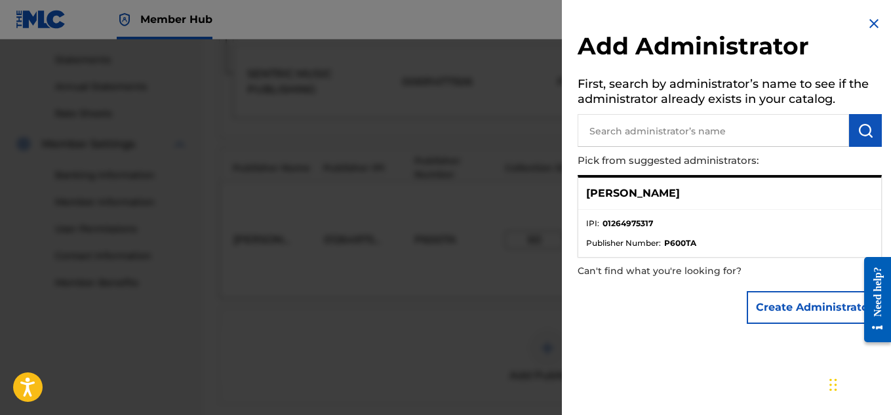
click at [691, 218] on li "IPI : 01264975317" at bounding box center [729, 228] width 287 height 20
click at [868, 24] on img at bounding box center [874, 24] width 16 height 16
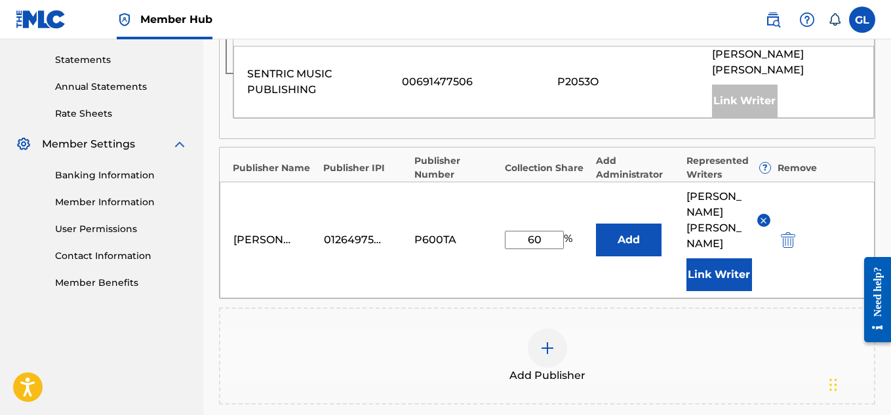
scroll to position [614, 0]
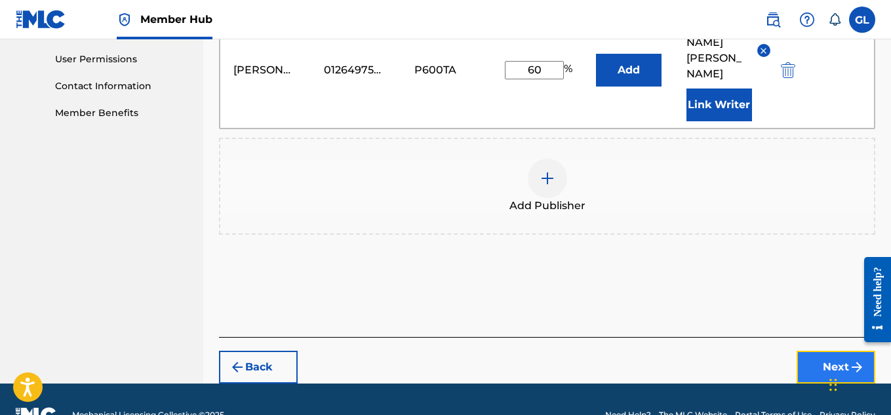
click at [833, 351] on button "Next" at bounding box center [835, 367] width 79 height 33
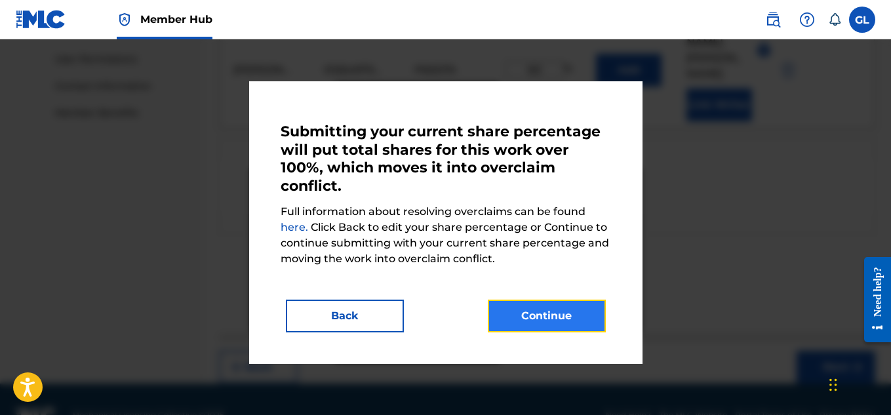
click at [506, 320] on button "Continue" at bounding box center [547, 315] width 118 height 33
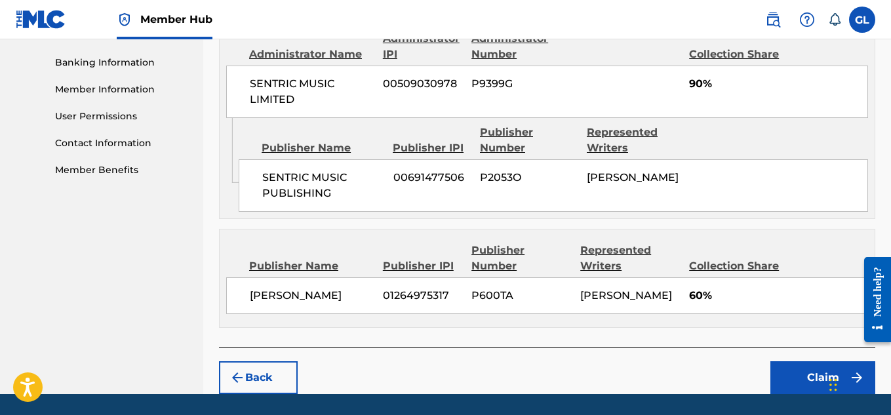
scroll to position [575, 0]
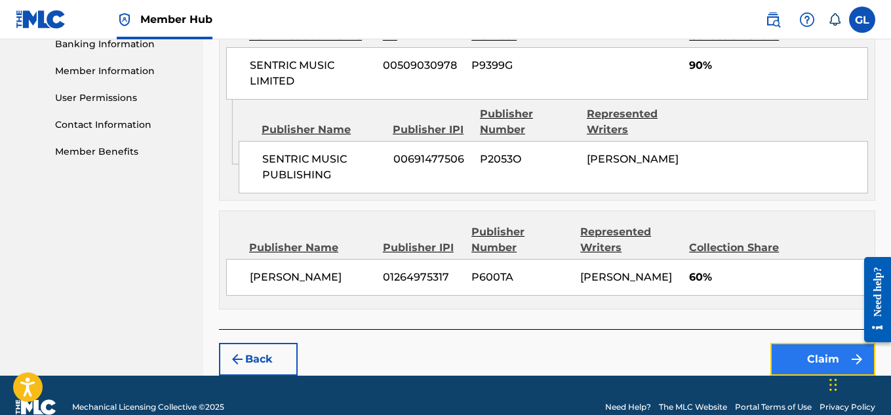
click at [818, 376] on button "Claim" at bounding box center [822, 359] width 105 height 33
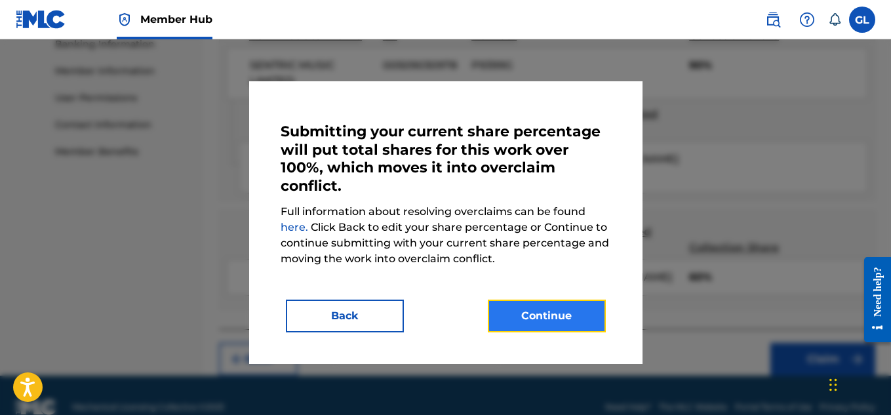
click at [550, 323] on button "Continue" at bounding box center [547, 315] width 118 height 33
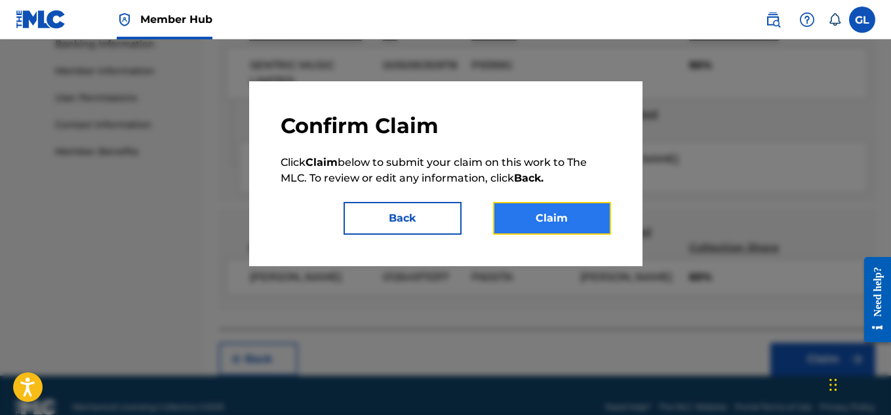
click at [559, 230] on button "Claim" at bounding box center [552, 218] width 118 height 33
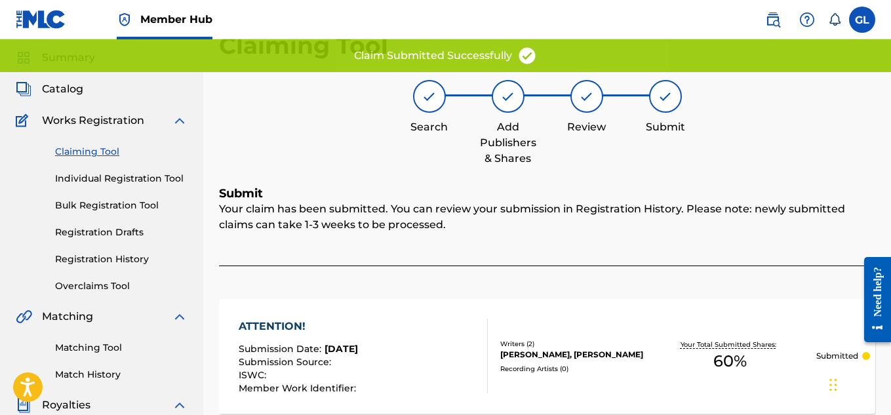
scroll to position [41, 0]
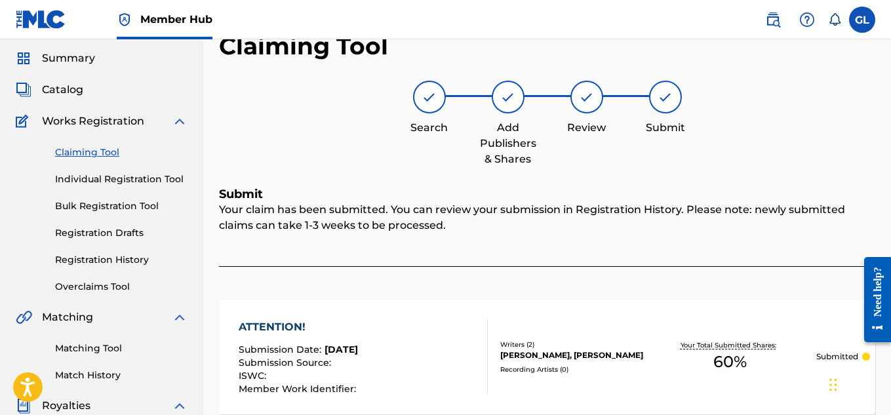
click at [116, 152] on link "Claiming Tool" at bounding box center [121, 152] width 132 height 14
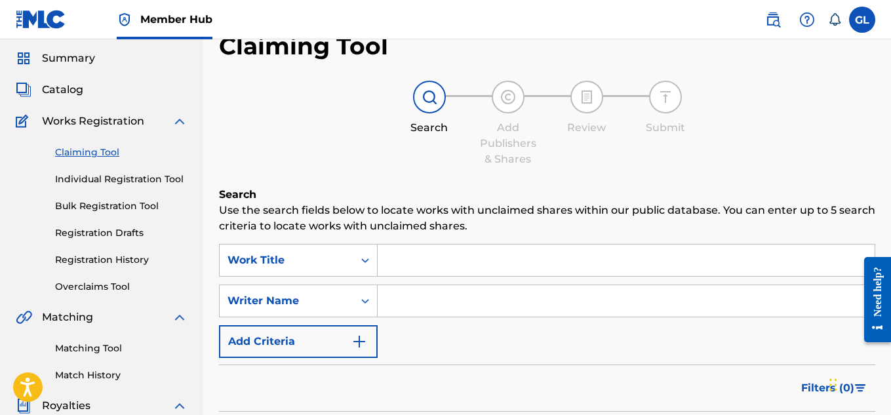
scroll to position [0, 0]
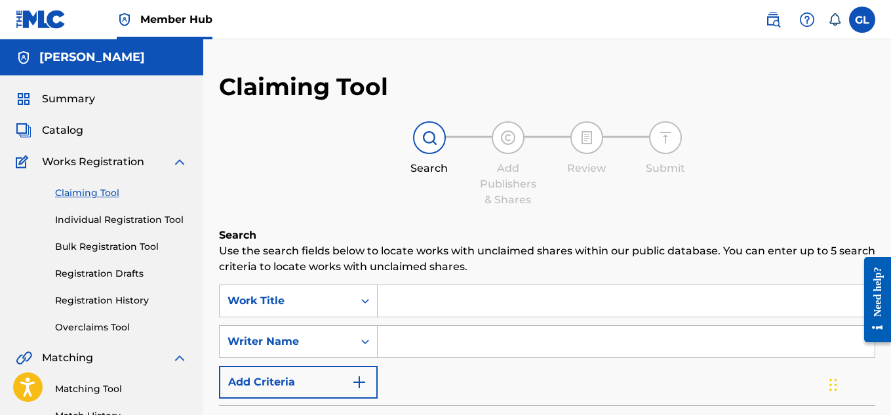
click at [449, 304] on input "Search Form" at bounding box center [625, 300] width 497 height 31
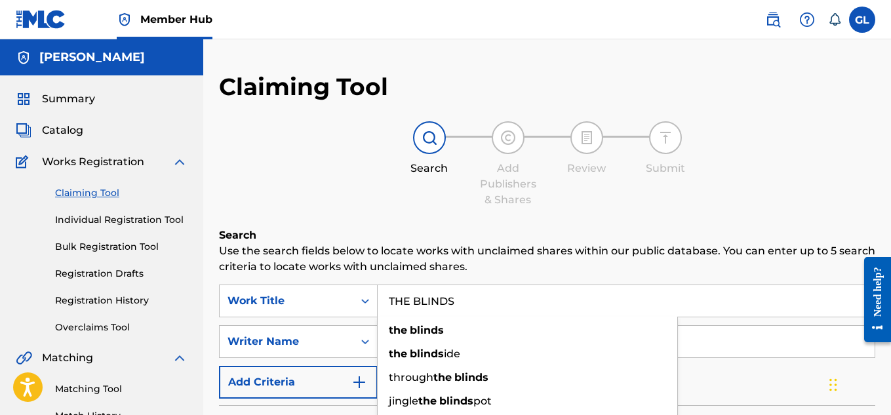
type input "THE BLINDS"
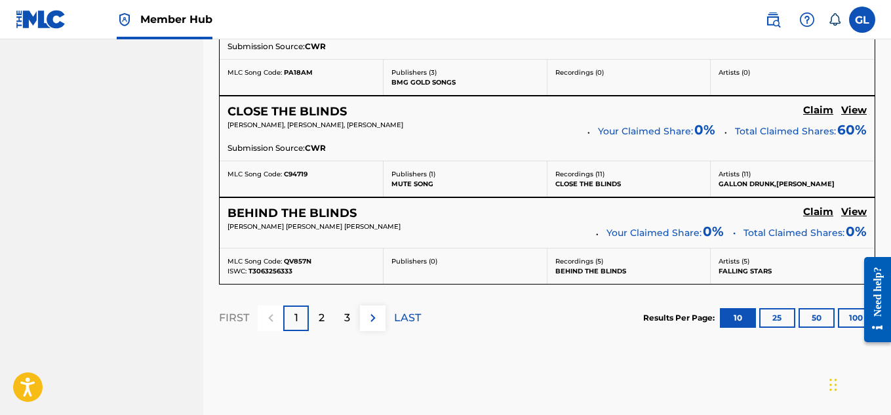
scroll to position [1245, 0]
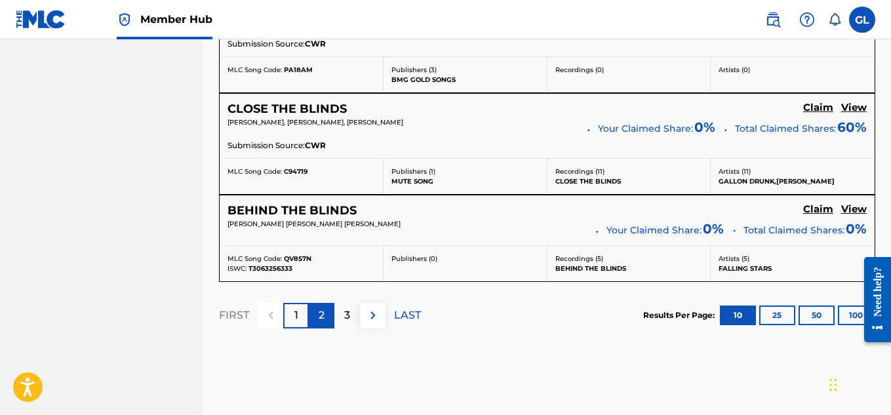
click at [319, 318] on p "2" at bounding box center [322, 315] width 6 height 16
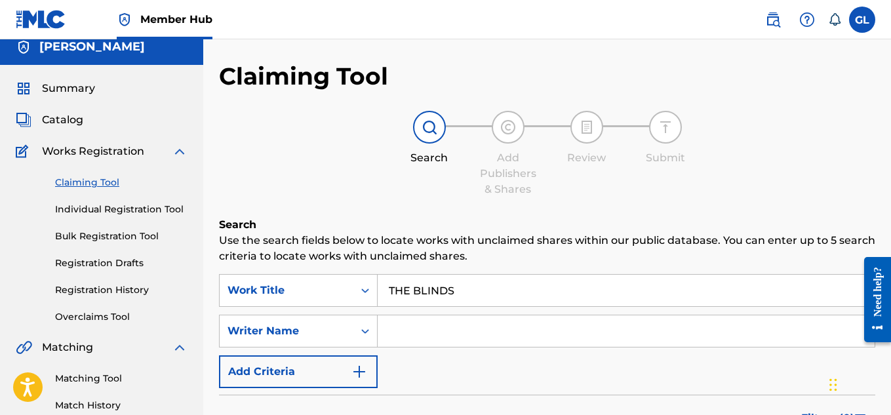
scroll to position [0, 0]
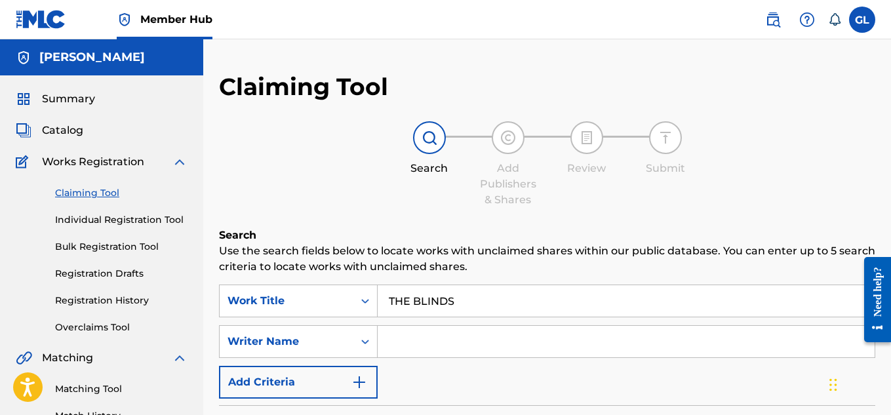
click at [437, 289] on input "THE BLINDS" at bounding box center [625, 300] width 497 height 31
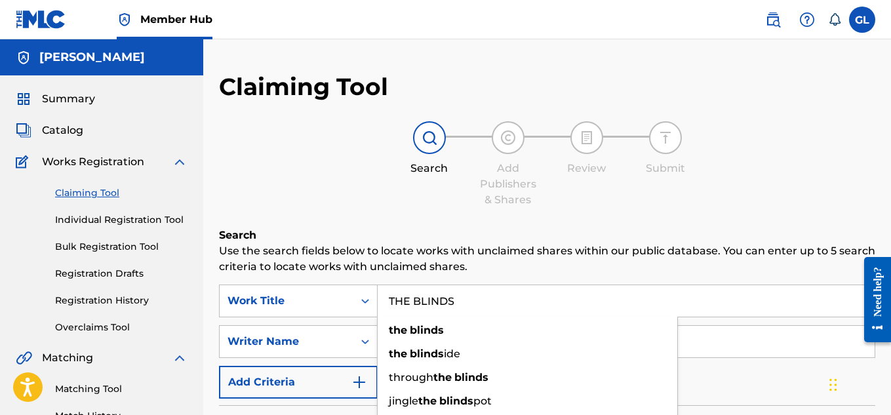
click at [437, 289] on input "THE BLINDS" at bounding box center [625, 300] width 497 height 31
type input "SITUATIONSHIP"
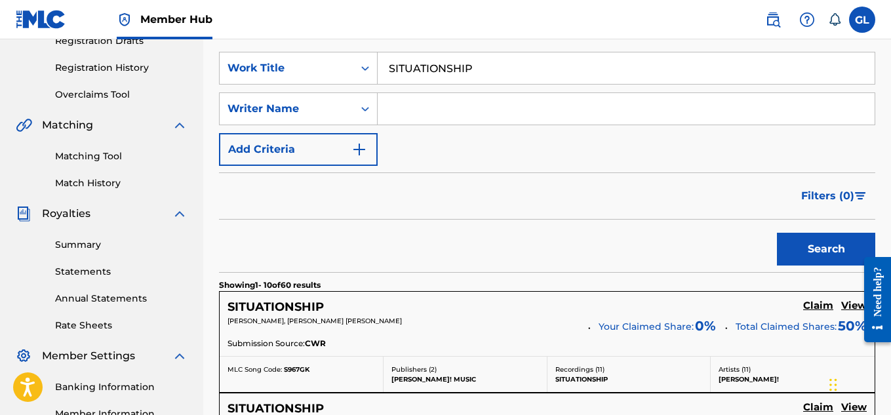
scroll to position [230, 0]
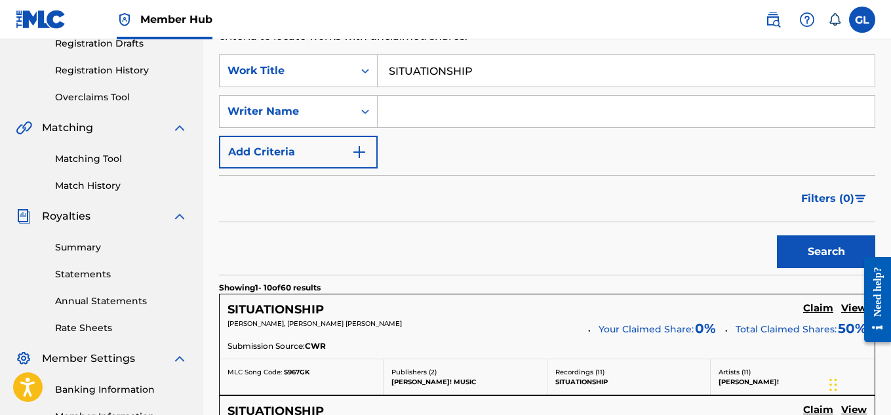
click at [432, 119] on input "Search Form" at bounding box center [625, 111] width 497 height 31
type input "[PERSON_NAME]"
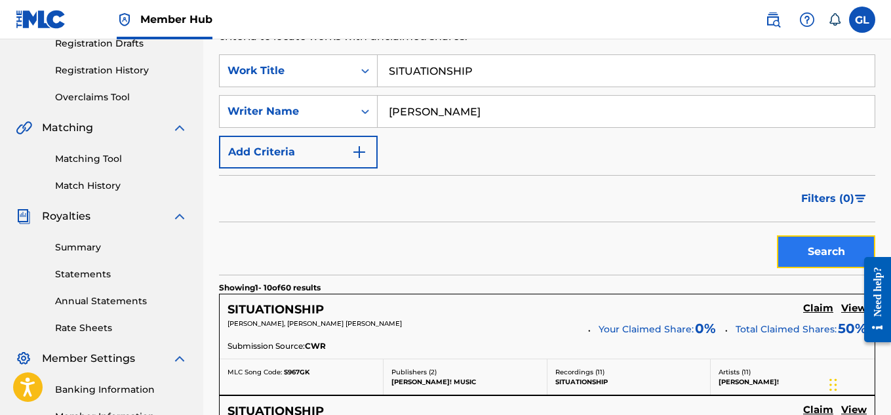
click at [803, 245] on button "Search" at bounding box center [826, 251] width 98 height 33
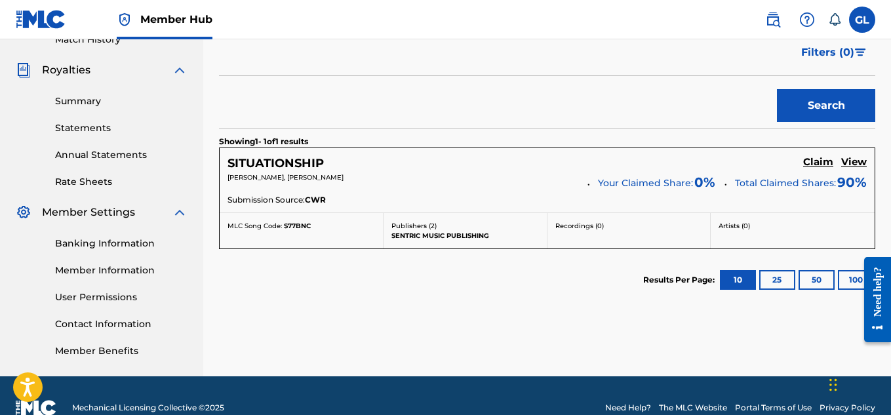
scroll to position [379, 0]
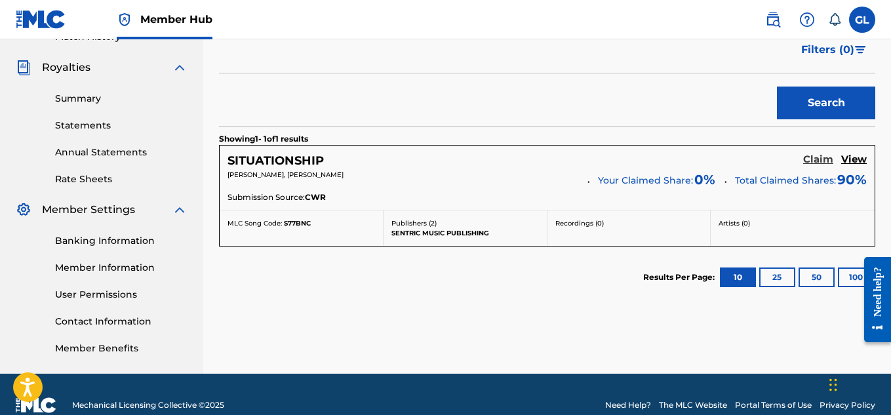
click at [817, 159] on h5 "Claim" at bounding box center [818, 159] width 30 height 12
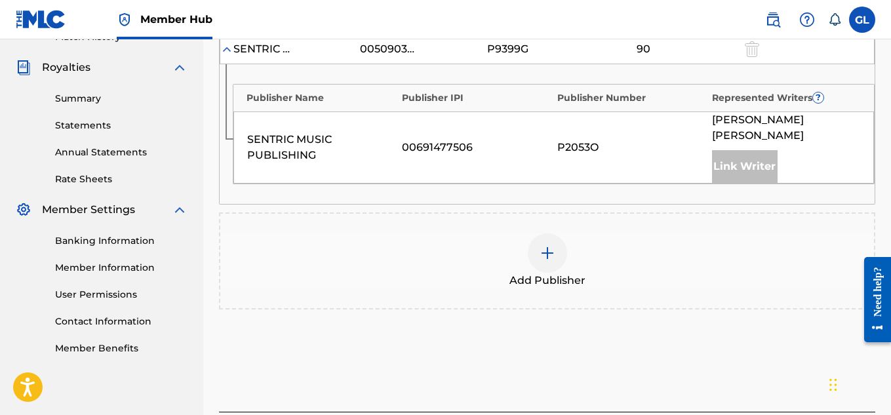
click at [530, 238] on div at bounding box center [547, 252] width 39 height 39
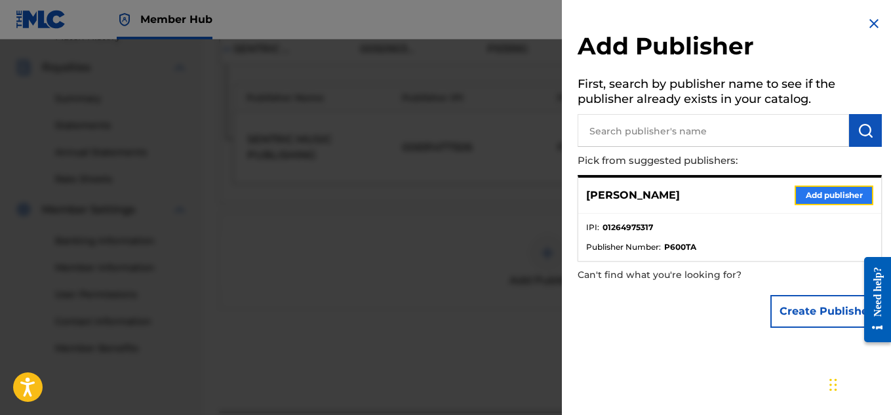
click at [840, 200] on button "Add publisher" at bounding box center [833, 195] width 79 height 20
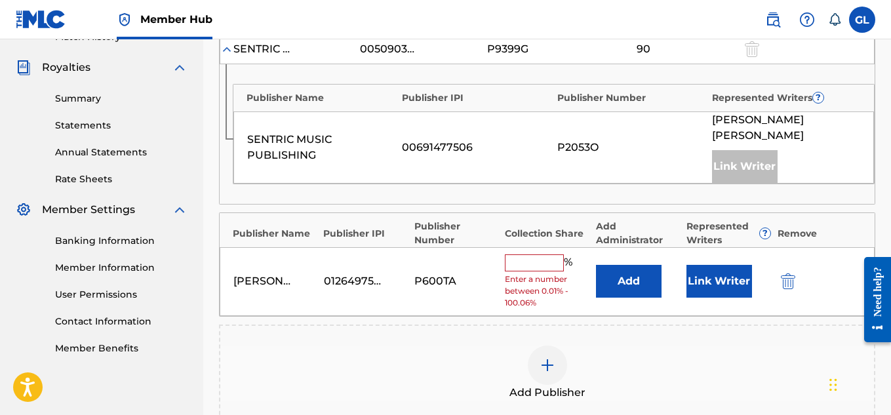
click at [533, 254] on input "text" at bounding box center [534, 262] width 59 height 17
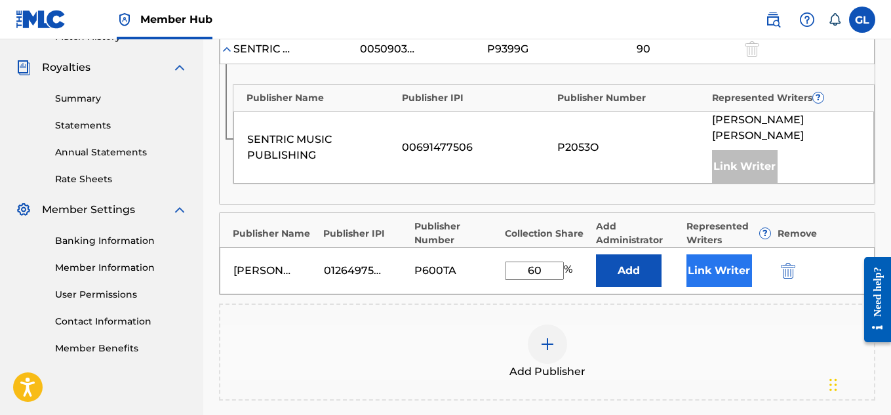
type input "60"
click at [717, 254] on button "Link Writer" at bounding box center [719, 270] width 66 height 33
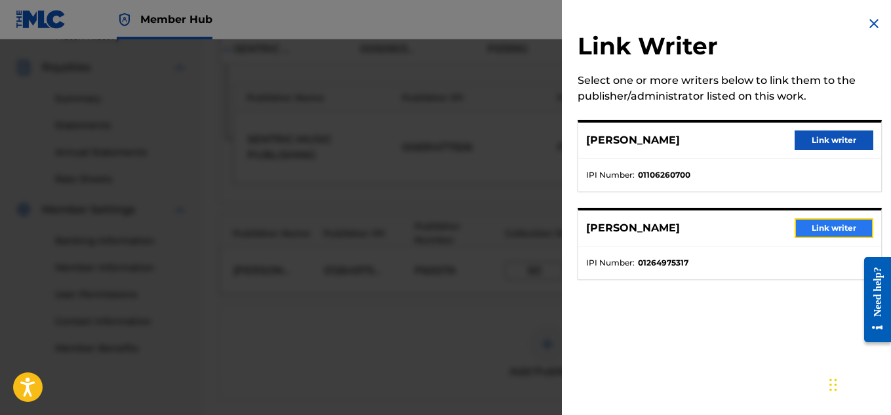
click at [797, 224] on button "Link writer" at bounding box center [833, 228] width 79 height 20
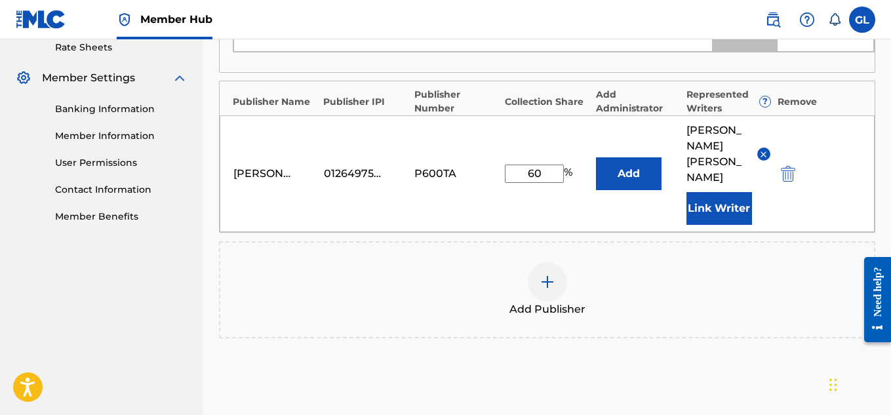
scroll to position [512, 0]
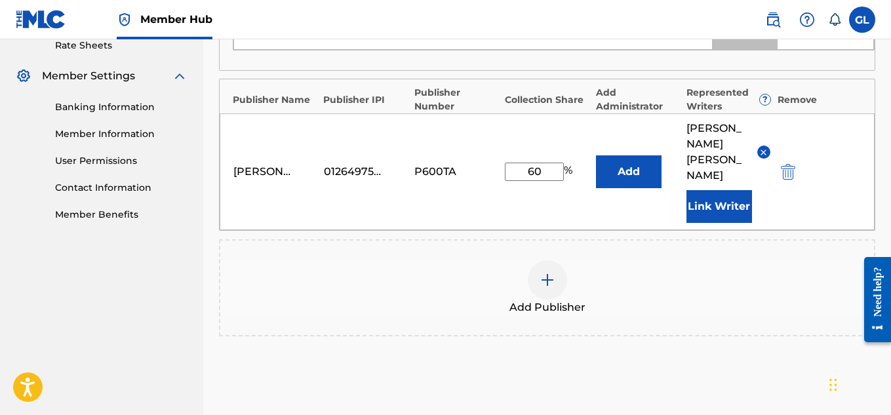
click at [542, 272] on img at bounding box center [547, 280] width 16 height 16
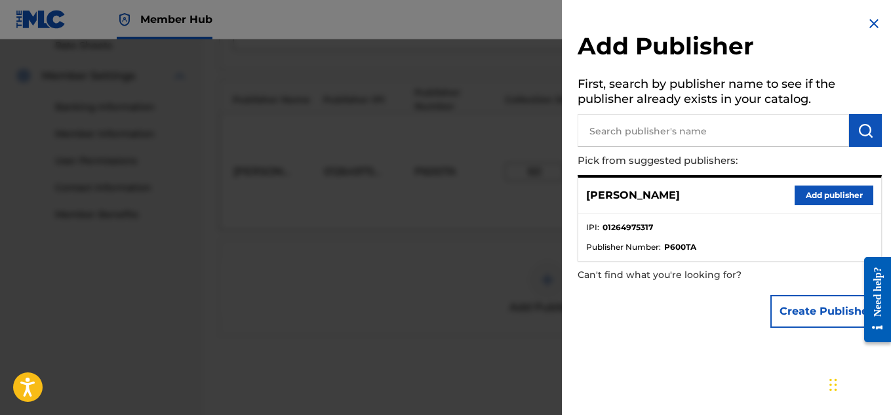
click at [868, 24] on img at bounding box center [874, 24] width 16 height 16
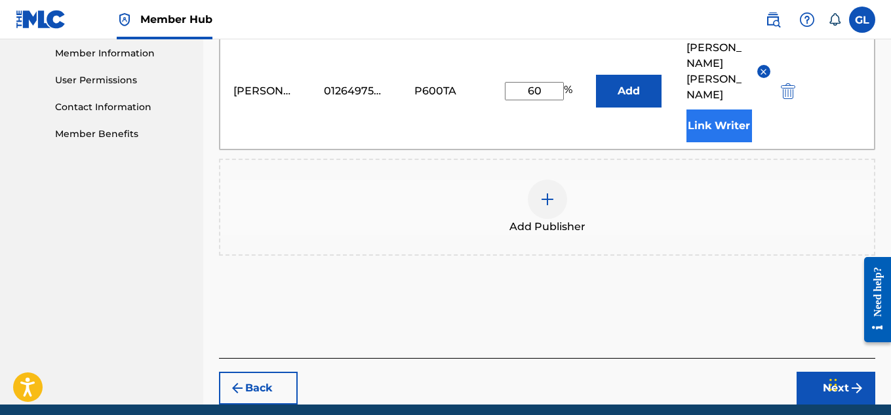
scroll to position [566, 0]
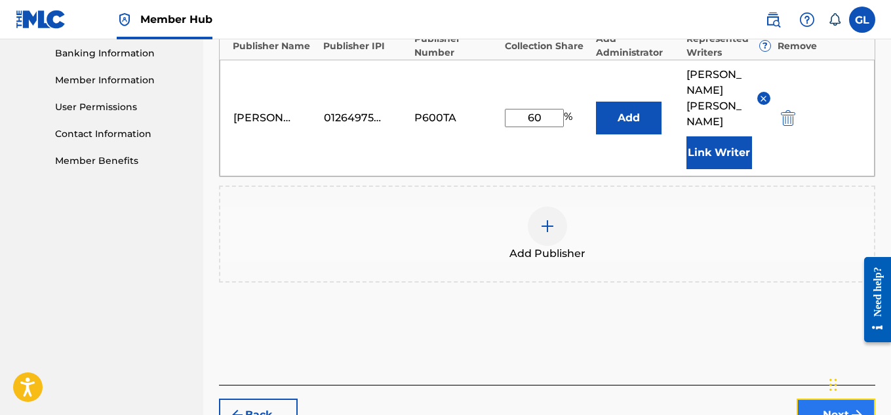
click at [815, 398] on button "Next" at bounding box center [835, 414] width 79 height 33
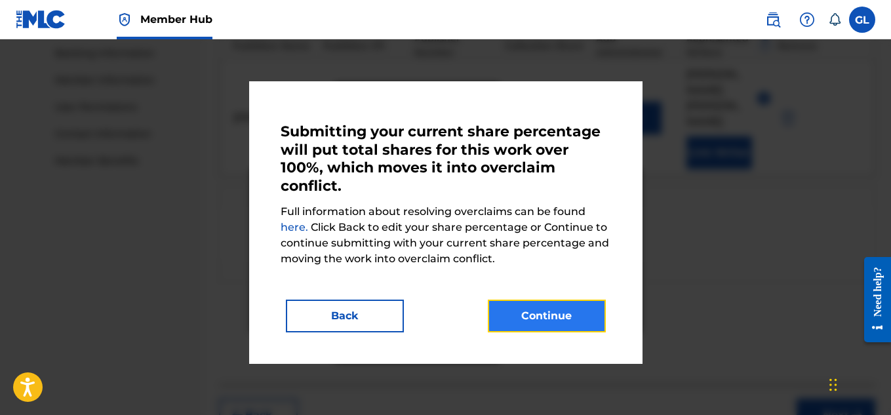
click at [563, 312] on button "Continue" at bounding box center [547, 315] width 118 height 33
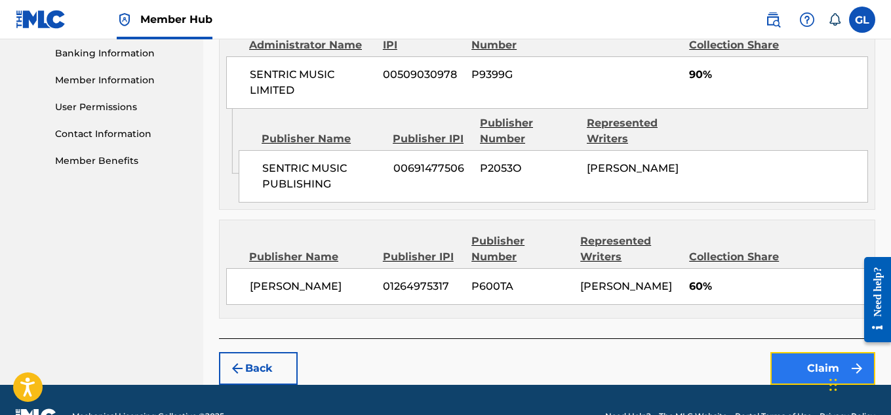
click at [815, 377] on button "Claim" at bounding box center [822, 368] width 105 height 33
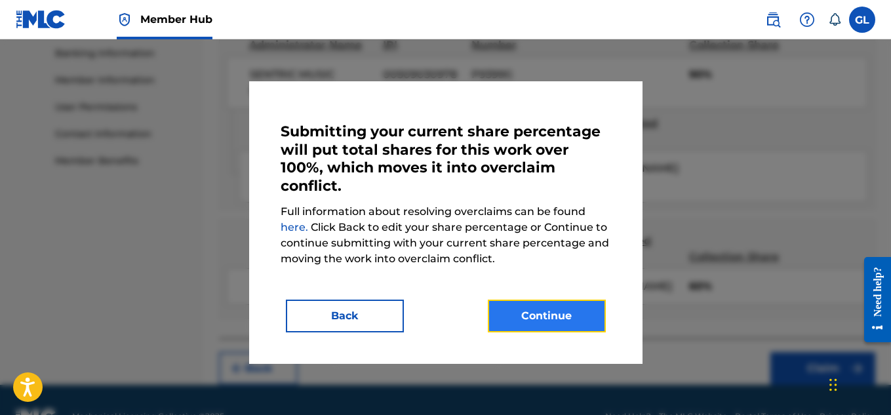
click at [542, 310] on button "Continue" at bounding box center [547, 315] width 118 height 33
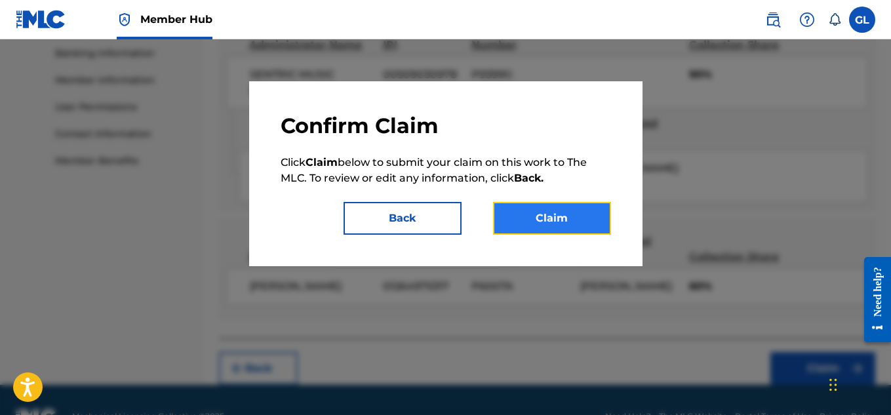
click at [530, 225] on button "Claim" at bounding box center [552, 218] width 118 height 33
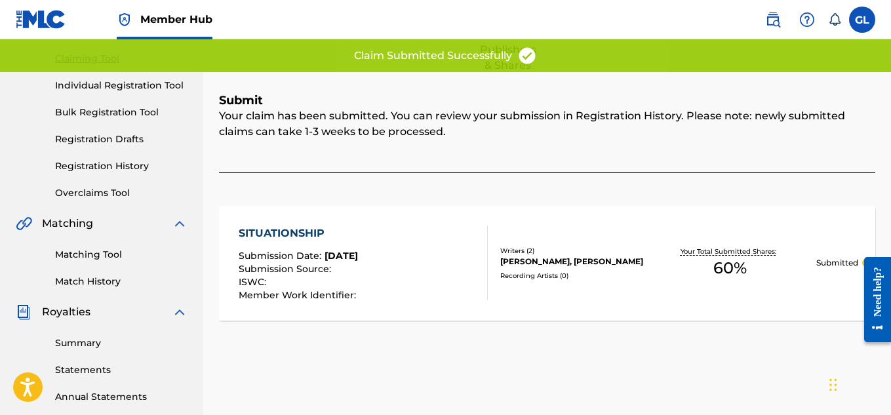
scroll to position [0, 0]
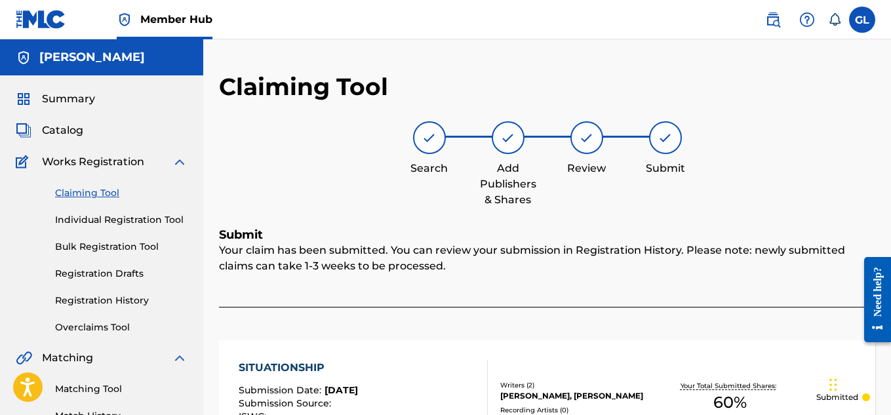
click at [96, 191] on link "Claiming Tool" at bounding box center [121, 193] width 132 height 14
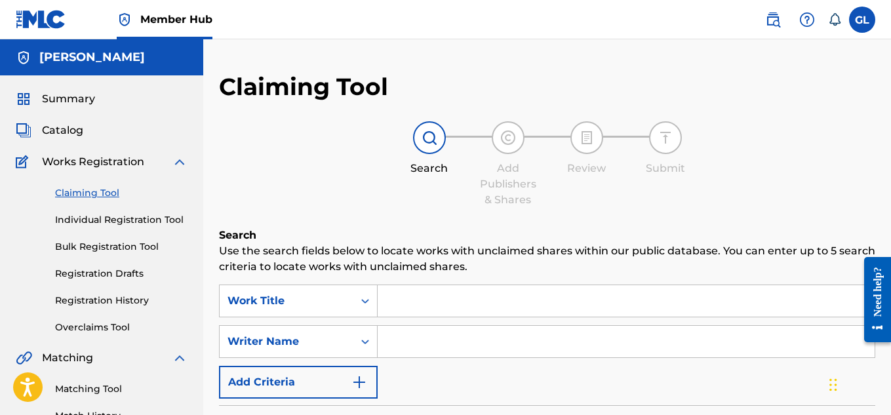
click at [424, 294] on input "Search Form" at bounding box center [625, 300] width 497 height 31
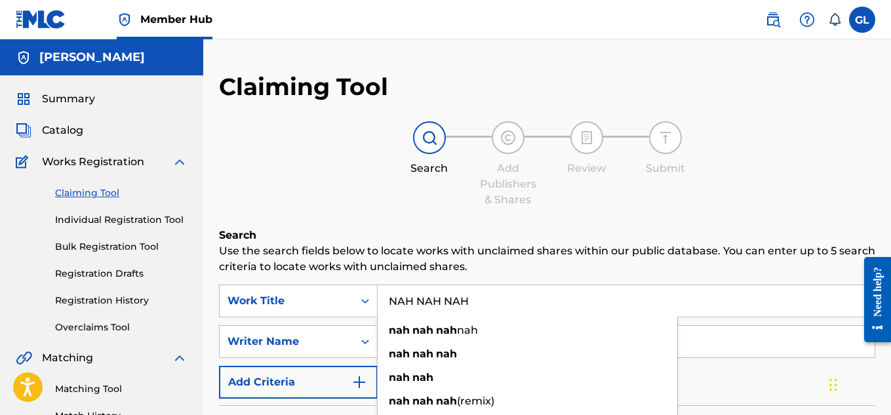
type input "NAH NAH NAH"
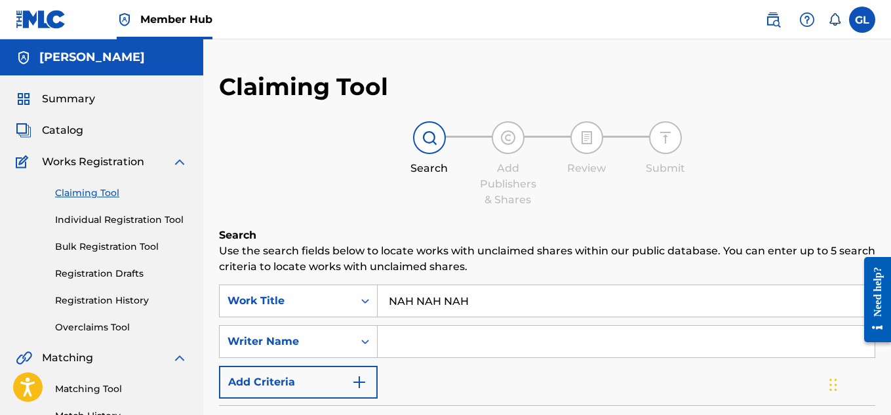
click at [446, 189] on div "Search Add Publishers & Shares Review Submit" at bounding box center [547, 164] width 656 height 87
click at [434, 345] on input "Search Form" at bounding box center [625, 341] width 497 height 31
type input "[PERSON_NAME]"
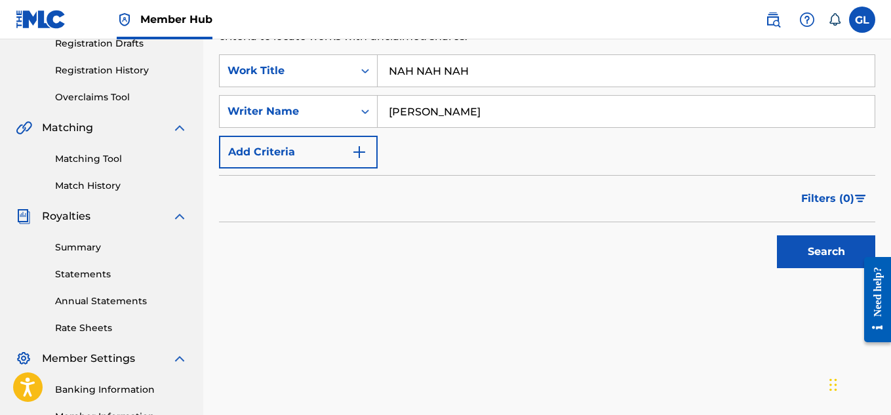
scroll to position [234, 0]
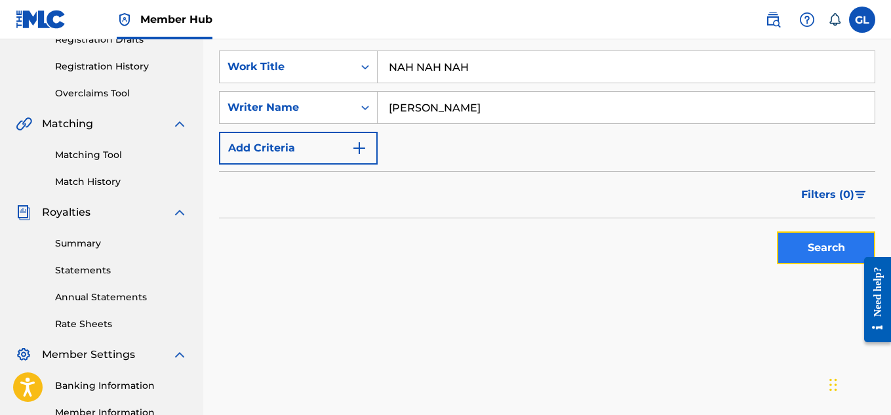
click at [809, 234] on button "Search" at bounding box center [826, 247] width 98 height 33
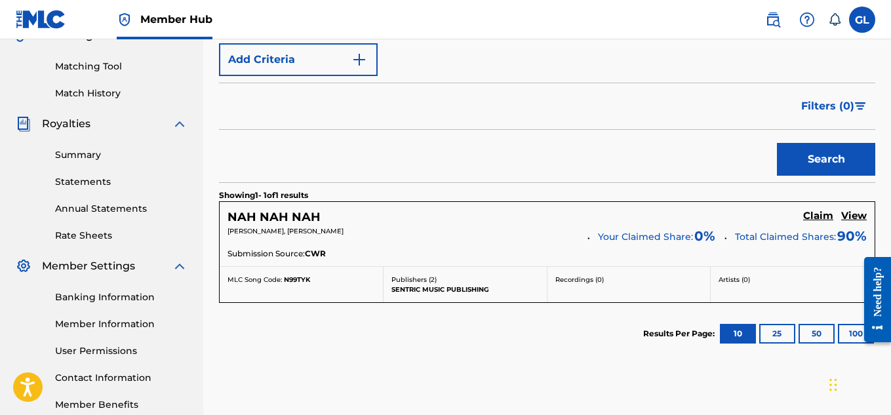
scroll to position [326, 0]
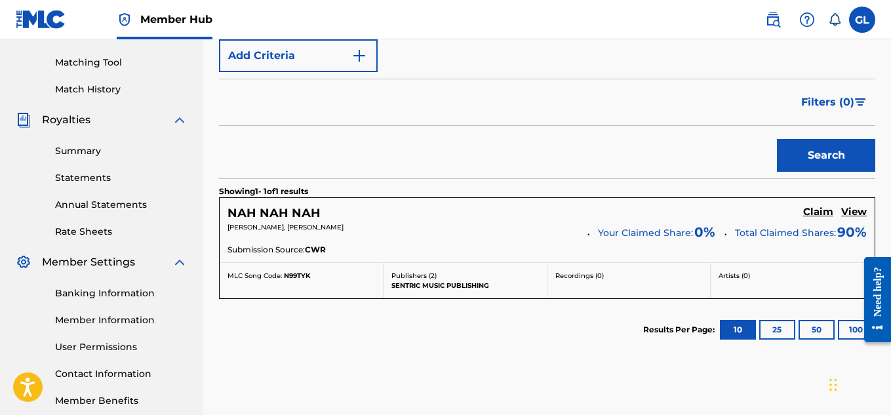
click at [758, 233] on span "Total Claimed Shares:" at bounding box center [785, 233] width 101 height 12
click at [821, 212] on h5 "Claim" at bounding box center [818, 212] width 30 height 12
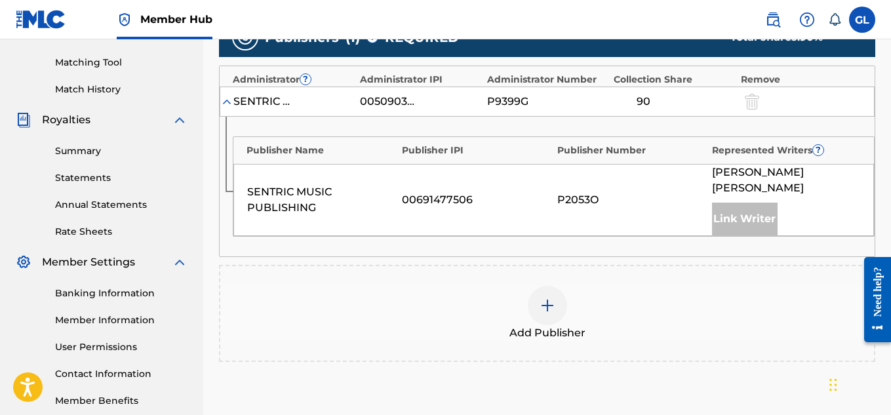
click at [539, 298] on img at bounding box center [547, 306] width 16 height 16
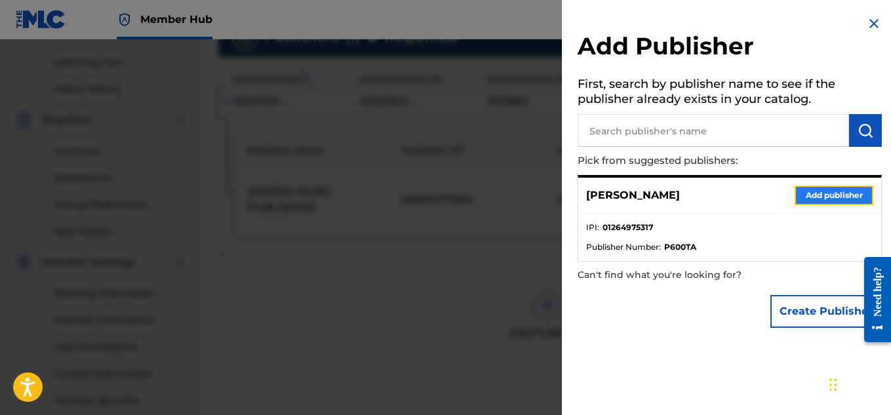
click at [833, 197] on button "Add publisher" at bounding box center [833, 195] width 79 height 20
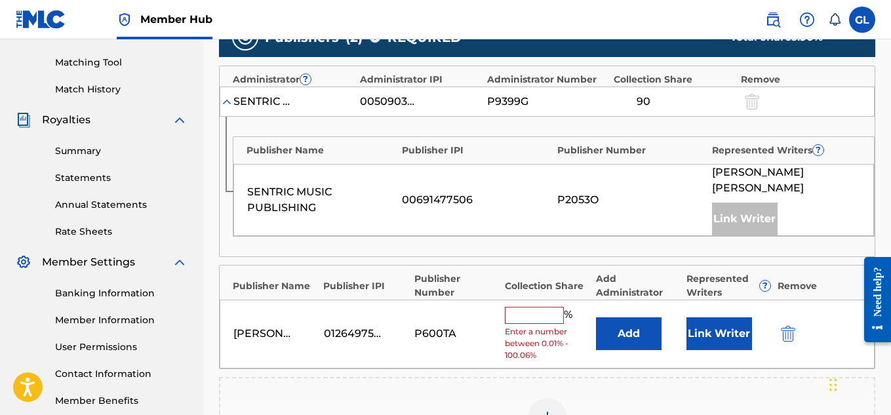
click at [554, 307] on input "text" at bounding box center [534, 315] width 59 height 17
type input "10"
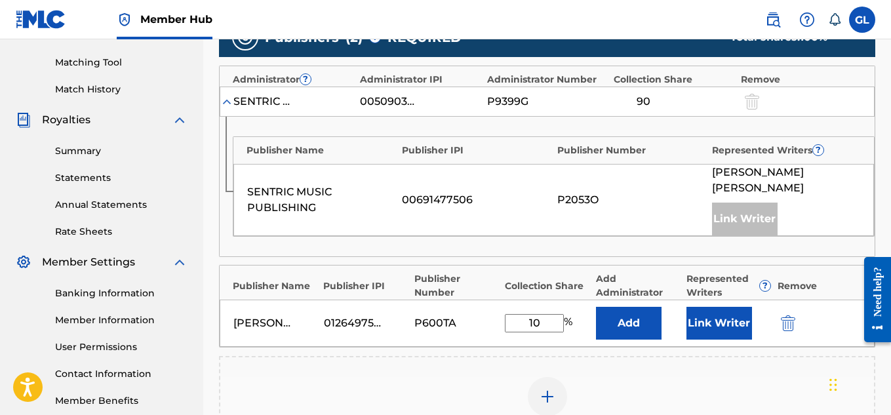
click at [229, 98] on img at bounding box center [226, 101] width 13 height 13
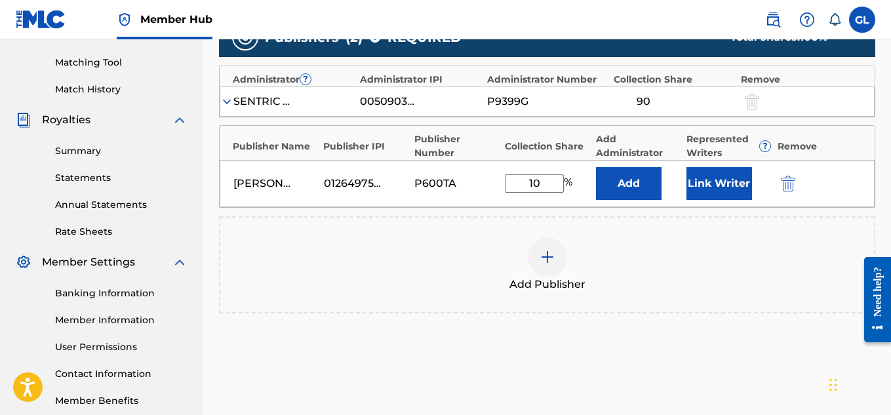
click at [229, 98] on img at bounding box center [226, 101] width 13 height 13
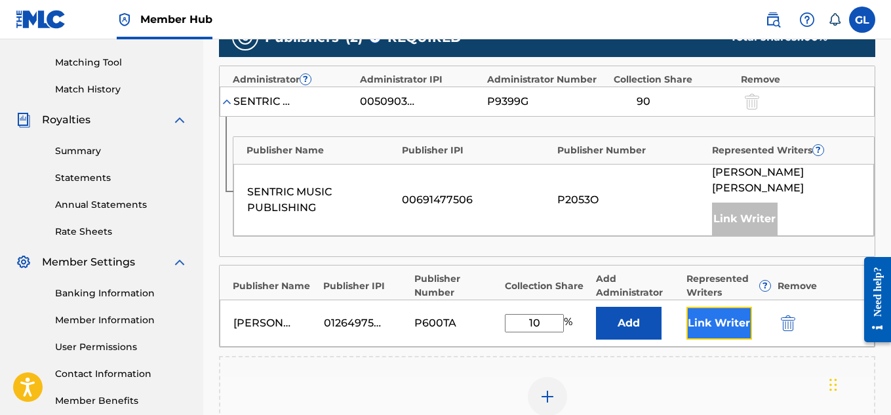
click at [708, 307] on button "Link Writer" at bounding box center [719, 323] width 66 height 33
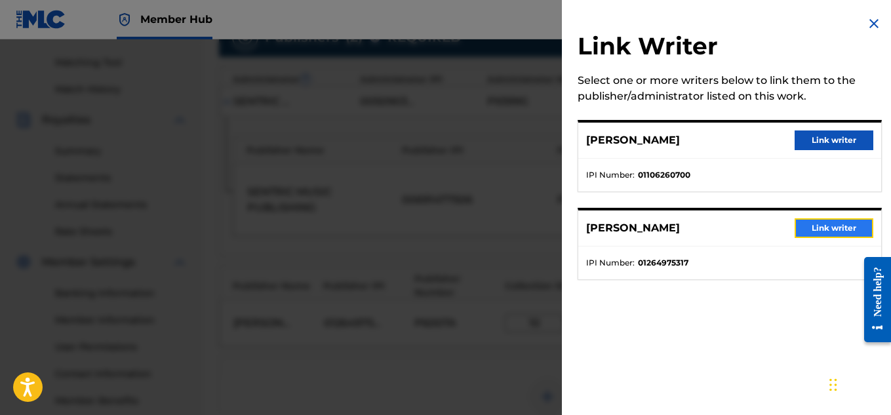
click at [808, 233] on button "Link writer" at bounding box center [833, 228] width 79 height 20
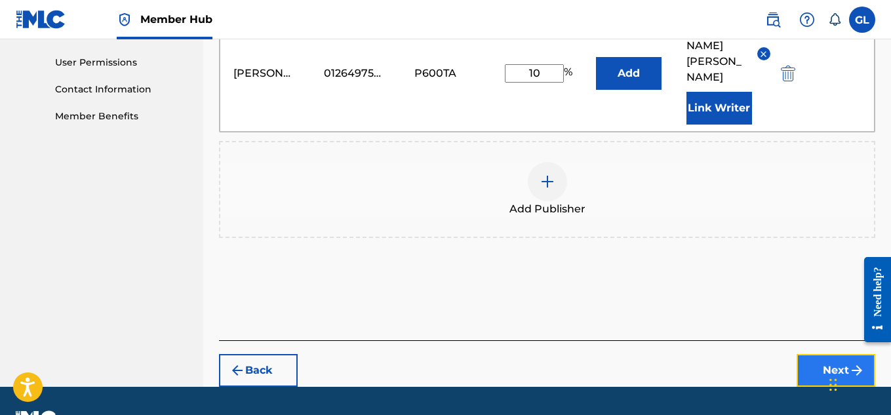
click at [819, 354] on button "Next" at bounding box center [835, 370] width 79 height 33
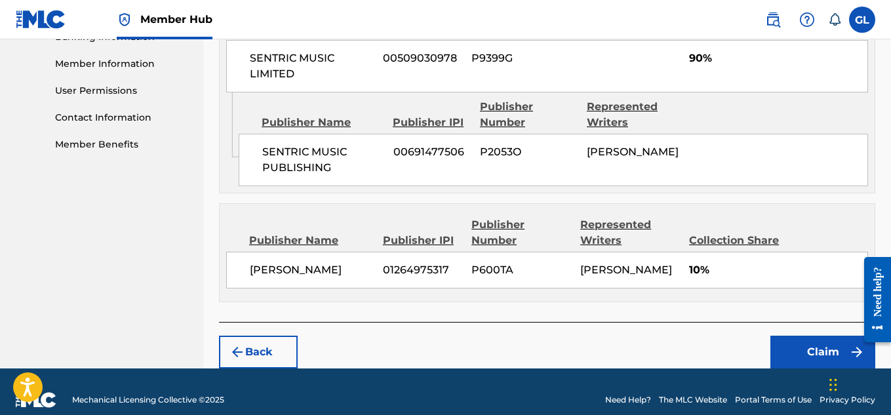
scroll to position [615, 0]
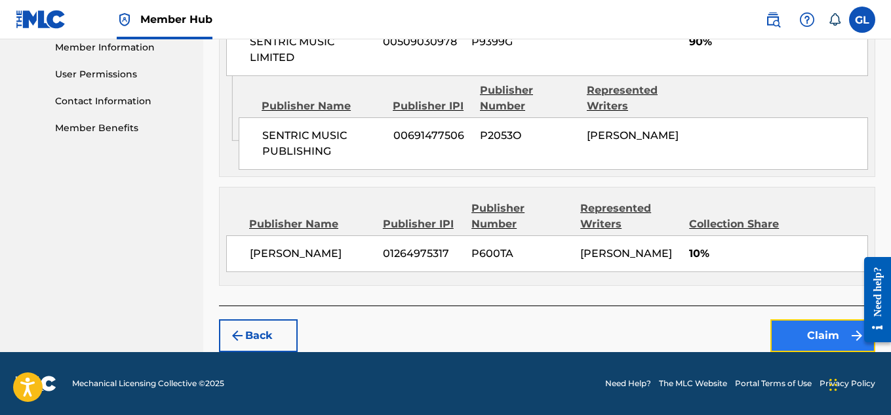
click at [784, 324] on button "Claim" at bounding box center [822, 335] width 105 height 33
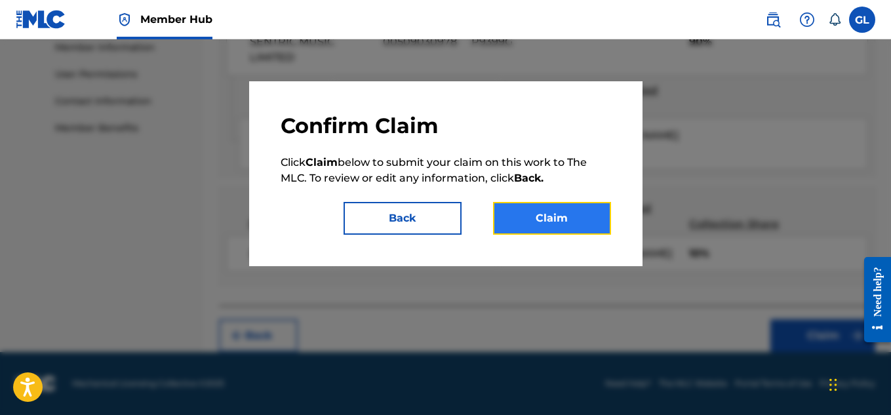
click at [548, 218] on button "Claim" at bounding box center [552, 218] width 118 height 33
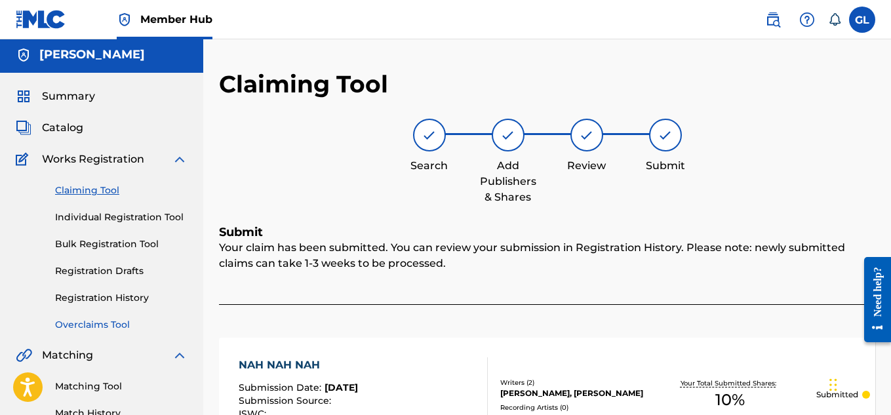
scroll to position [1, 0]
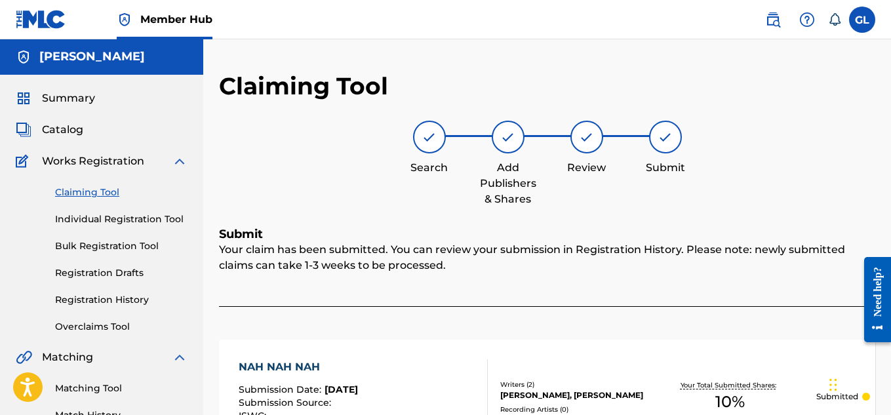
click at [122, 186] on link "Claiming Tool" at bounding box center [121, 192] width 132 height 14
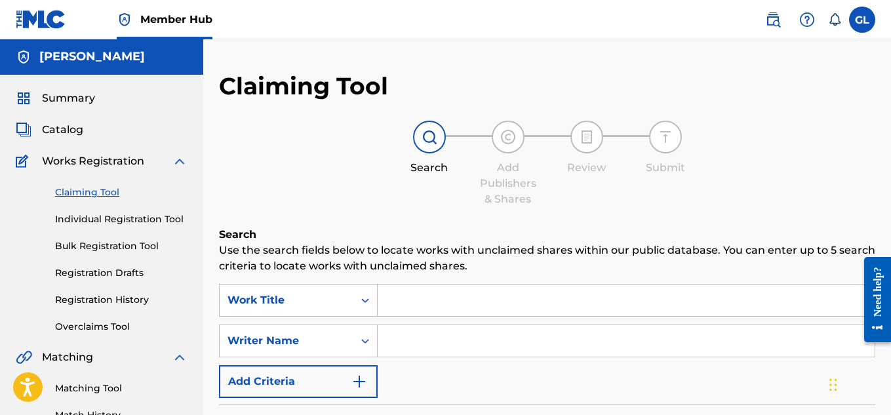
scroll to position [0, 0]
click at [123, 303] on link "Registration History" at bounding box center [121, 301] width 132 height 14
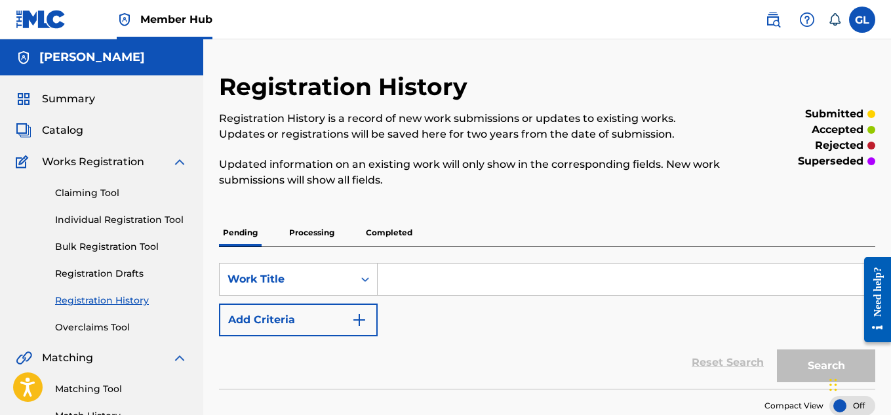
click at [322, 238] on p "Processing" at bounding box center [311, 233] width 53 height 28
click at [241, 233] on p "Pending" at bounding box center [240, 233] width 43 height 28
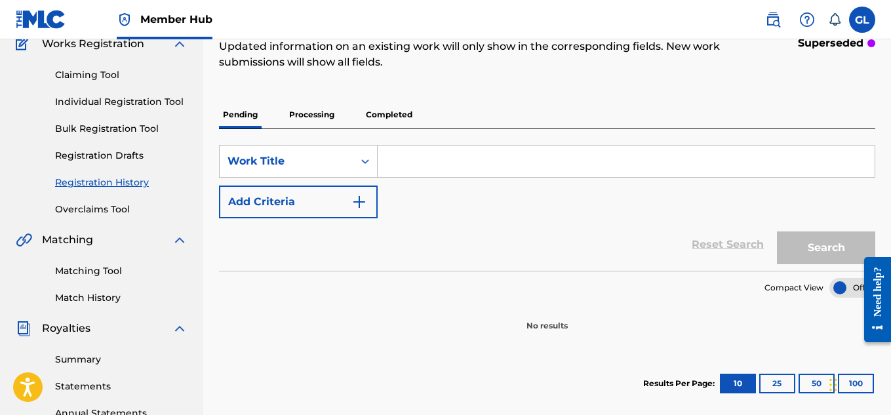
scroll to position [113, 0]
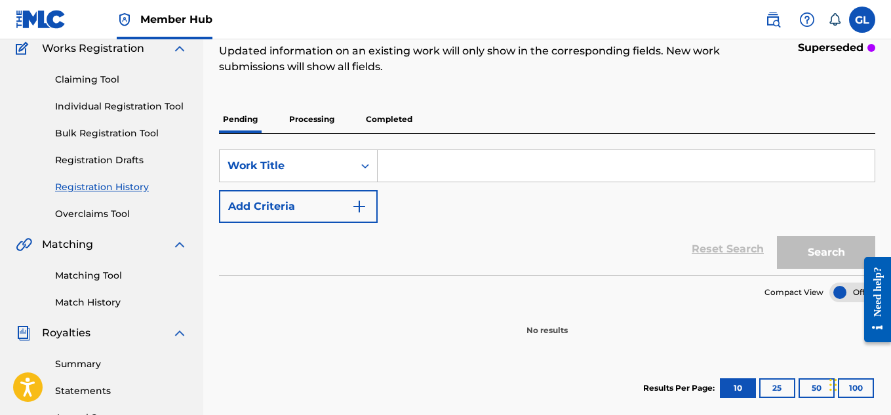
click at [383, 113] on p "Completed" at bounding box center [389, 120] width 54 height 28
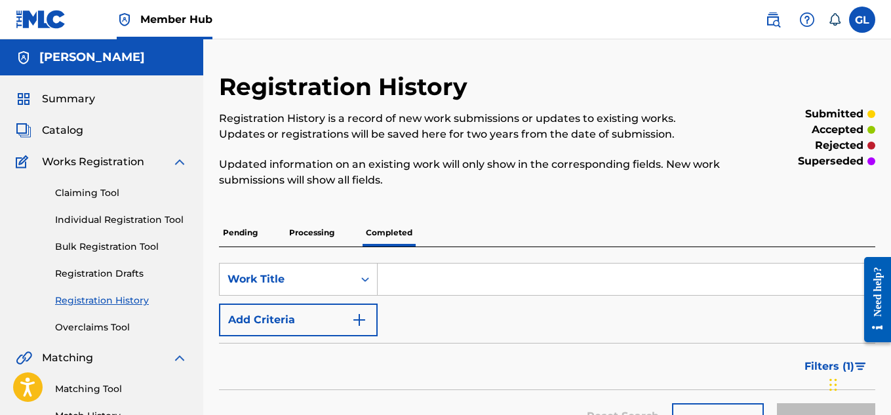
click at [81, 161] on span "Works Registration" at bounding box center [93, 162] width 102 height 16
click at [63, 136] on span "Catalog" at bounding box center [62, 131] width 41 height 16
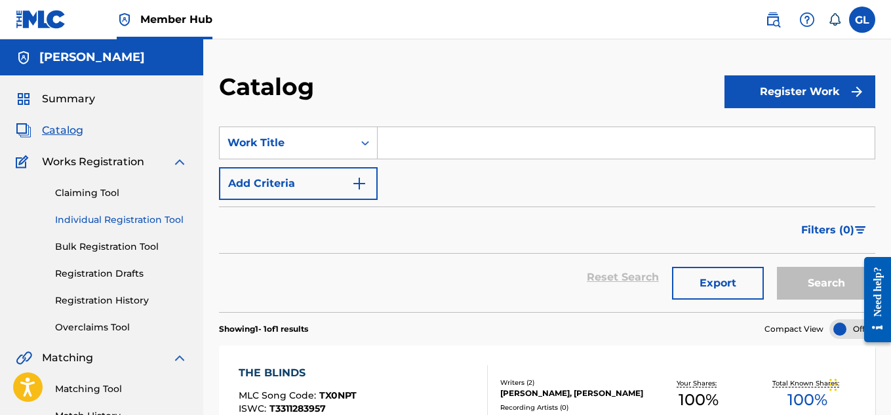
click at [136, 218] on link "Individual Registration Tool" at bounding box center [121, 220] width 132 height 14
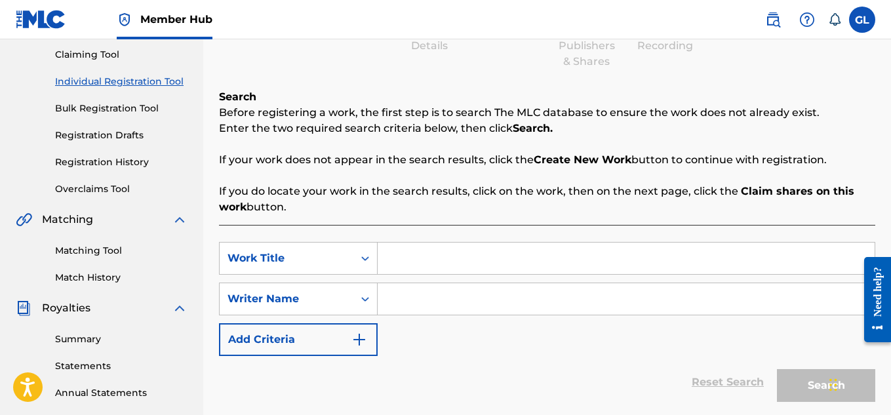
scroll to position [140, 0]
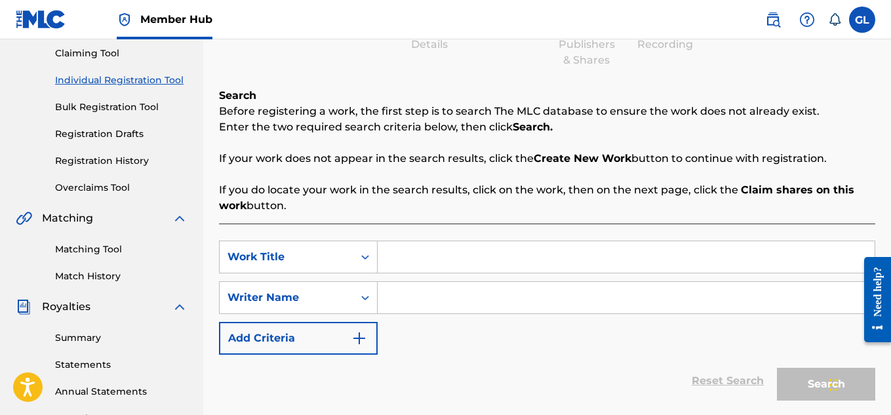
click at [390, 256] on input "Search Form" at bounding box center [625, 256] width 497 height 31
type input "THE BLINDS"
click at [415, 347] on div "SearchWithCriteriab47dc700-2efc-42d8-adcb-4e661ff30ccd Work Title THE BLINDS th…" at bounding box center [547, 298] width 656 height 114
click at [419, 300] on input "Search Form" at bounding box center [625, 297] width 497 height 31
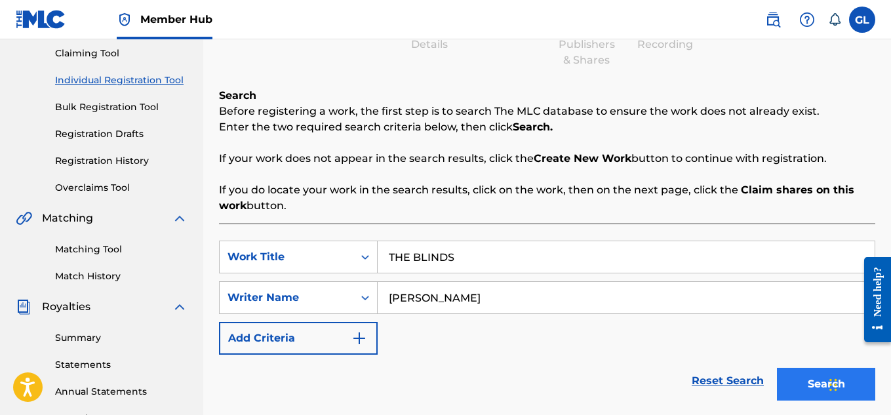
type input "[PERSON_NAME]"
click at [817, 384] on button "Search" at bounding box center [826, 384] width 98 height 33
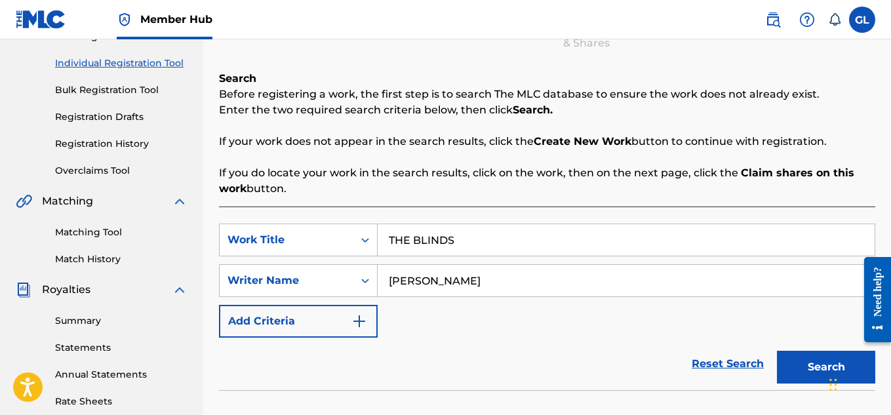
scroll to position [147, 0]
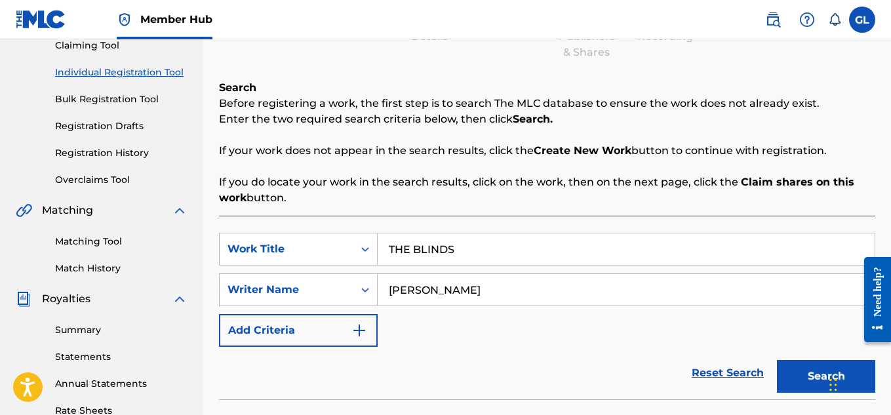
click at [481, 253] on input "THE BLINDS" at bounding box center [625, 248] width 497 height 31
type input "[DEMOGRAPHIC_DATA] SONG"
click at [777, 360] on button "Search" at bounding box center [826, 376] width 98 height 33
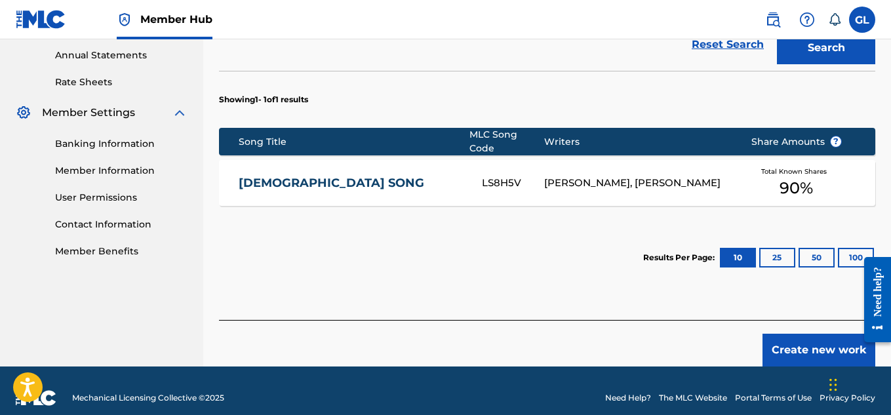
scroll to position [482, 0]
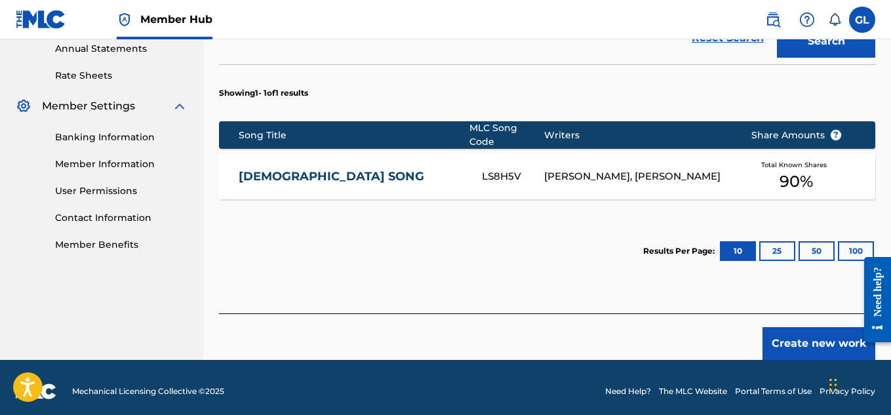
click at [583, 169] on div "MICHAEL DEJESUS, GABRIEL LAWRENCE" at bounding box center [637, 176] width 187 height 15
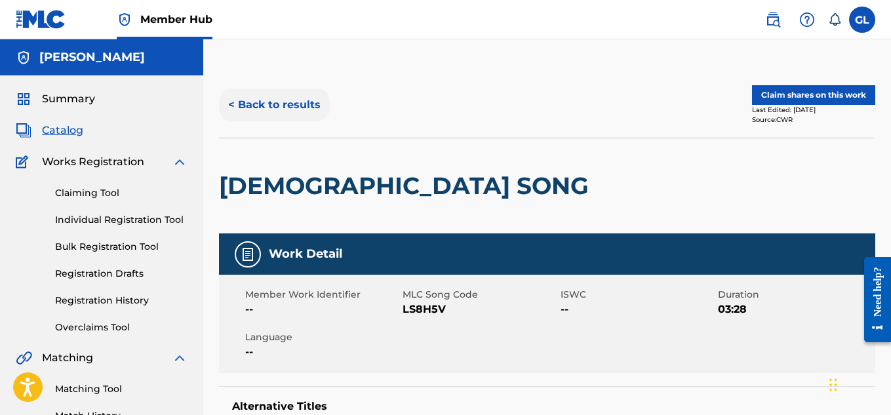
click at [240, 102] on button "< Back to results" at bounding box center [274, 104] width 111 height 33
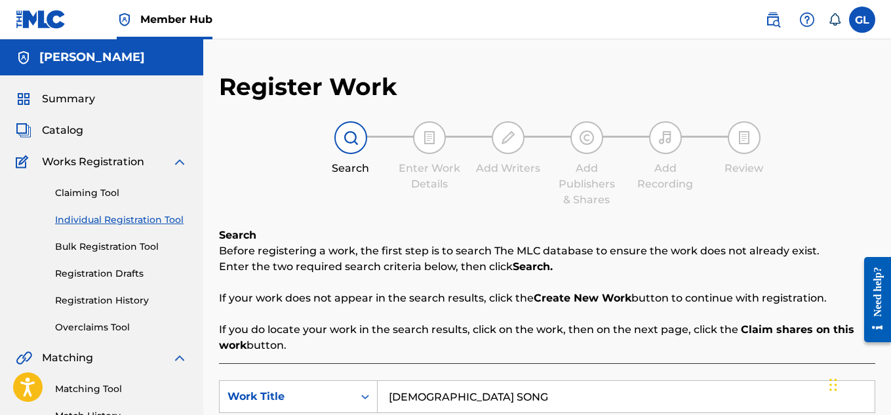
scroll to position [398, 0]
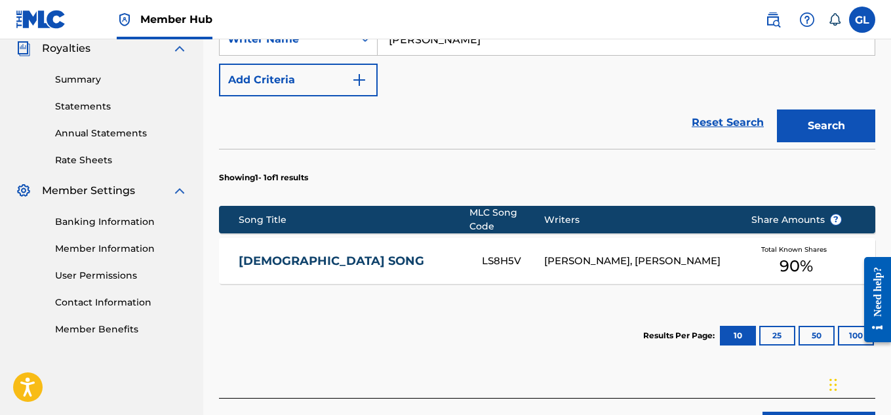
click at [516, 273] on div "LADIES SONG LS8H5V MICHAEL DEJESUS, GABRIEL LAWRENCE Total Known Shares 90 %" at bounding box center [547, 261] width 656 height 46
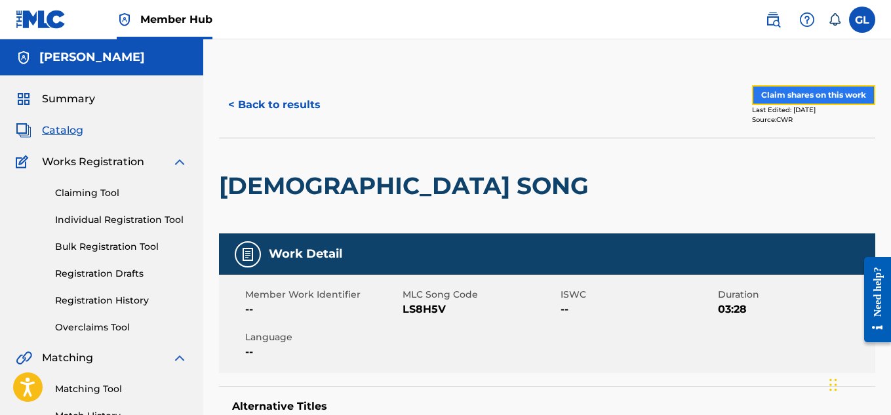
click at [810, 93] on button "Claim shares on this work" at bounding box center [813, 95] width 123 height 20
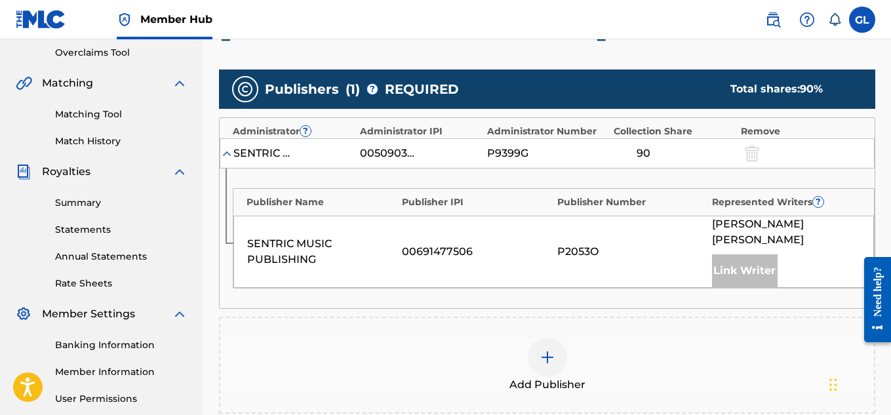
scroll to position [275, 0]
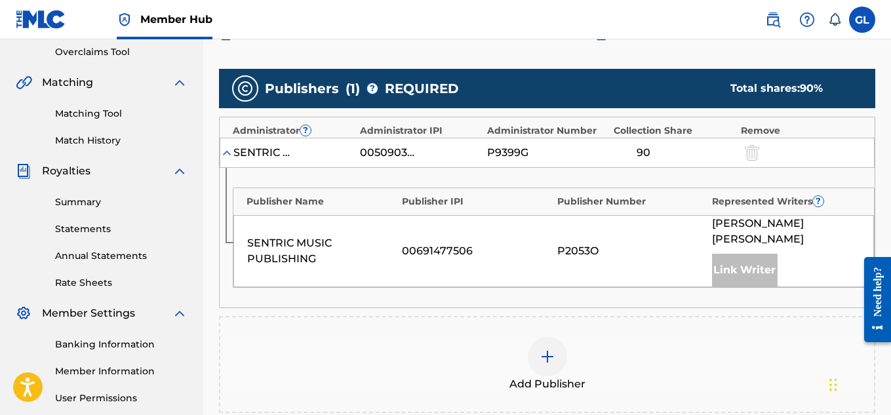
click at [550, 349] on img at bounding box center [547, 357] width 16 height 16
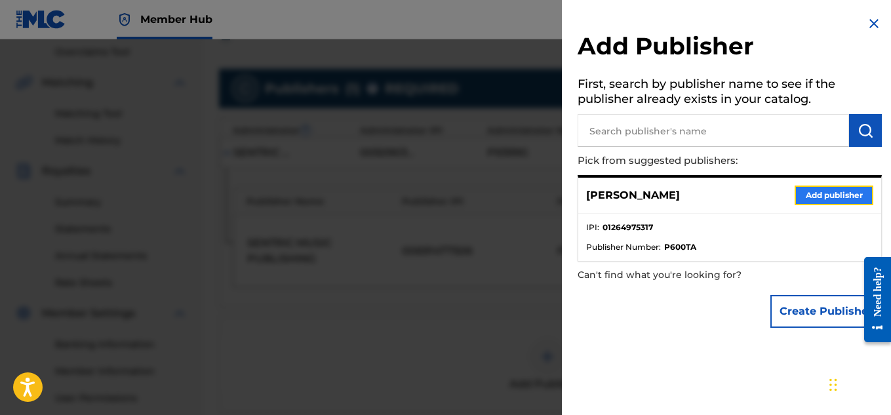
click at [807, 199] on button "Add publisher" at bounding box center [833, 195] width 79 height 20
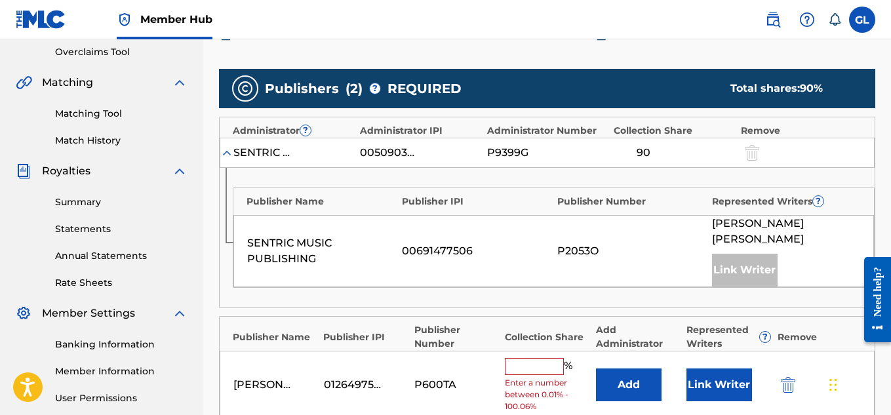
click at [557, 358] on input "text" at bounding box center [534, 366] width 59 height 17
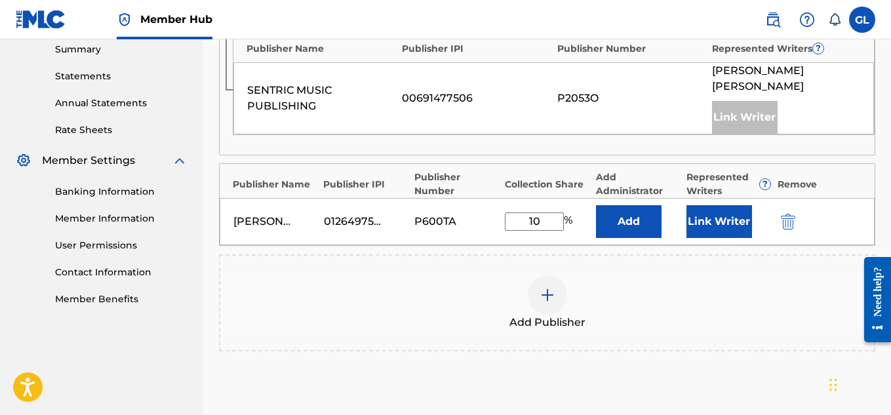
scroll to position [431, 0]
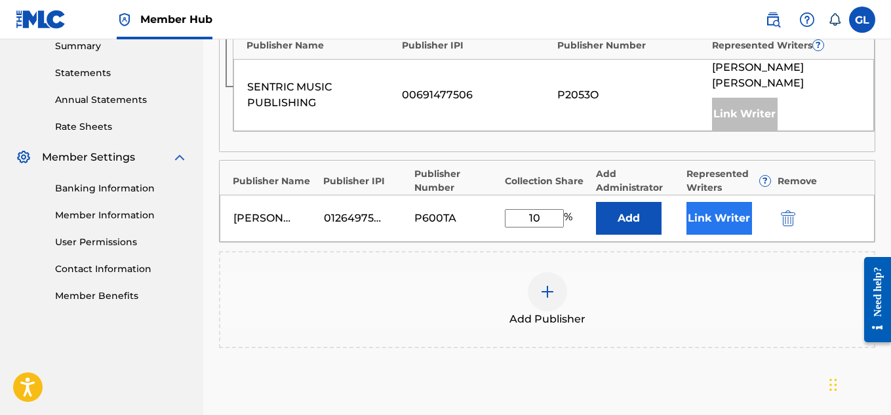
type input "10"
click at [701, 206] on button "Link Writer" at bounding box center [719, 218] width 66 height 33
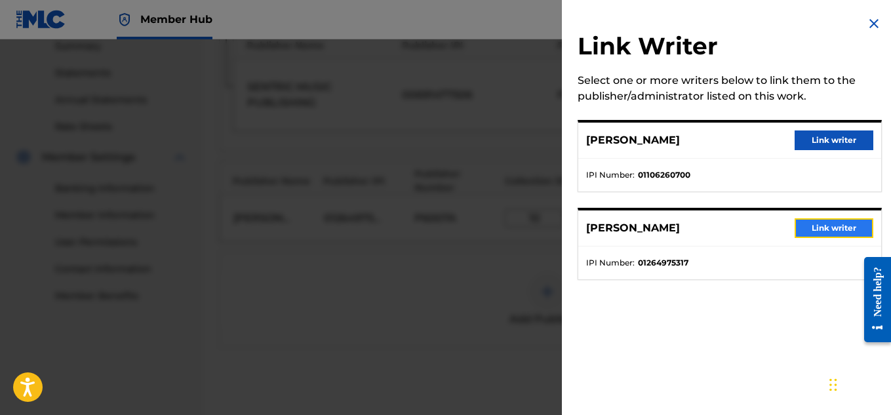
click at [810, 229] on button "Link writer" at bounding box center [833, 228] width 79 height 20
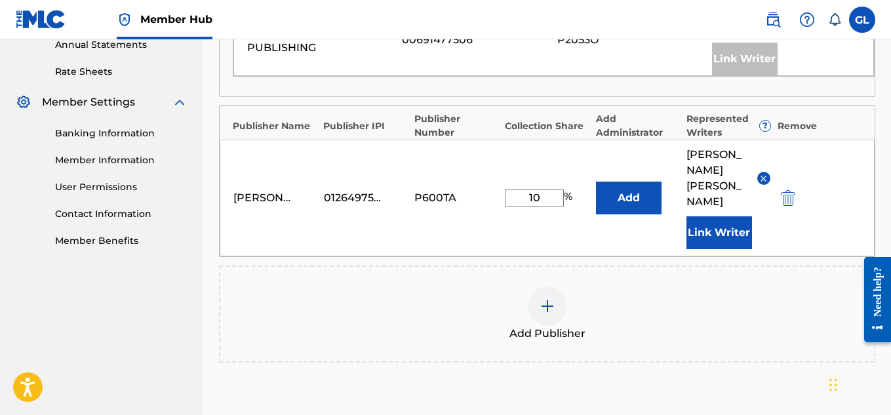
scroll to position [614, 0]
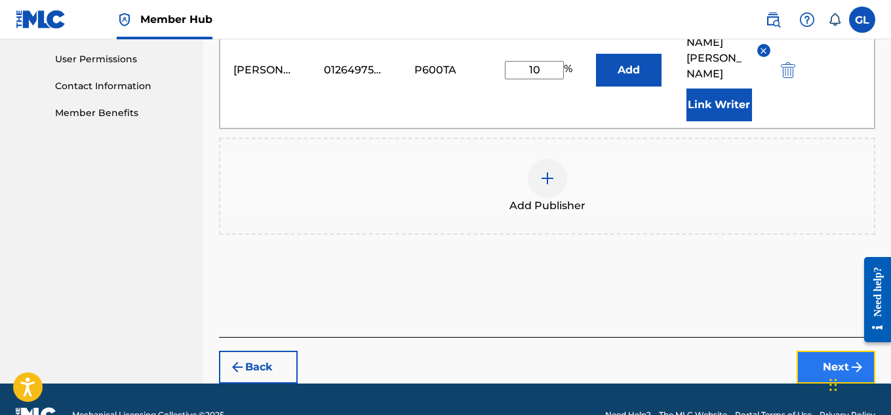
click at [821, 351] on button "Next" at bounding box center [835, 367] width 79 height 33
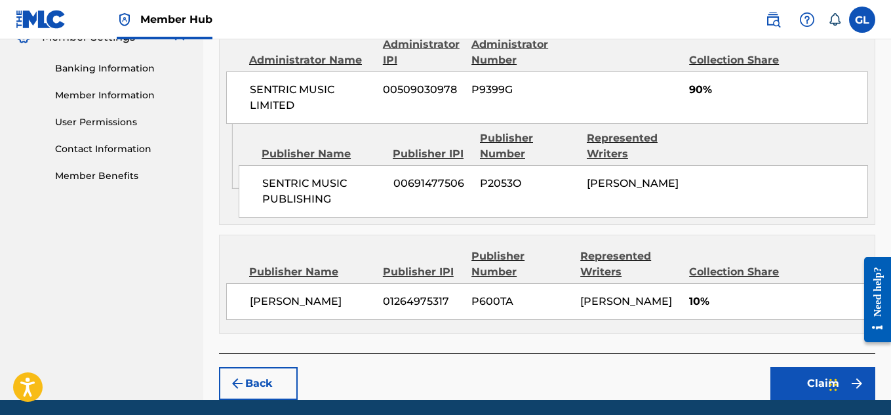
scroll to position [615, 0]
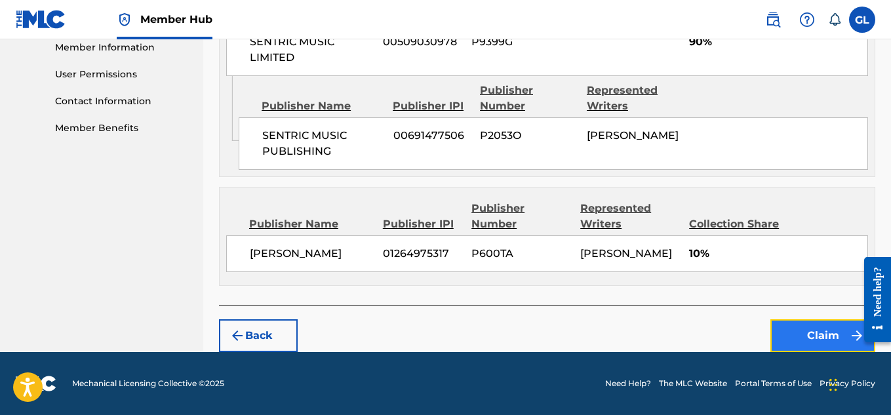
click at [788, 345] on button "Claim" at bounding box center [822, 335] width 105 height 33
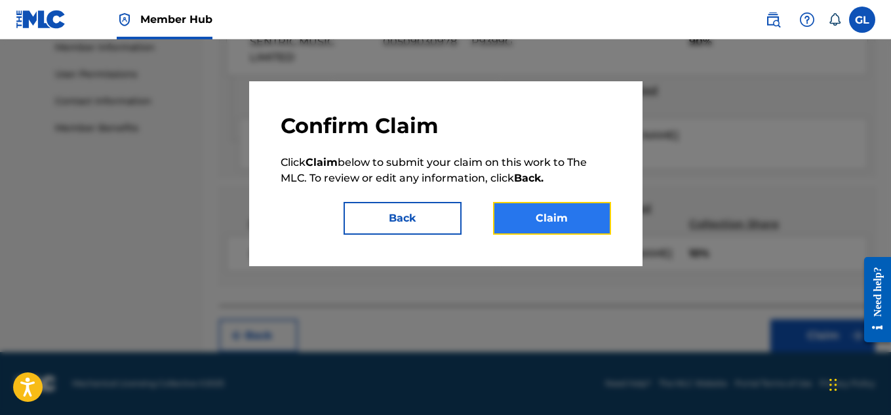
click at [523, 212] on button "Claim" at bounding box center [552, 218] width 118 height 33
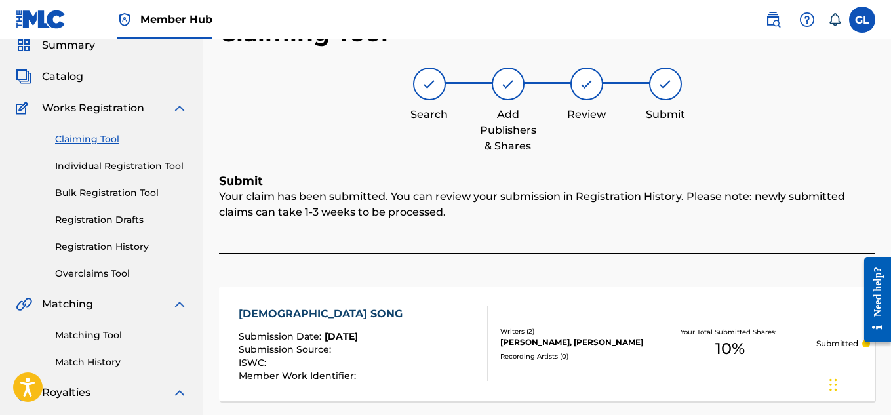
scroll to position [53, 0]
click at [86, 136] on link "Claiming Tool" at bounding box center [121, 140] width 132 height 14
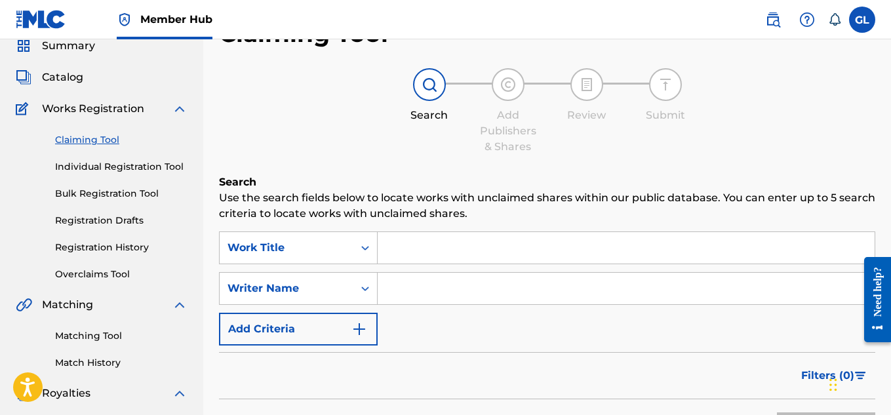
scroll to position [0, 0]
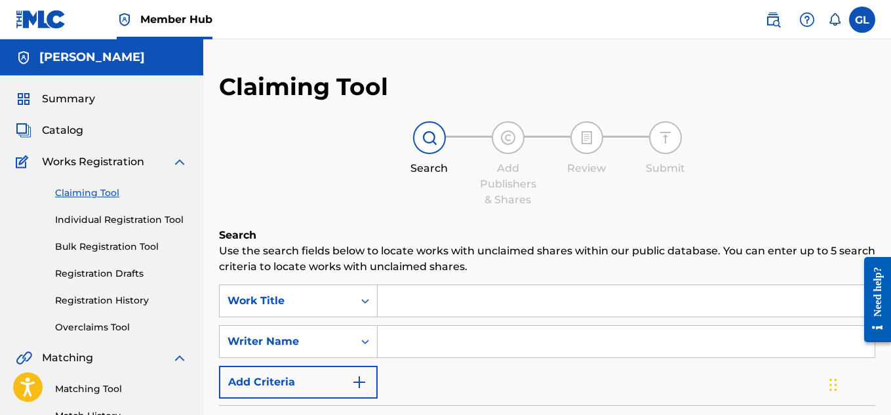
click at [387, 303] on input "Search Form" at bounding box center [625, 300] width 497 height 31
click at [386, 335] on input "Search Form" at bounding box center [625, 341] width 497 height 31
type input "[PERSON_NAME]"
click at [453, 300] on input "Search Form" at bounding box center [625, 300] width 497 height 31
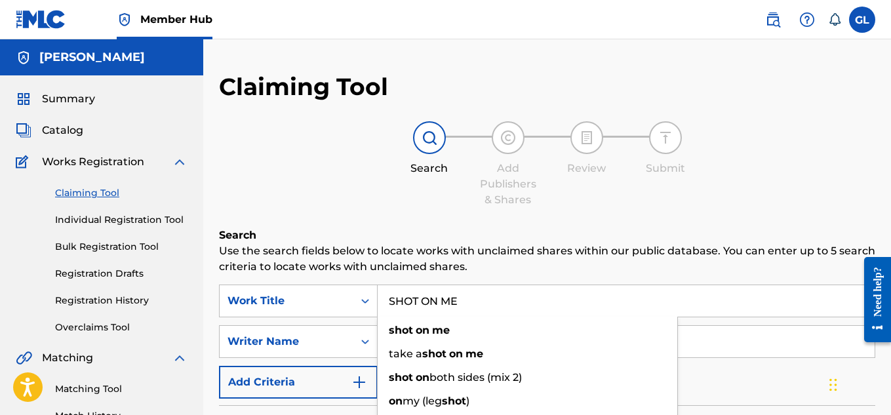
type input "SHOT ON ME"
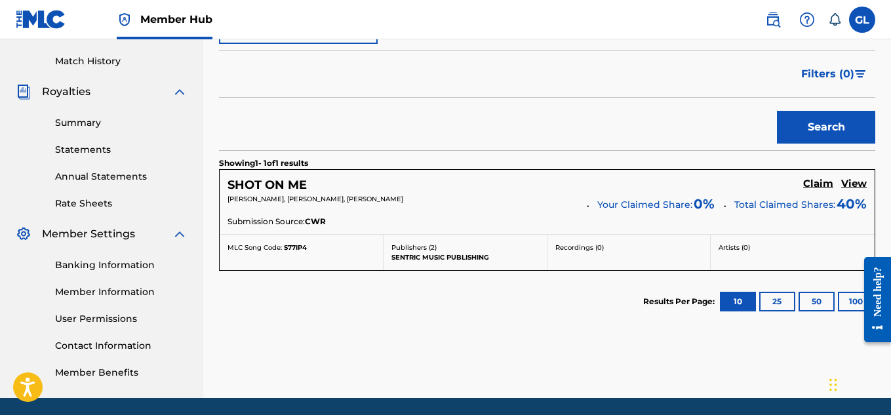
scroll to position [362, 0]
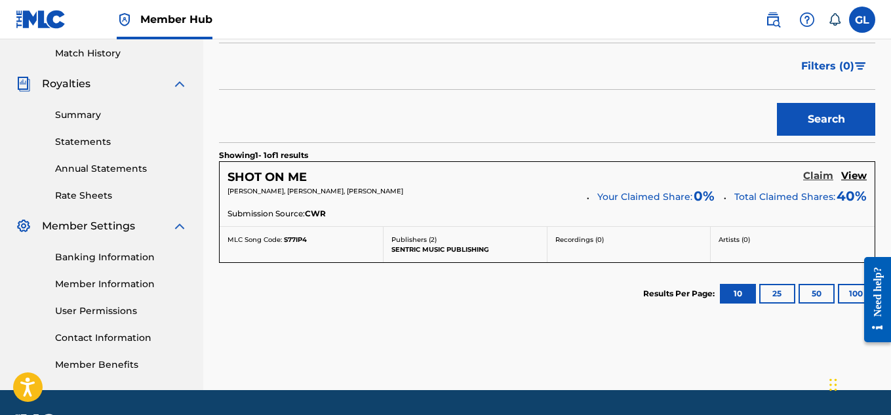
click at [822, 176] on h5 "Claim" at bounding box center [818, 176] width 30 height 12
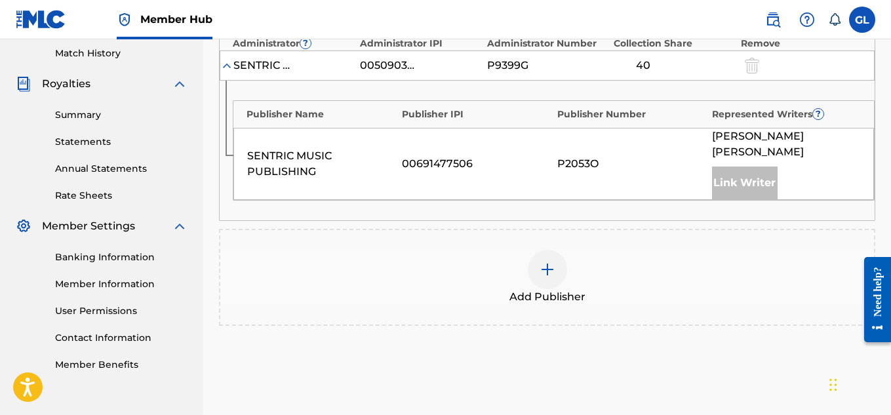
click at [543, 261] on img at bounding box center [547, 269] width 16 height 16
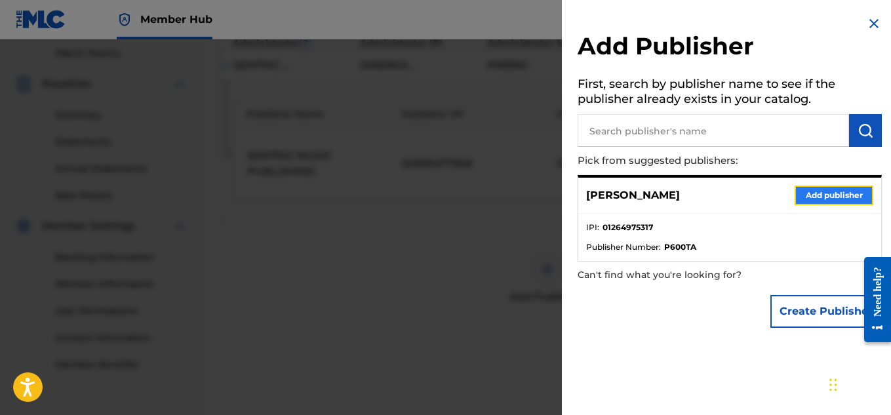
click at [811, 200] on button "Add publisher" at bounding box center [833, 195] width 79 height 20
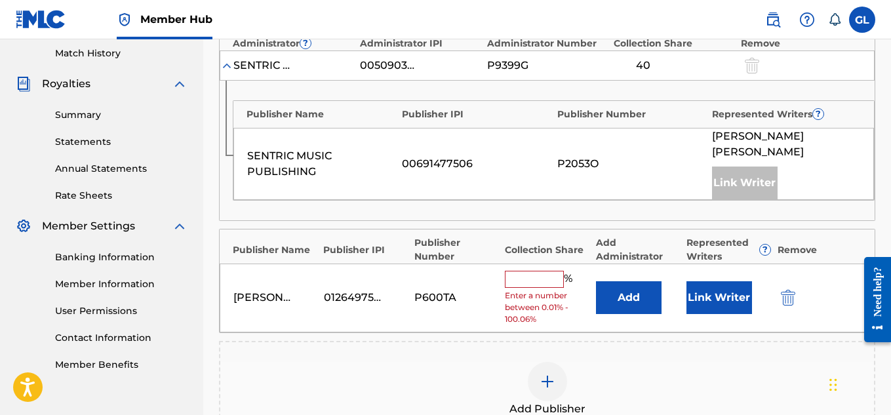
click at [525, 271] on input "text" at bounding box center [534, 279] width 59 height 17
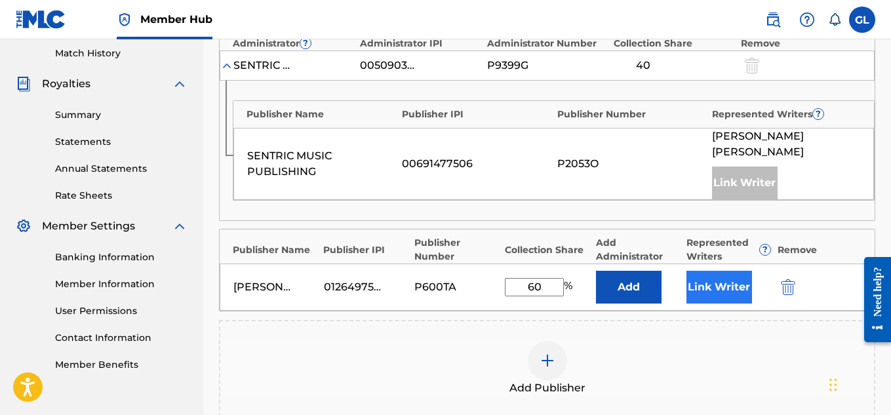
type input "60"
click at [719, 271] on button "Link Writer" at bounding box center [719, 287] width 66 height 33
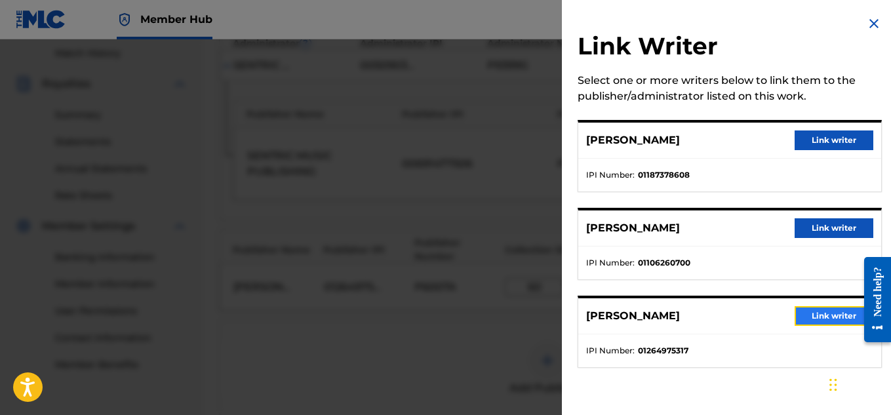
click at [819, 320] on button "Link writer" at bounding box center [833, 316] width 79 height 20
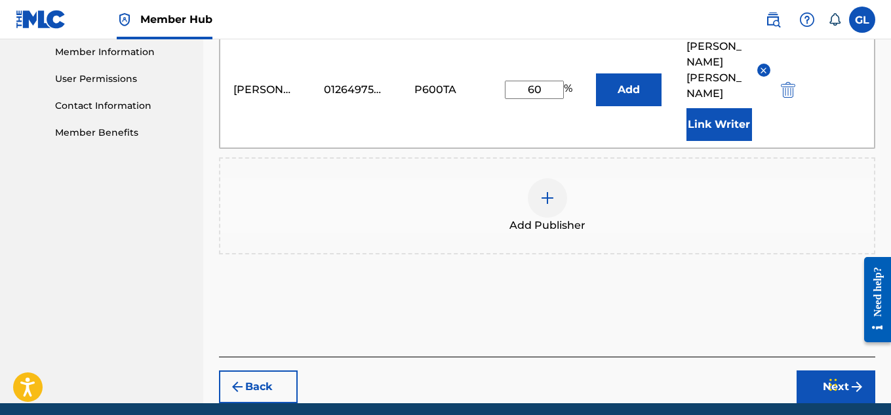
scroll to position [595, 0]
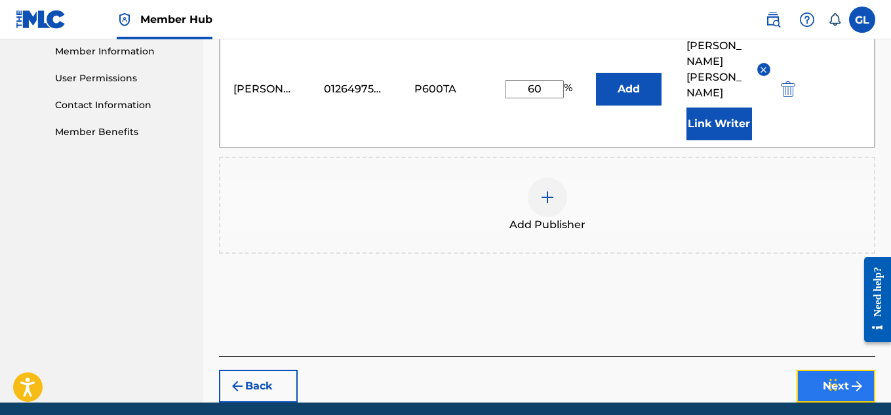
click at [815, 370] on button "Next" at bounding box center [835, 386] width 79 height 33
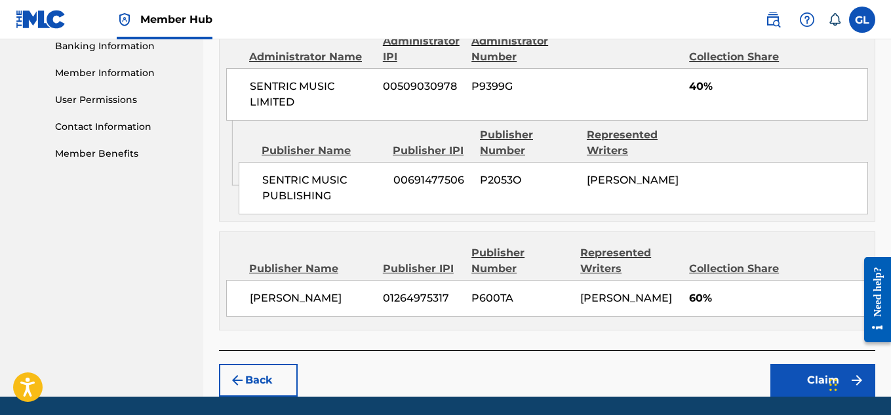
scroll to position [634, 0]
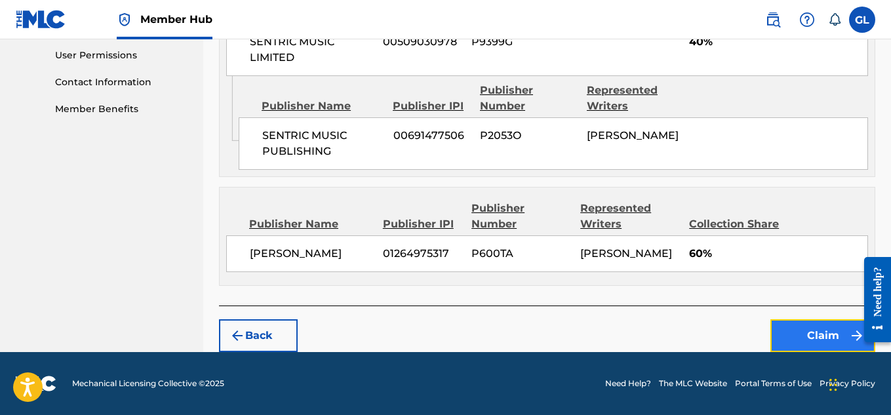
click at [805, 336] on button "Claim" at bounding box center [822, 335] width 105 height 33
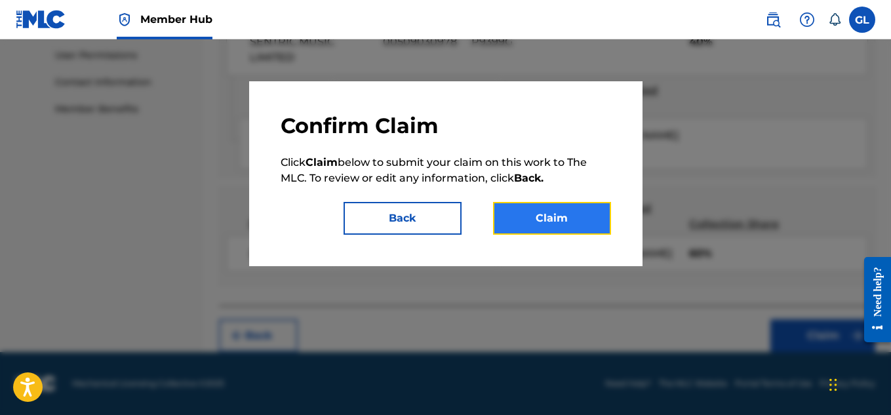
click at [559, 214] on button "Claim" at bounding box center [552, 218] width 118 height 33
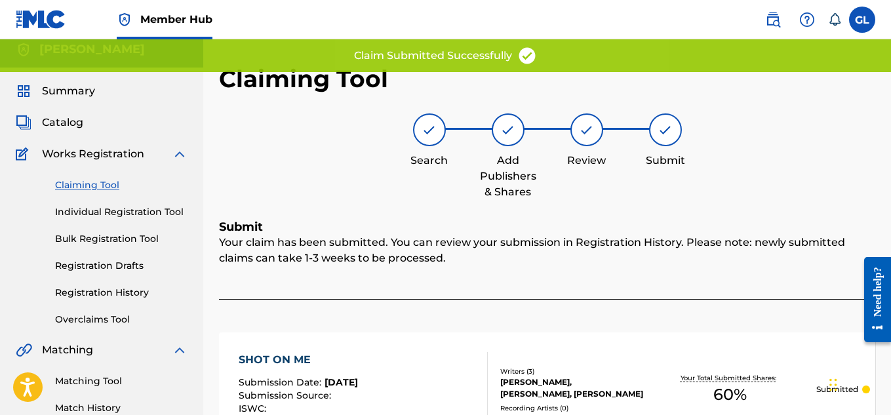
scroll to position [0, 0]
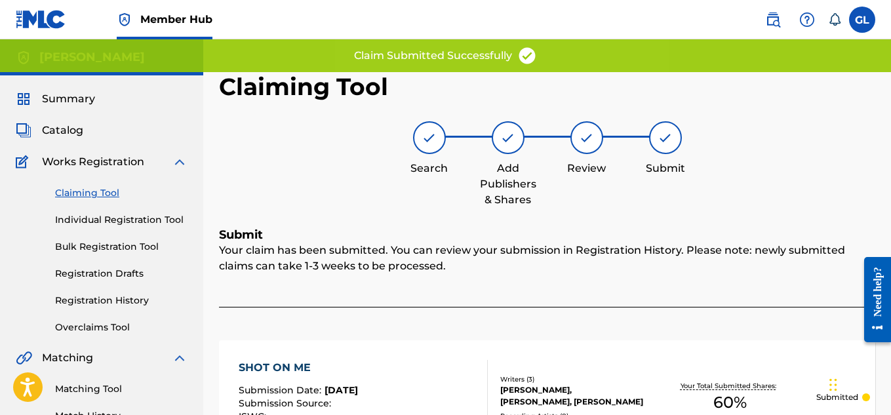
click at [96, 195] on link "Claiming Tool" at bounding box center [121, 193] width 132 height 14
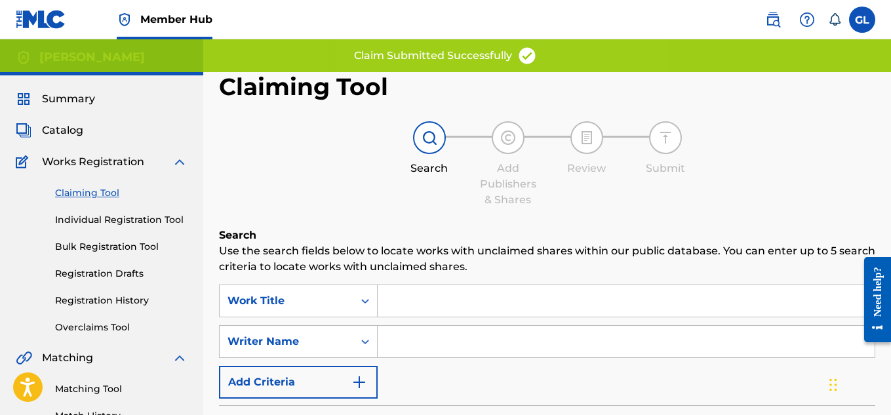
click at [393, 295] on input "Search Form" at bounding box center [625, 300] width 497 height 31
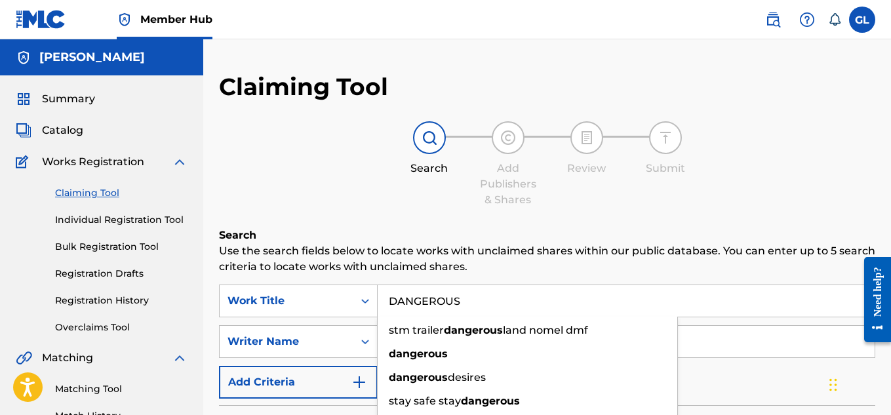
type input "DANGEROUS"
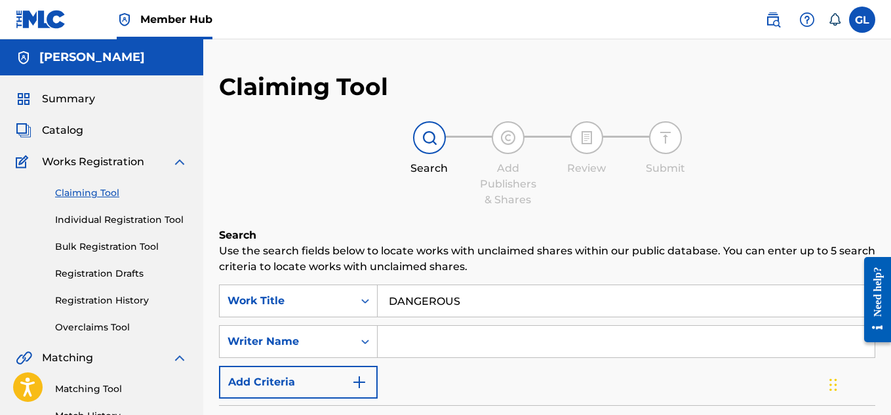
click at [414, 269] on p "Use the search fields below to locate works with unclaimed shares within our pu…" at bounding box center [547, 258] width 656 height 31
click at [406, 339] on input "Search Form" at bounding box center [625, 341] width 497 height 31
type input "[PERSON_NAME]"
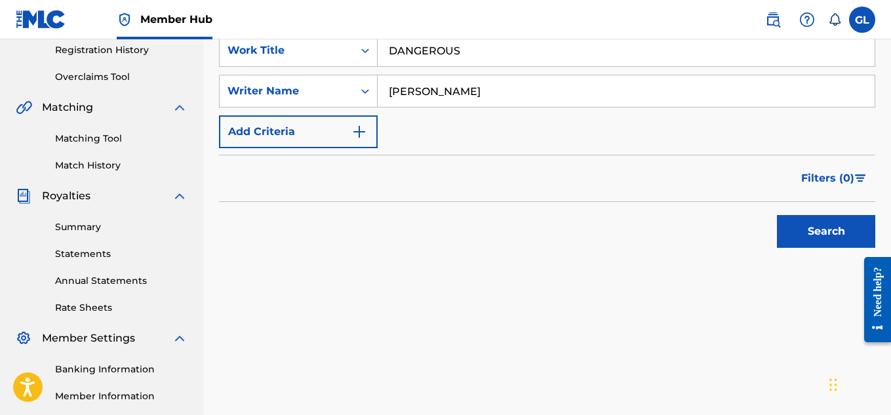
scroll to position [264, 0]
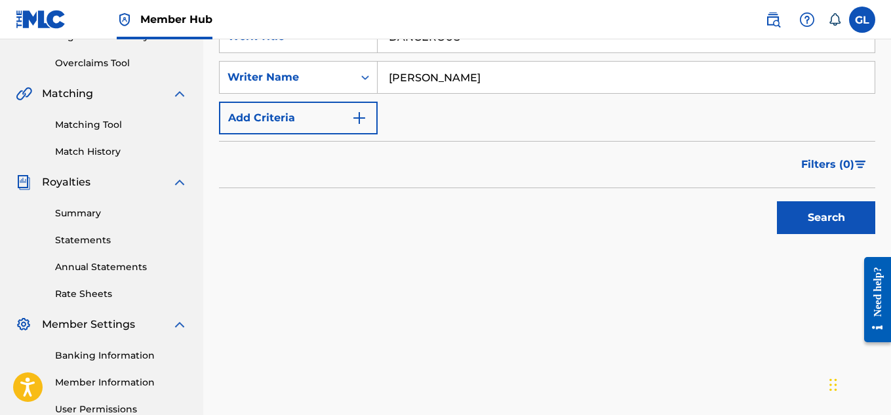
click at [777, 201] on button "Search" at bounding box center [826, 217] width 98 height 33
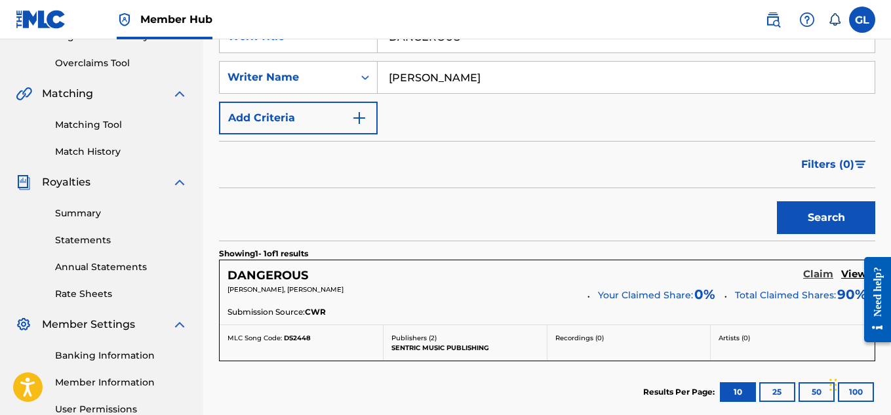
click at [811, 276] on h5 "Claim" at bounding box center [818, 274] width 30 height 12
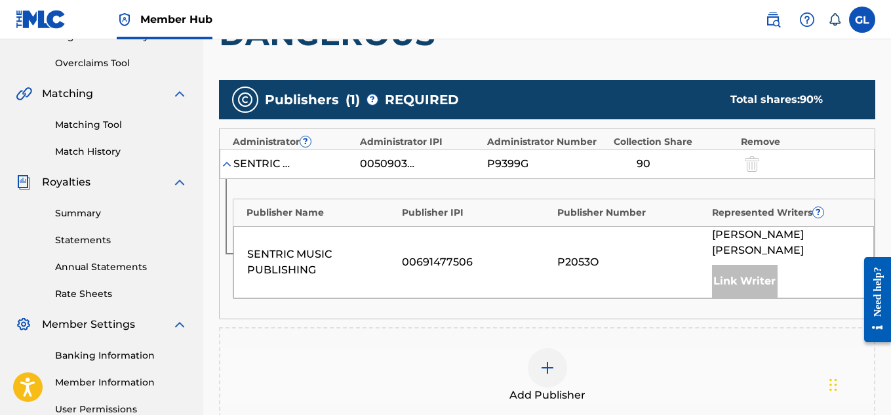
click at [551, 360] on img at bounding box center [547, 368] width 16 height 16
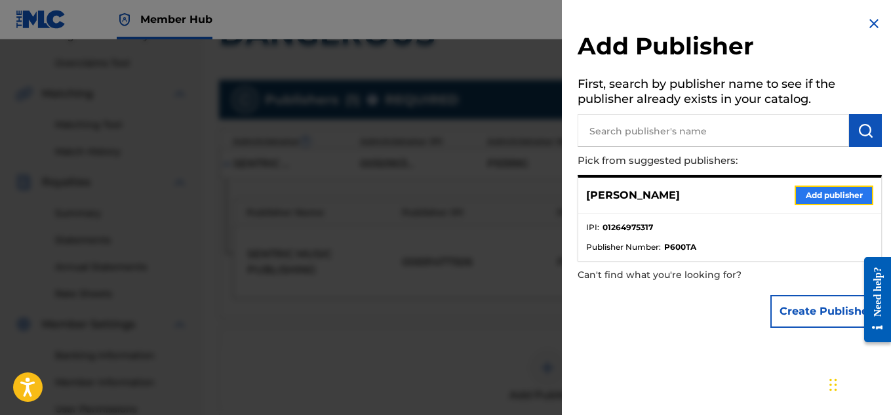
click at [819, 199] on button "Add publisher" at bounding box center [833, 195] width 79 height 20
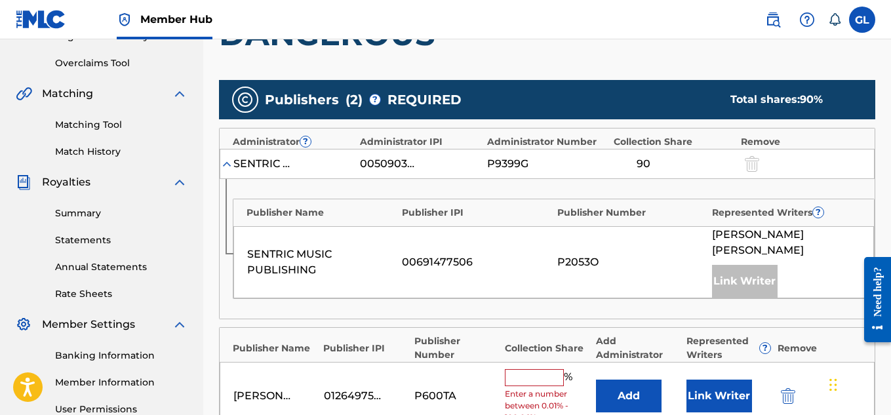
click at [527, 369] on input "text" at bounding box center [534, 377] width 59 height 17
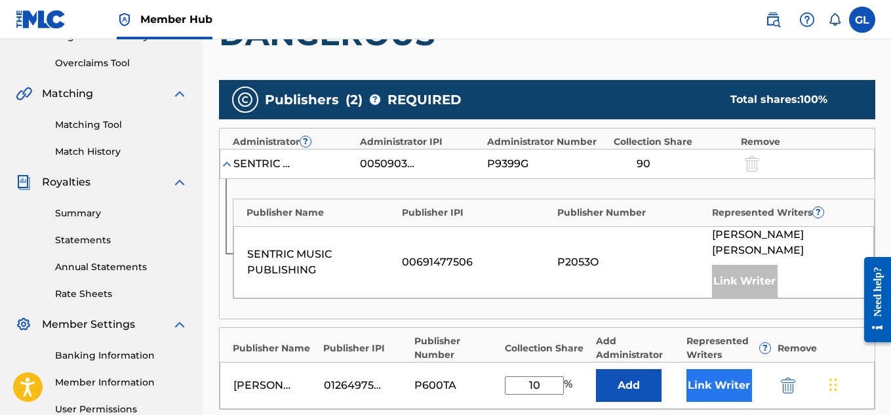
type input "10"
click at [708, 372] on button "Link Writer" at bounding box center [719, 385] width 66 height 33
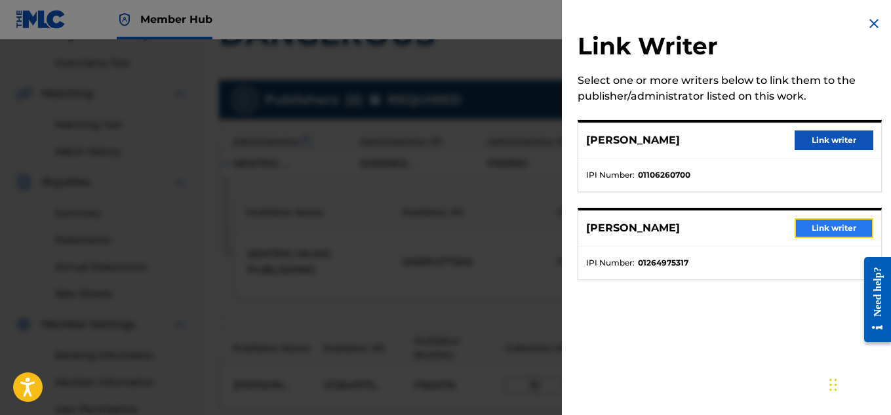
click at [832, 229] on button "Link writer" at bounding box center [833, 228] width 79 height 20
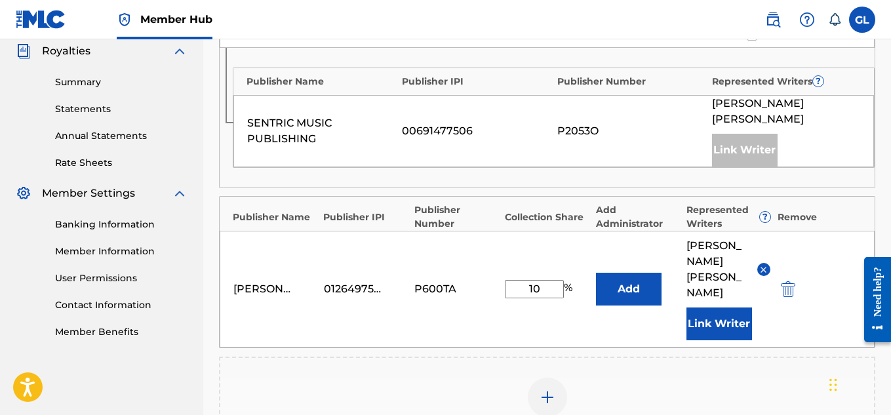
scroll to position [614, 0]
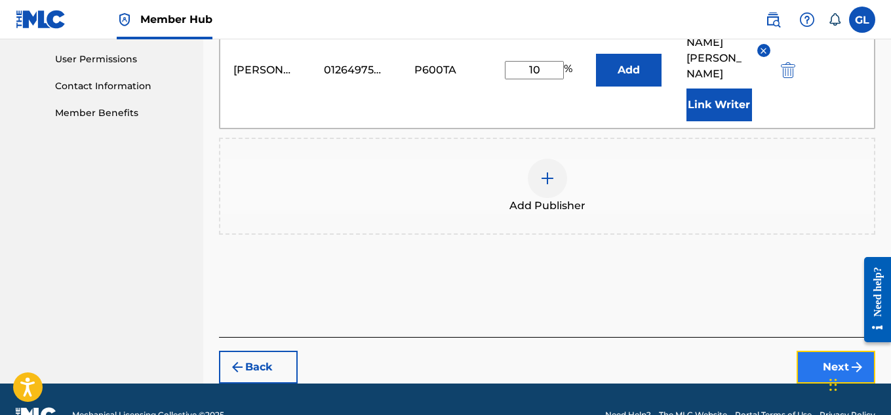
click at [807, 351] on button "Next" at bounding box center [835, 367] width 79 height 33
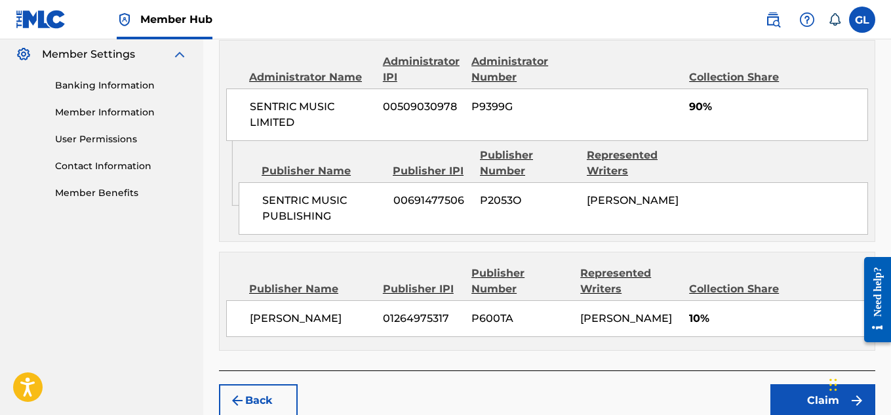
scroll to position [615, 0]
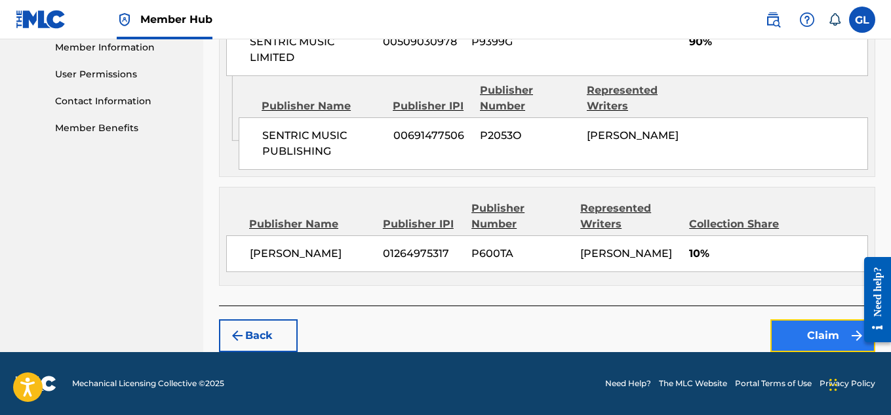
click at [786, 330] on button "Claim" at bounding box center [822, 335] width 105 height 33
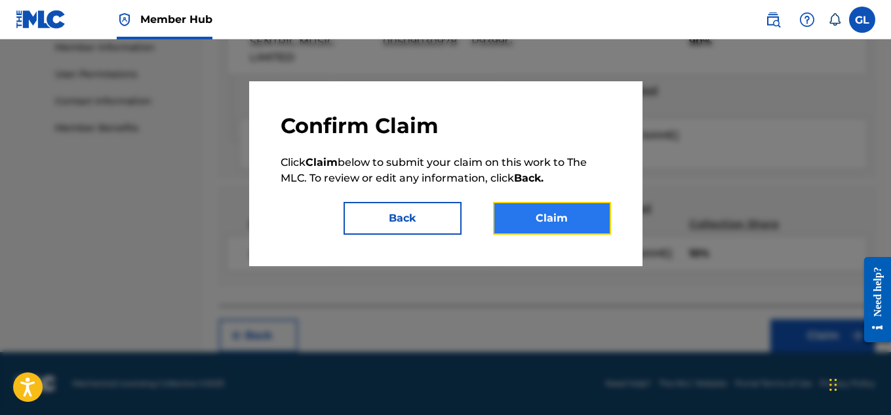
click at [538, 225] on button "Claim" at bounding box center [552, 218] width 118 height 33
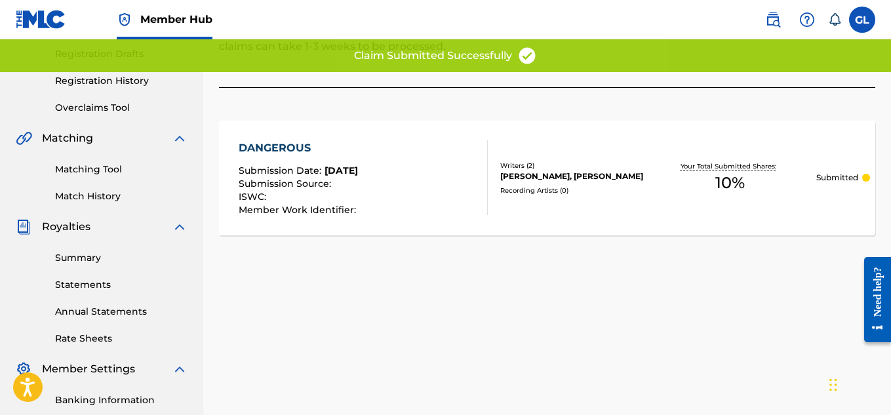
scroll to position [0, 0]
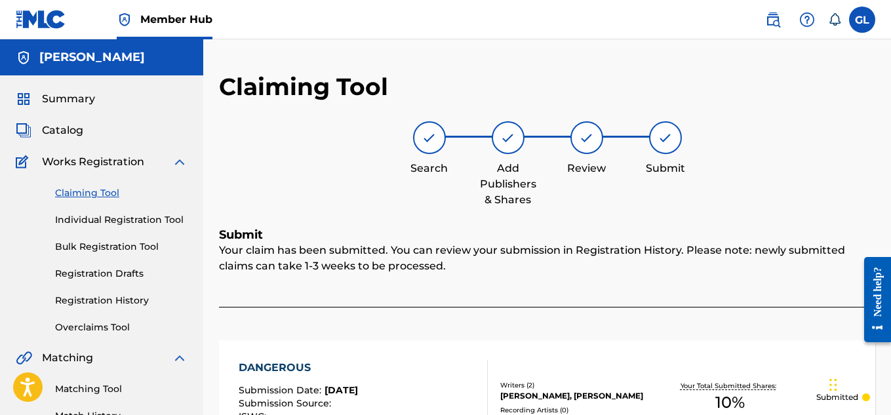
click at [96, 193] on link "Claiming Tool" at bounding box center [121, 193] width 132 height 14
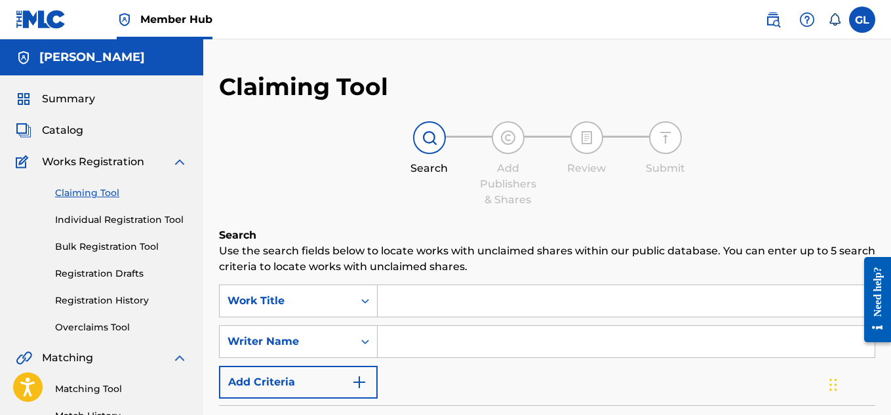
click at [406, 305] on input "Search Form" at bounding box center [625, 300] width 497 height 31
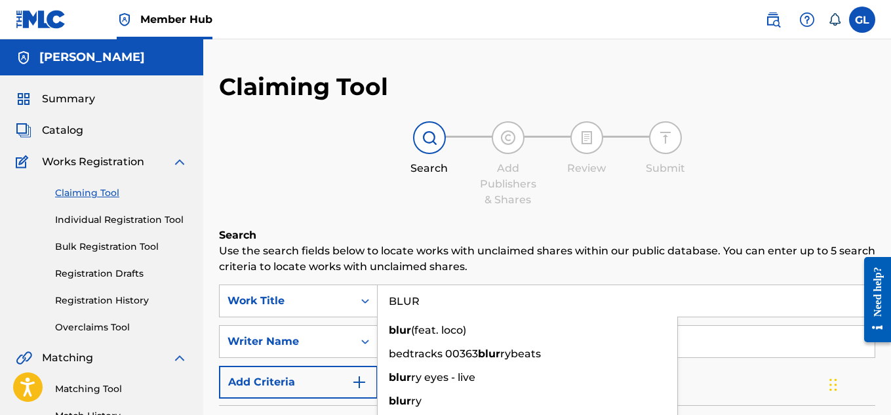
type input "BLUR"
click at [416, 204] on div "Search Add Publishers & Shares Review Submit" at bounding box center [547, 164] width 656 height 87
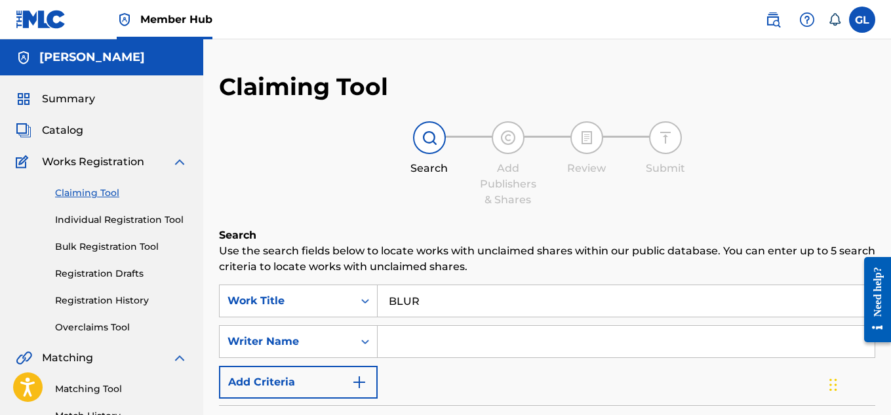
click at [408, 351] on input "Search Form" at bounding box center [625, 341] width 497 height 31
type input "[PERSON_NAME]"
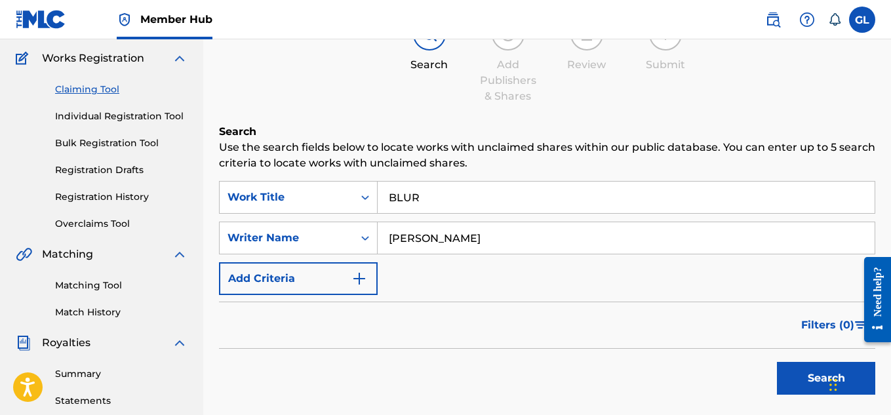
click at [777, 362] on button "Search" at bounding box center [826, 378] width 98 height 33
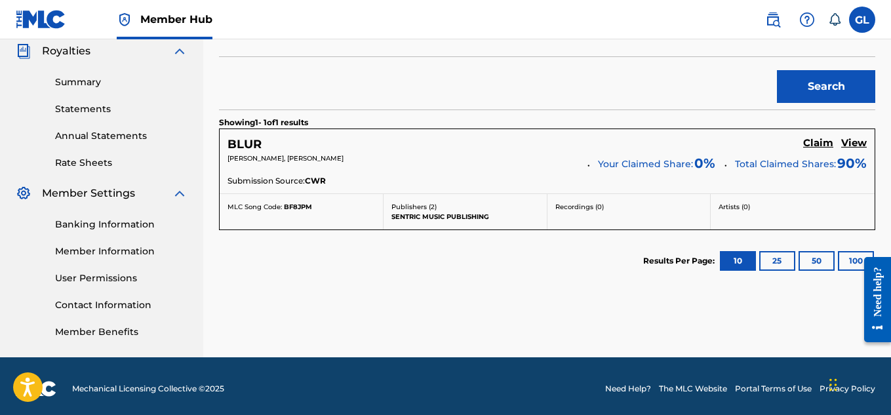
scroll to position [398, 0]
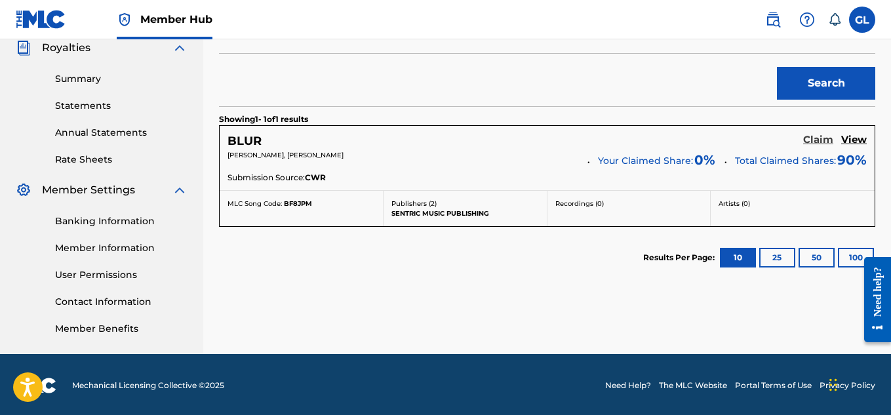
click at [818, 144] on h5 "Claim" at bounding box center [818, 140] width 30 height 12
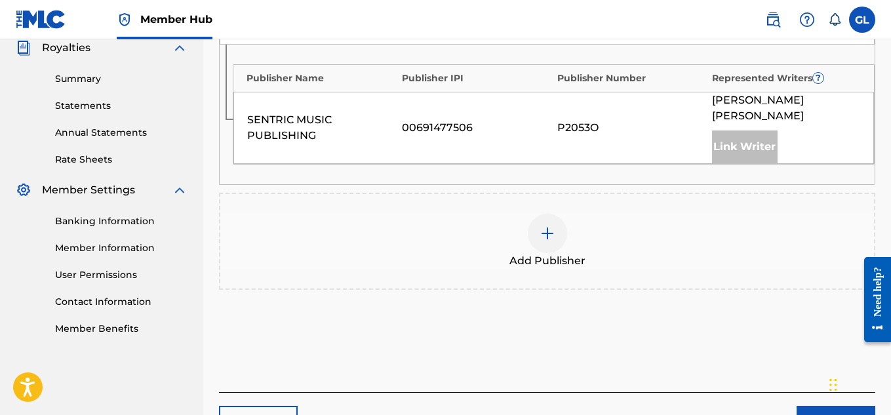
click at [552, 225] on img at bounding box center [547, 233] width 16 height 16
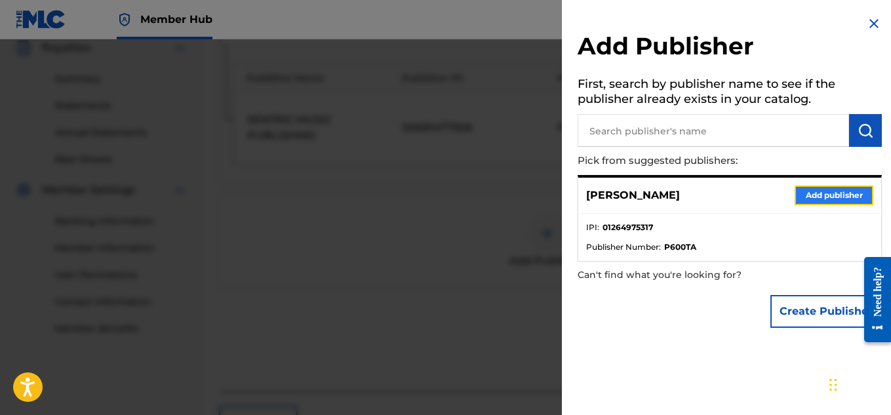
click at [826, 189] on button "Add publisher" at bounding box center [833, 195] width 79 height 20
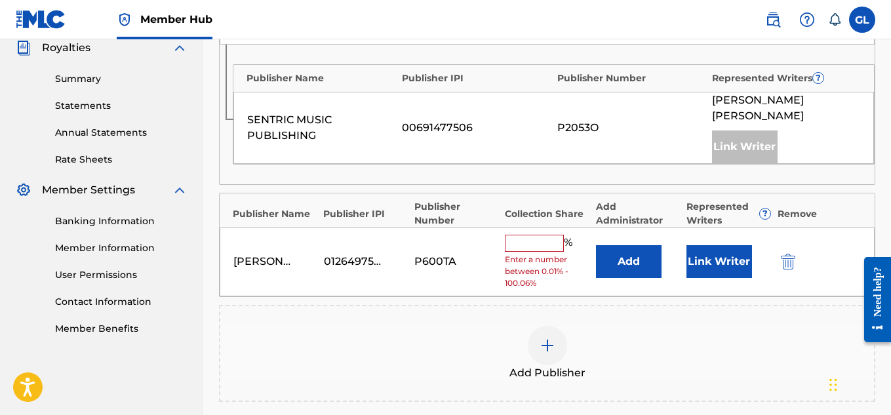
click at [543, 235] on input "text" at bounding box center [534, 243] width 59 height 17
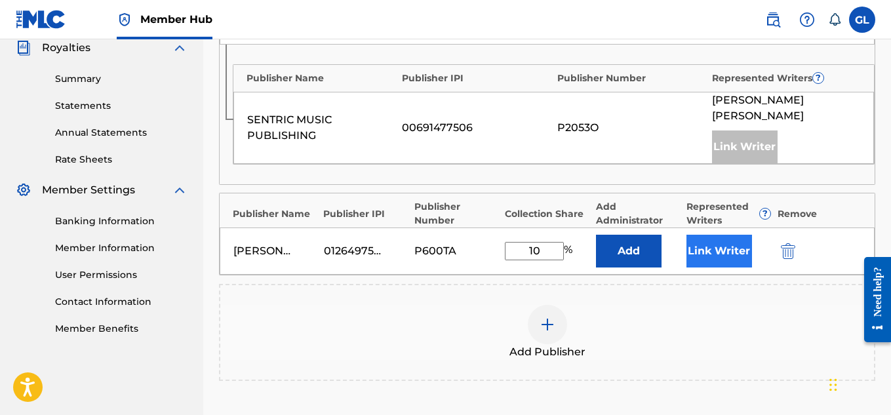
type input "10"
click at [734, 235] on button "Link Writer" at bounding box center [719, 251] width 66 height 33
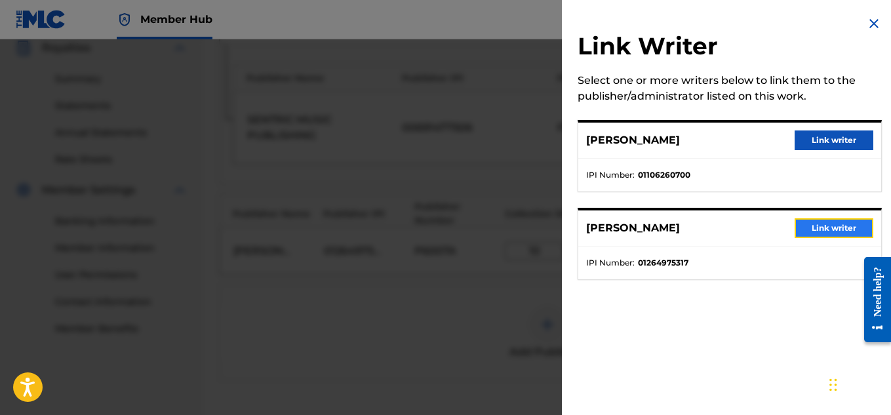
click at [815, 227] on button "Link writer" at bounding box center [833, 228] width 79 height 20
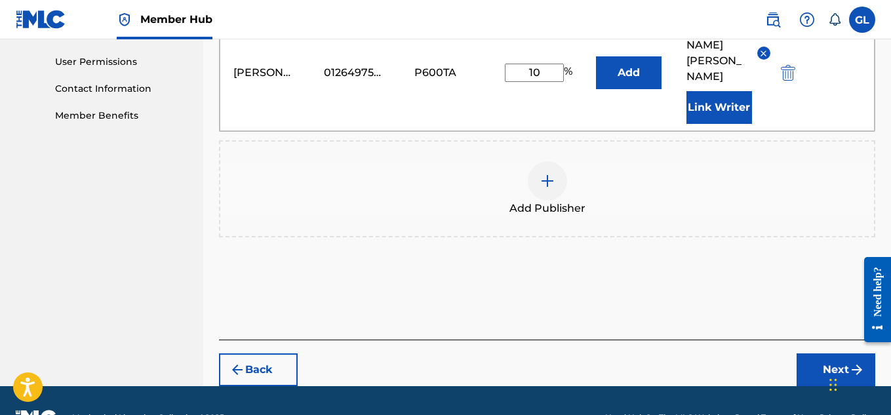
scroll to position [614, 0]
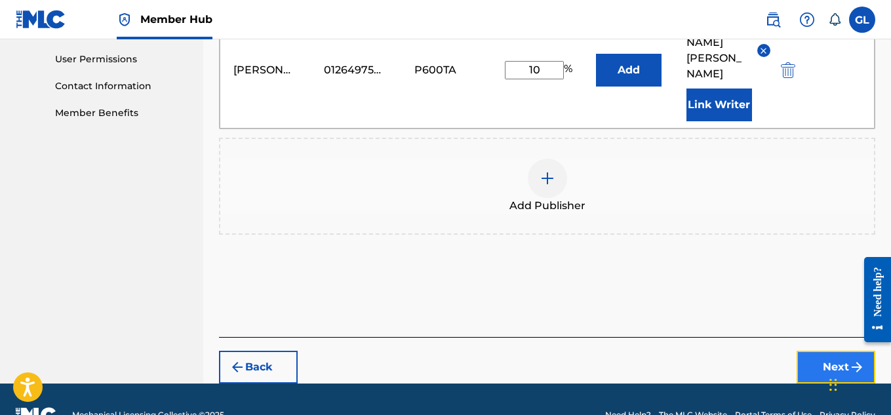
click at [814, 351] on button "Next" at bounding box center [835, 367] width 79 height 33
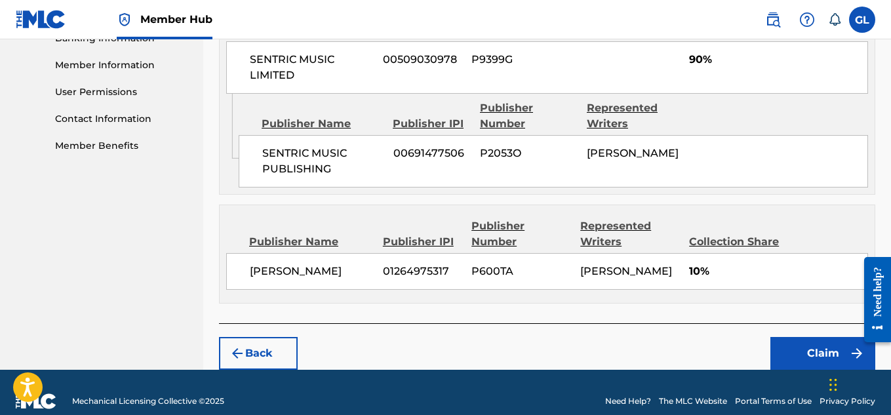
scroll to position [582, 0]
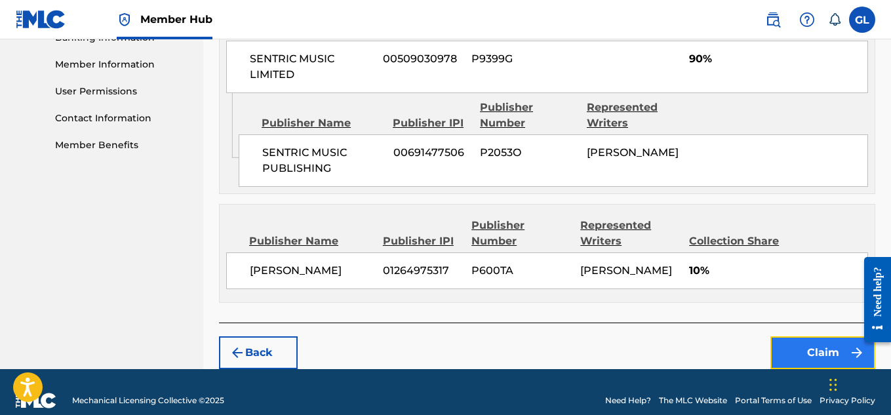
click at [800, 369] on button "Claim" at bounding box center [822, 352] width 105 height 33
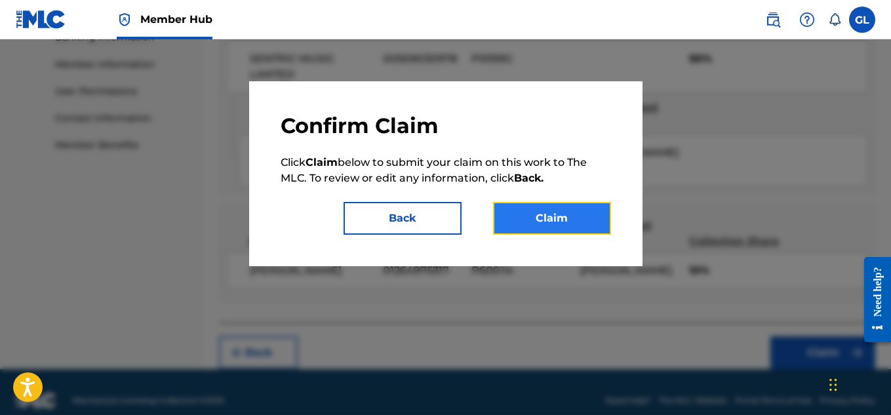
click at [541, 223] on button "Claim" at bounding box center [552, 218] width 118 height 33
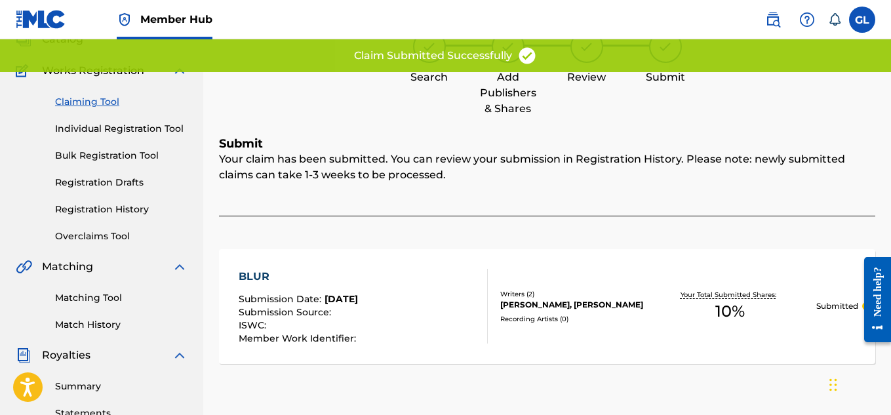
scroll to position [0, 0]
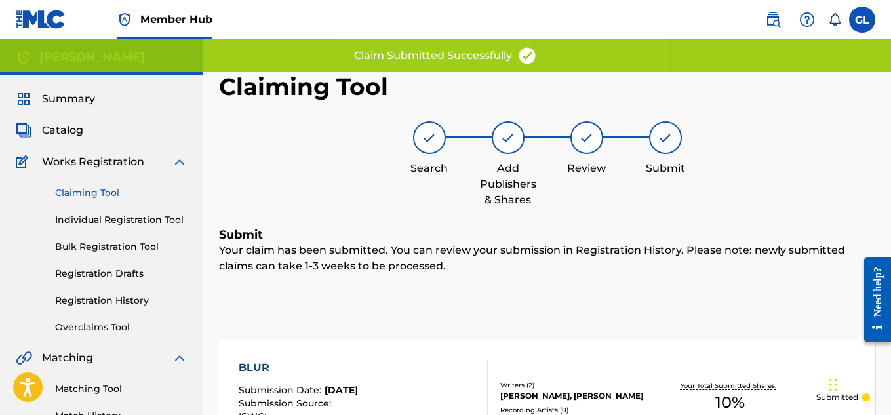
click at [90, 191] on link "Claiming Tool" at bounding box center [121, 193] width 132 height 14
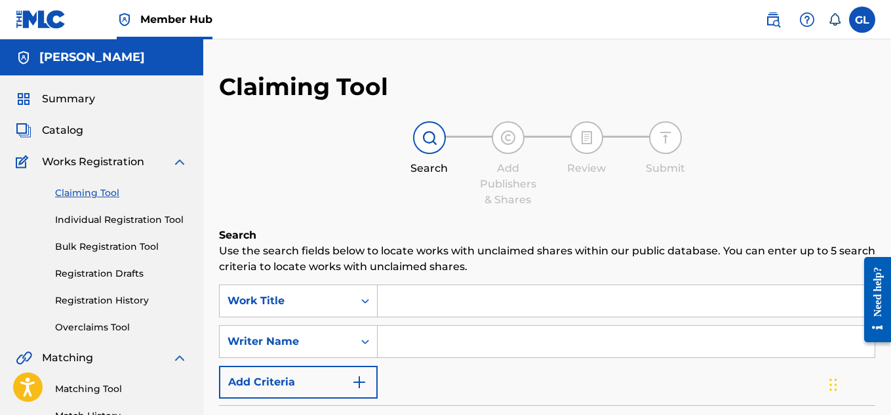
click at [395, 306] on input "Search Form" at bounding box center [625, 300] width 497 height 31
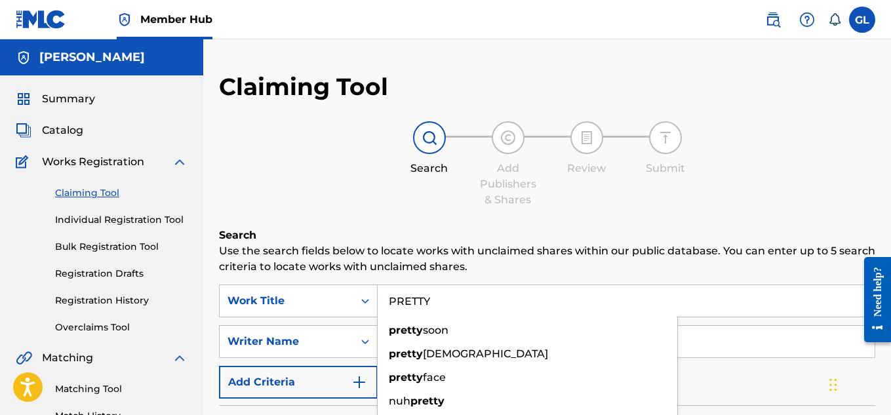
type input "PRETTY"
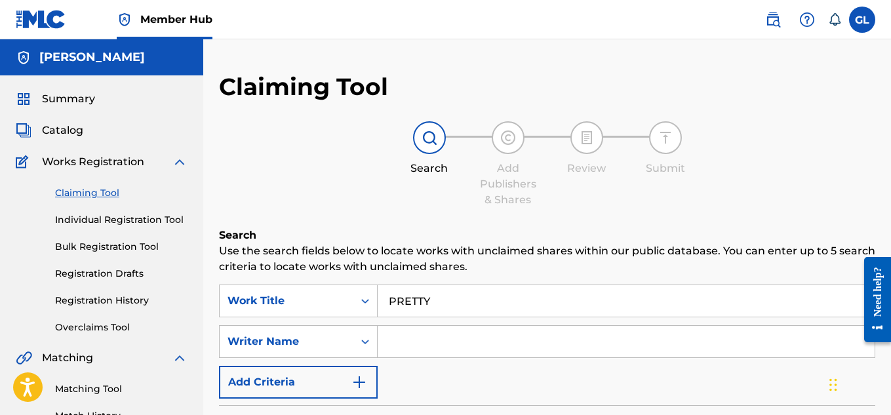
click at [412, 243] on p "Use the search fields below to locate works with unclaimed shares within our pu…" at bounding box center [547, 258] width 656 height 31
click at [408, 345] on input "Search Form" at bounding box center [625, 341] width 497 height 31
type input "[PERSON_NAME]"
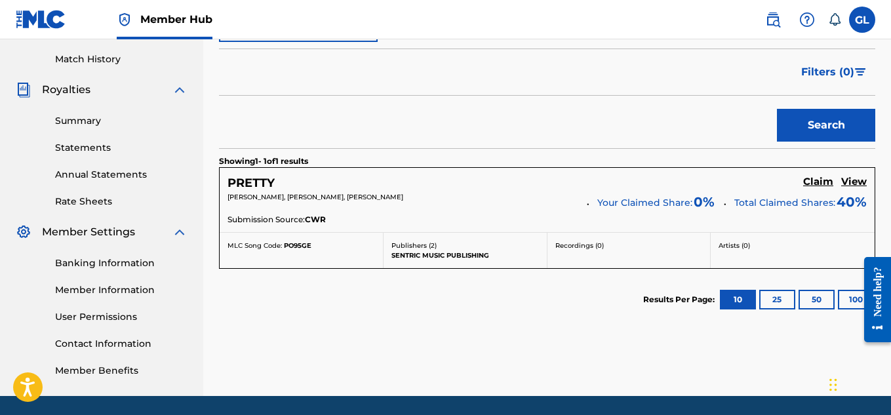
scroll to position [359, 0]
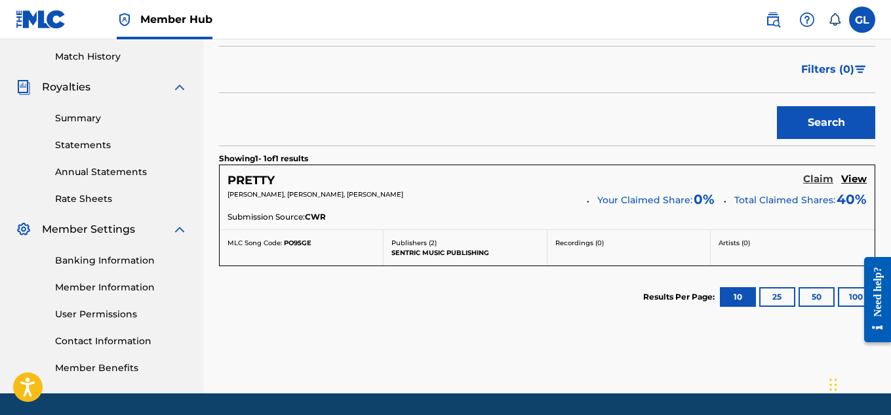
click at [824, 180] on h5 "Claim" at bounding box center [818, 179] width 30 height 12
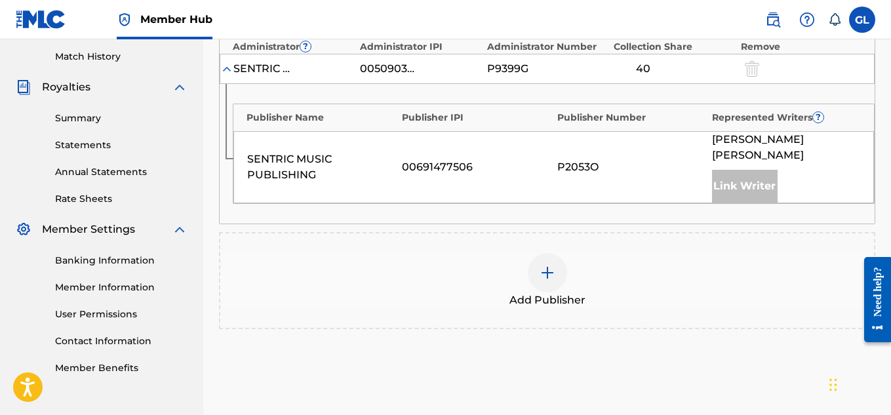
click at [544, 265] on div at bounding box center [547, 272] width 39 height 39
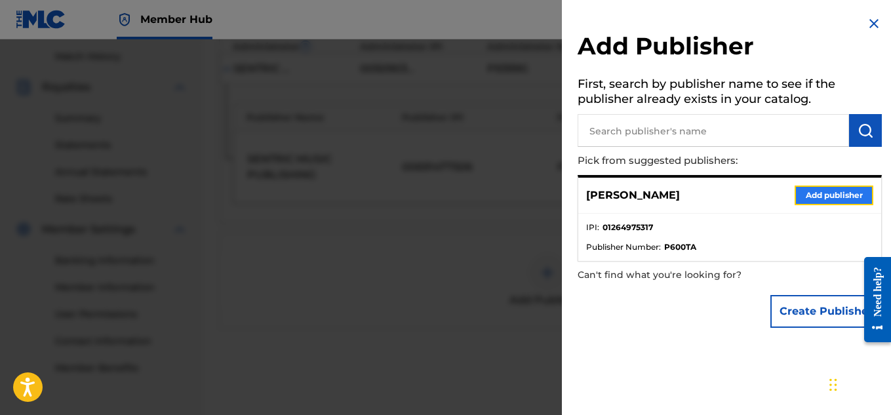
click at [825, 195] on button "Add publisher" at bounding box center [833, 195] width 79 height 20
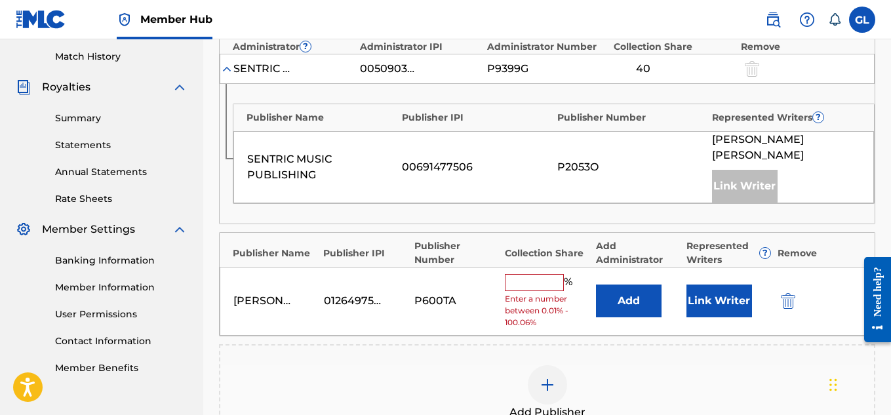
click at [521, 274] on input "text" at bounding box center [534, 282] width 59 height 17
type input "60"
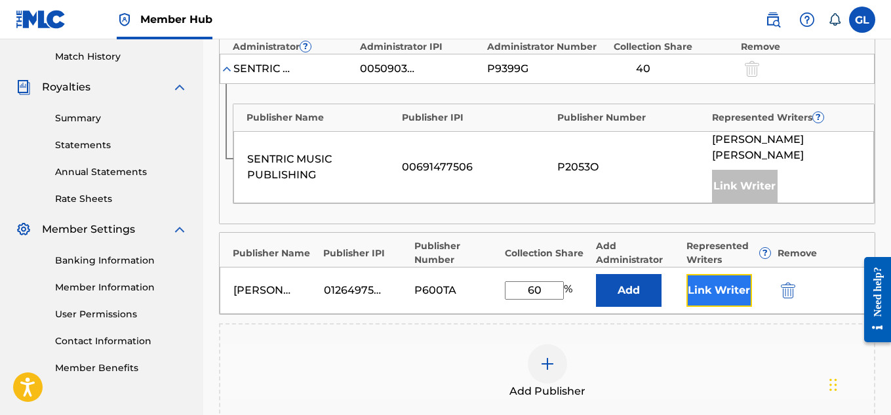
click at [731, 278] on button "Link Writer" at bounding box center [719, 290] width 66 height 33
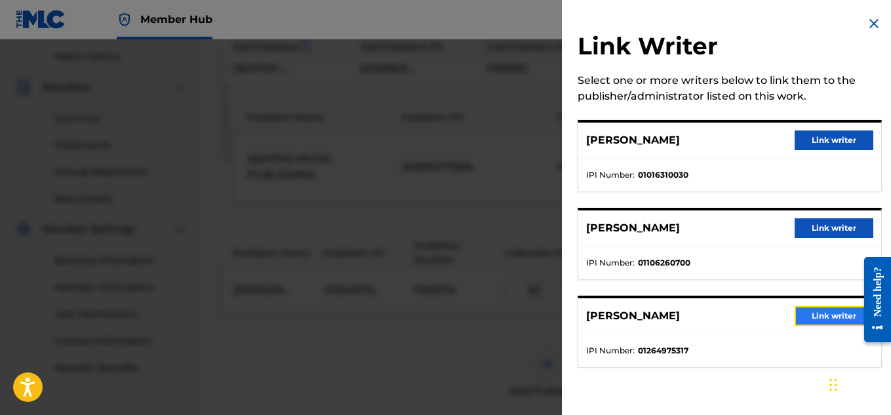
click at [817, 315] on button "Link writer" at bounding box center [833, 316] width 79 height 20
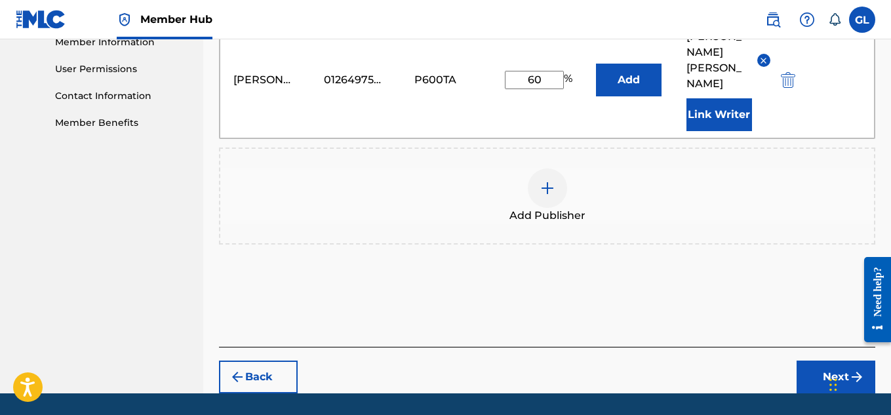
scroll to position [607, 0]
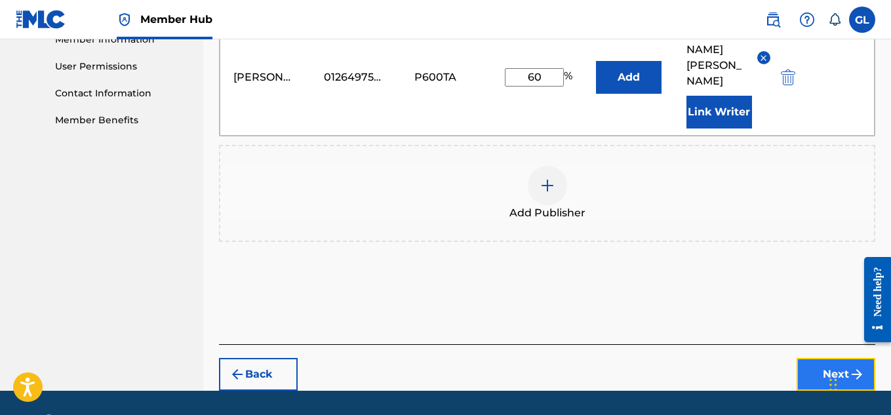
click at [824, 358] on button "Next" at bounding box center [835, 374] width 79 height 33
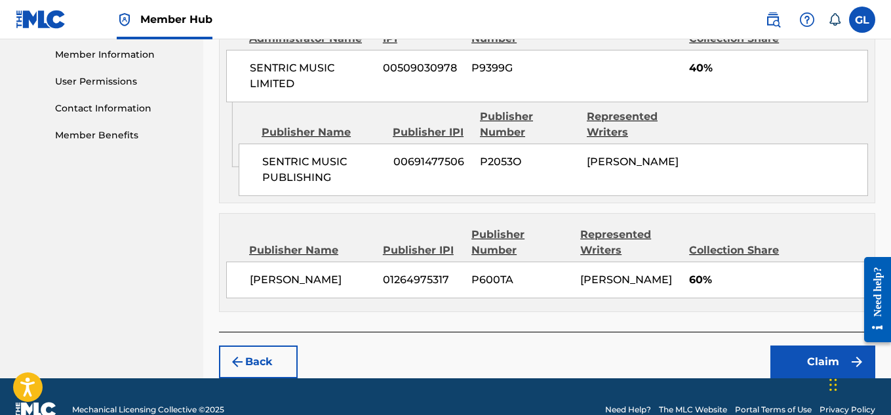
scroll to position [634, 0]
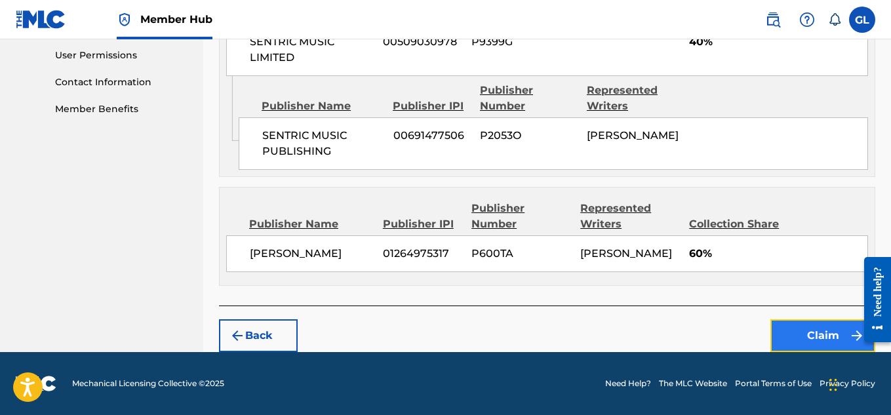
click at [789, 320] on button "Claim" at bounding box center [822, 335] width 105 height 33
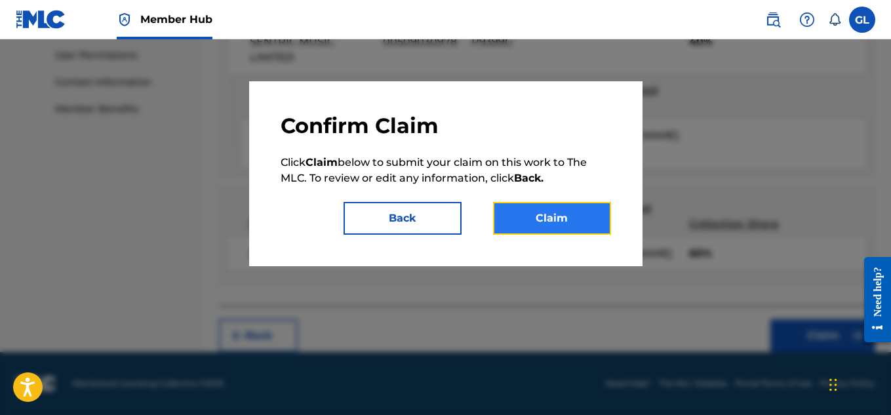
click at [572, 215] on button "Claim" at bounding box center [552, 218] width 118 height 33
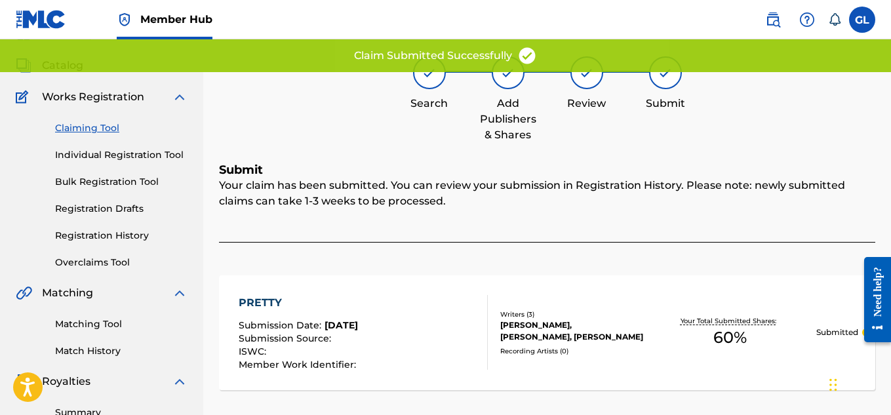
scroll to position [56, 0]
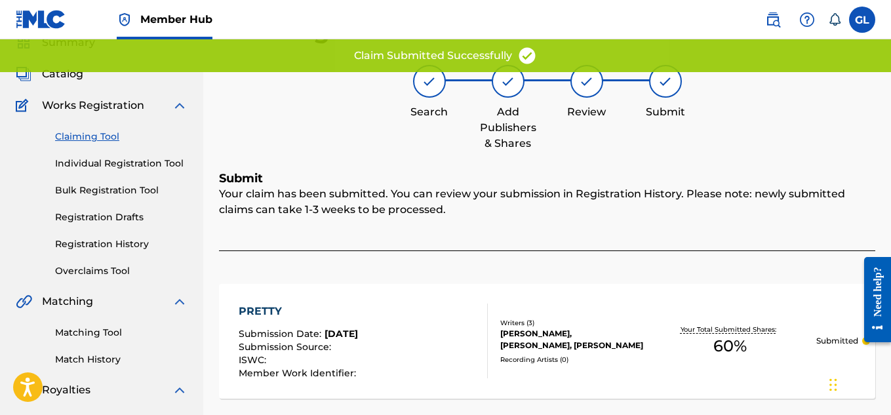
click at [105, 138] on link "Claiming Tool" at bounding box center [121, 137] width 132 height 14
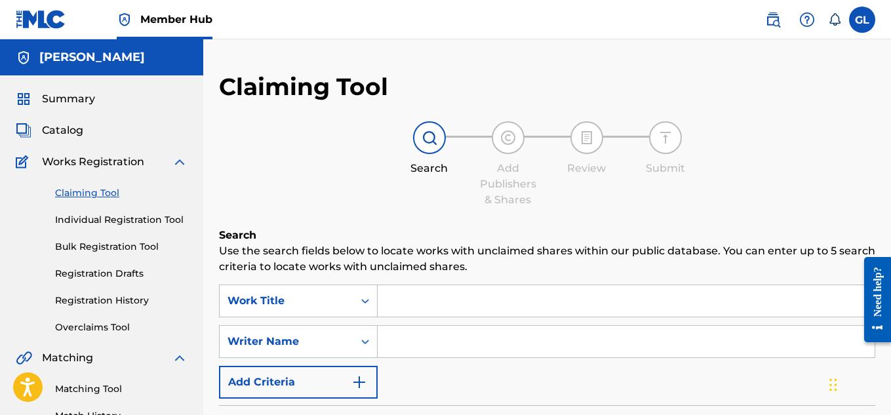
click at [434, 292] on input "Search Form" at bounding box center [625, 300] width 497 height 31
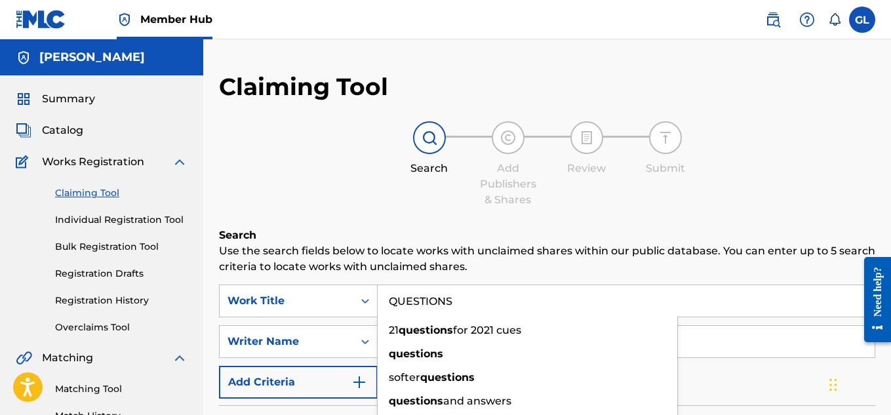
type input "QUESTIONS"
click at [454, 272] on p "Use the search fields below to locate works with unclaimed shares within our pu…" at bounding box center [547, 258] width 656 height 31
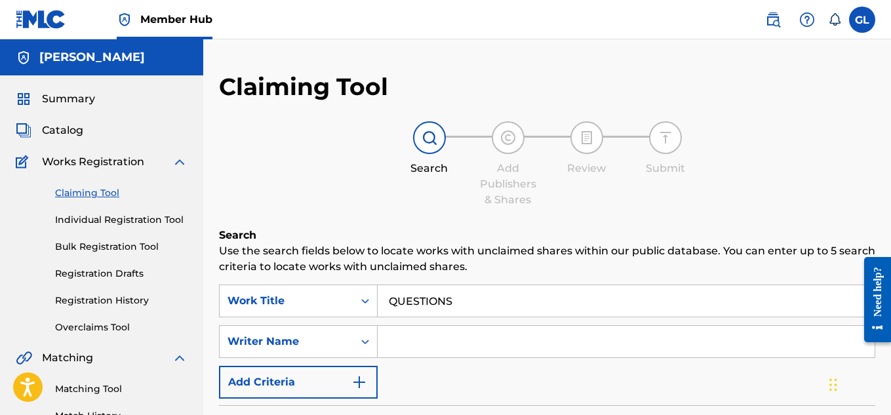
click at [442, 353] on input "Search Form" at bounding box center [625, 341] width 497 height 31
type input "[PERSON_NAME]"
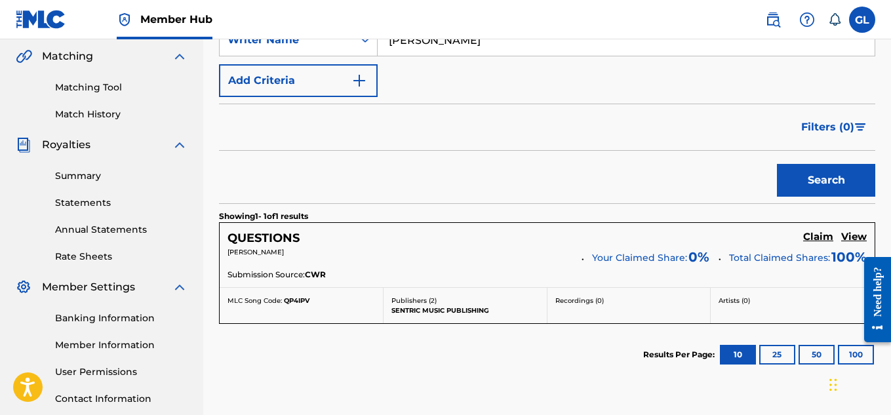
scroll to position [319, 0]
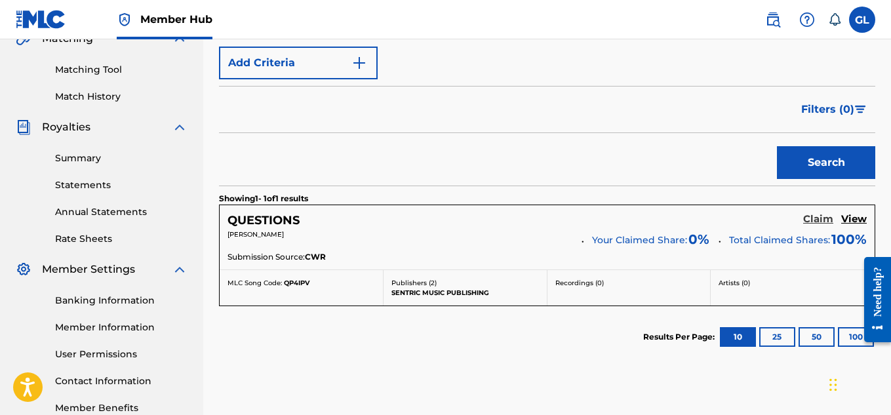
click at [820, 220] on h5 "Claim" at bounding box center [818, 219] width 30 height 12
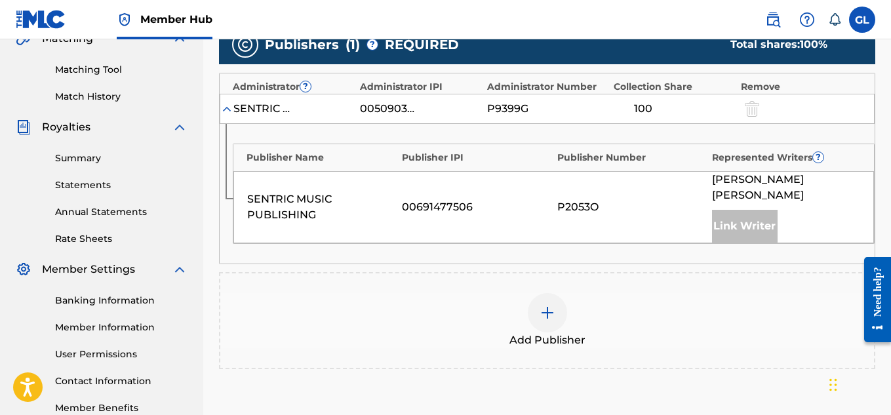
click at [549, 305] on img at bounding box center [547, 313] width 16 height 16
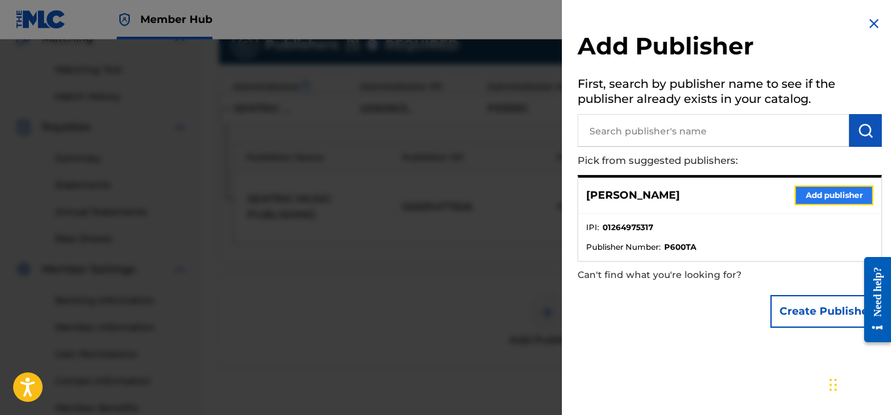
click at [822, 188] on button "Add publisher" at bounding box center [833, 195] width 79 height 20
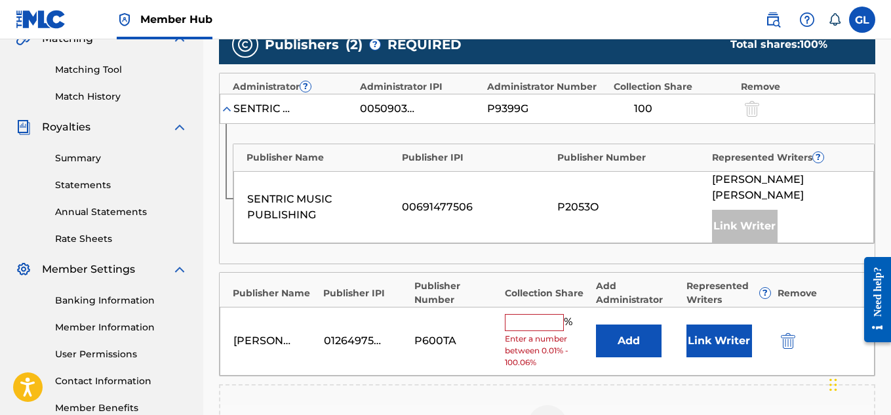
click at [524, 314] on input "text" at bounding box center [534, 322] width 59 height 17
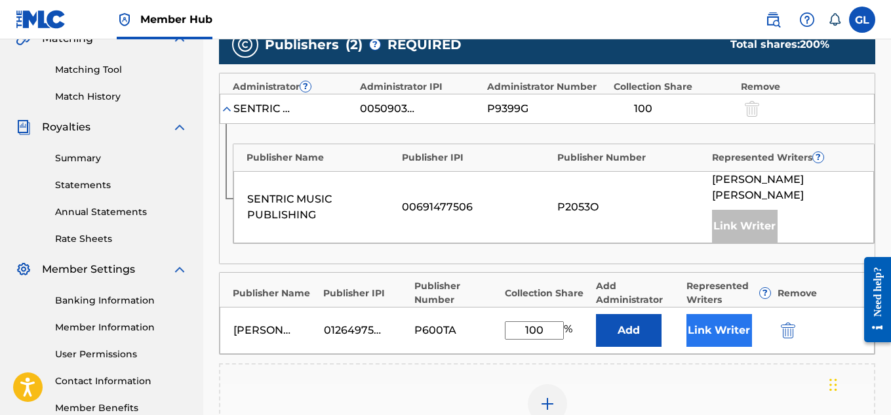
type input "100"
click at [705, 324] on button "Link Writer" at bounding box center [719, 330] width 66 height 33
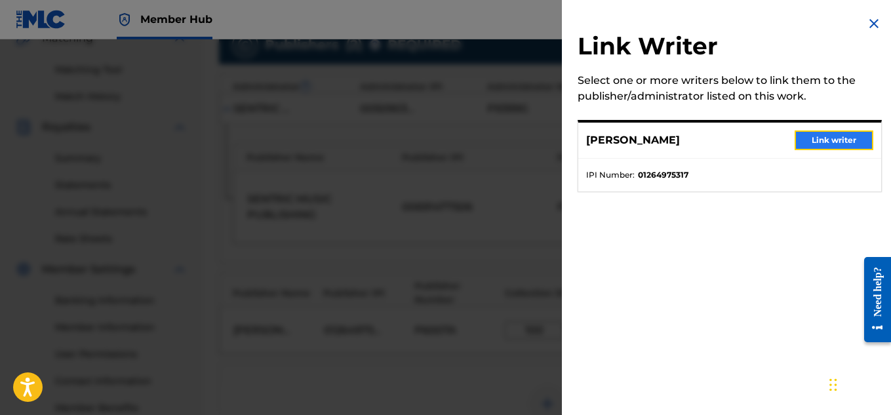
click at [806, 149] on button "Link writer" at bounding box center [833, 140] width 79 height 20
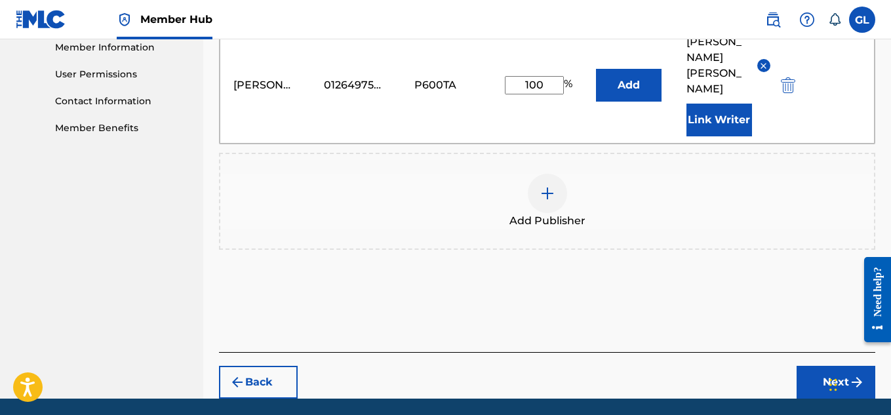
scroll to position [611, 0]
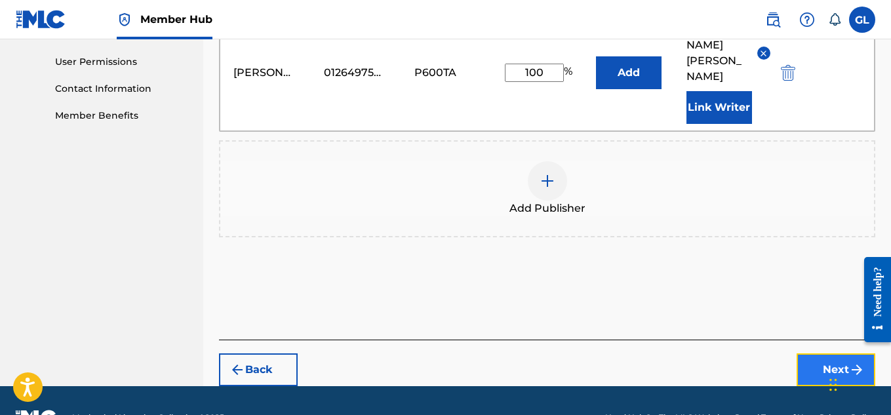
click at [811, 353] on button "Next" at bounding box center [835, 369] width 79 height 33
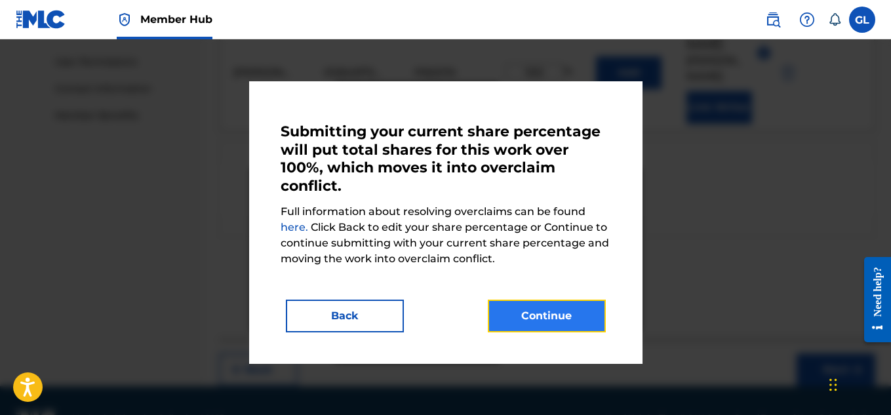
click at [555, 326] on button "Continue" at bounding box center [547, 315] width 118 height 33
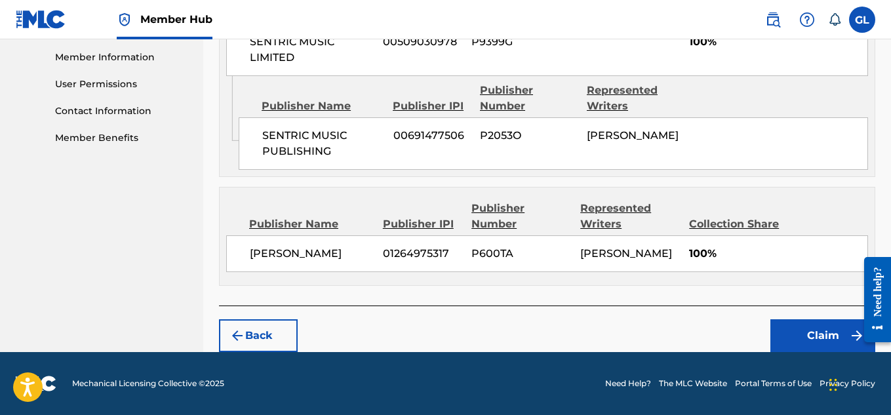
scroll to position [605, 0]
click at [802, 342] on button "Claim" at bounding box center [822, 335] width 105 height 33
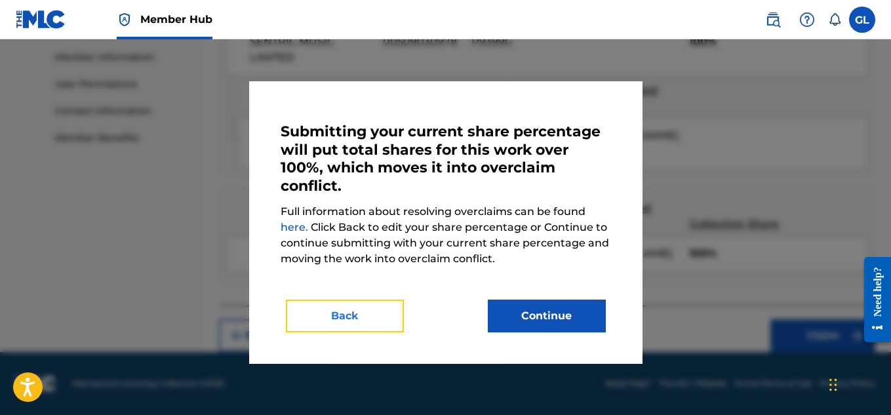
click at [384, 311] on button "Back" at bounding box center [345, 315] width 118 height 33
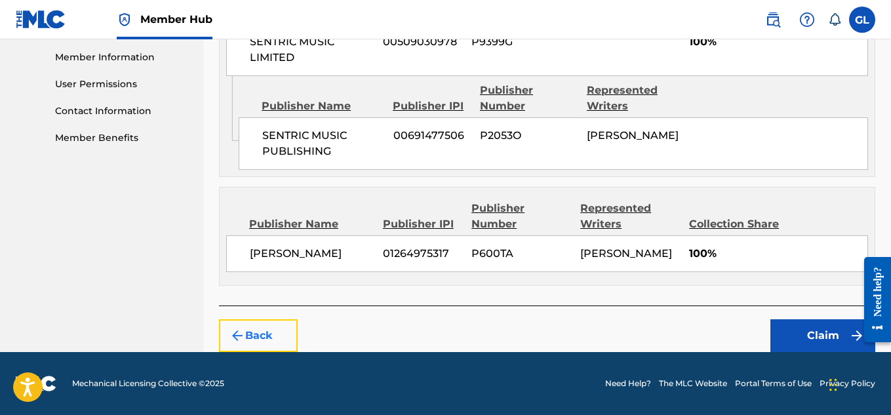
click at [248, 345] on button "Back" at bounding box center [258, 335] width 79 height 33
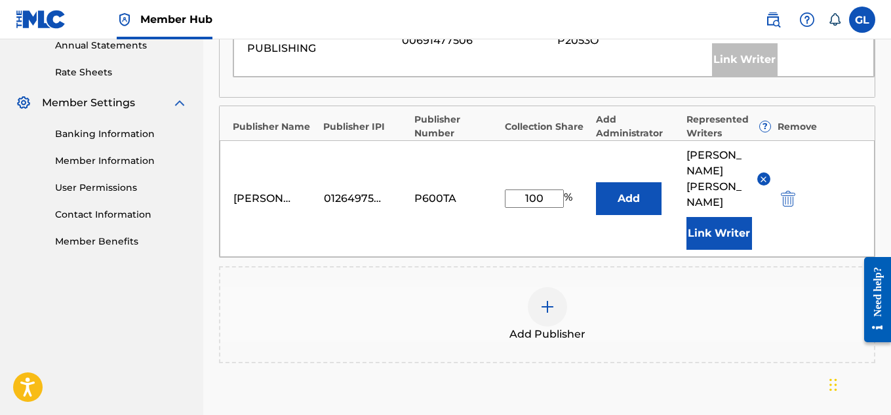
scroll to position [484, 0]
click at [545, 191] on input "100" at bounding box center [534, 200] width 59 height 18
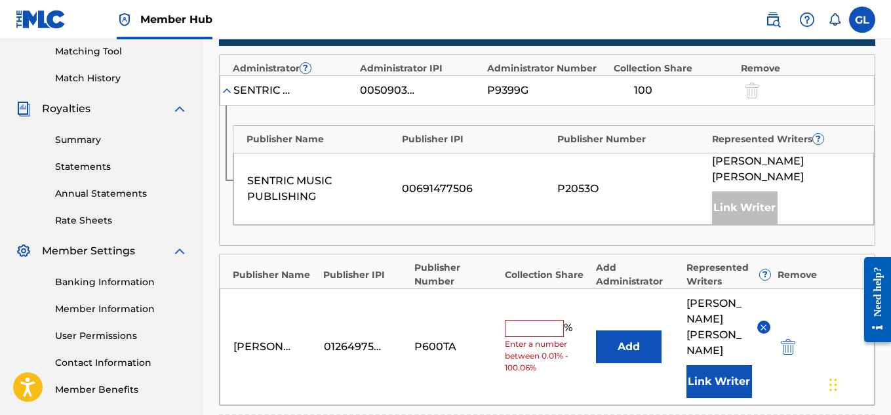
scroll to position [341, 0]
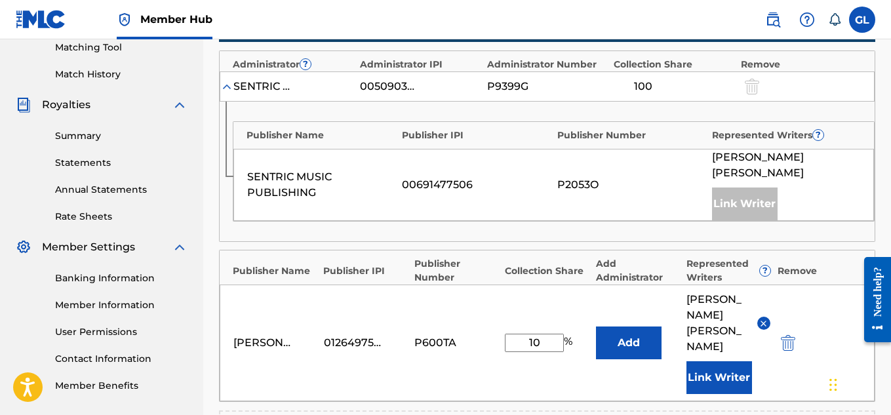
type input "100"
click at [514, 296] on div "Gabriel Lawrence 01264975317 P600TA 100 % Add GABRIEL LAWRENCE Link Writer" at bounding box center [547, 342] width 655 height 117
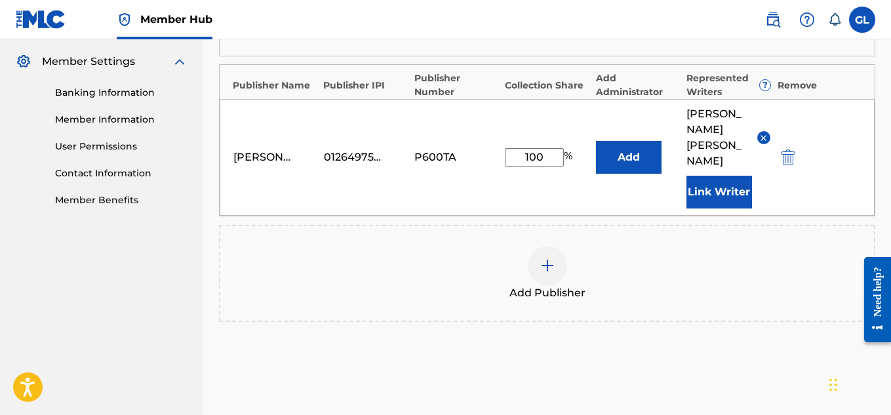
scroll to position [614, 0]
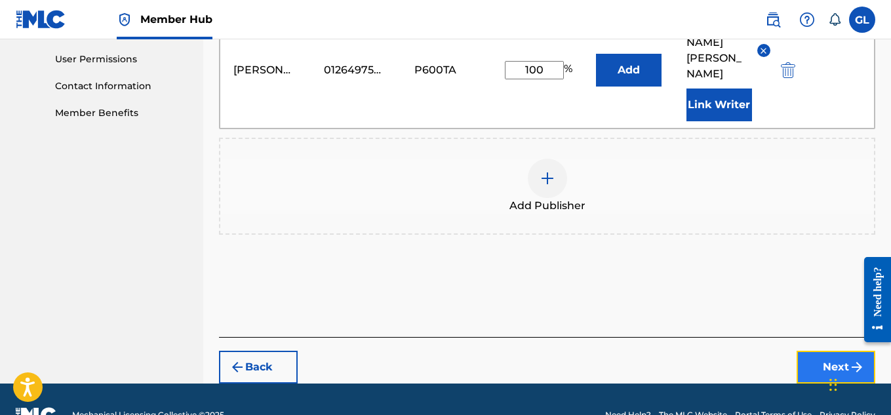
click at [840, 351] on button "Next" at bounding box center [835, 367] width 79 height 33
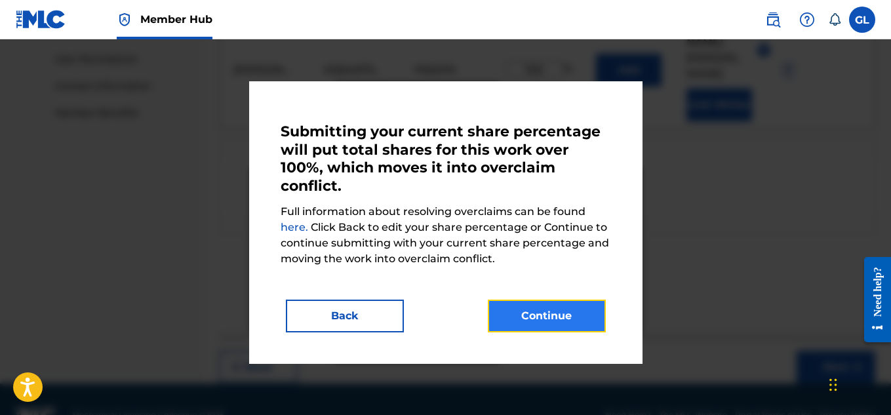
click at [584, 316] on button "Continue" at bounding box center [547, 315] width 118 height 33
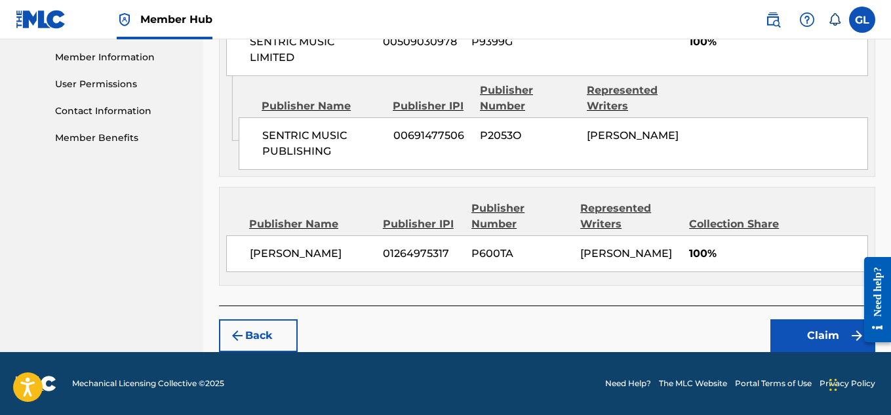
scroll to position [605, 0]
click at [784, 336] on button "Claim" at bounding box center [822, 335] width 105 height 33
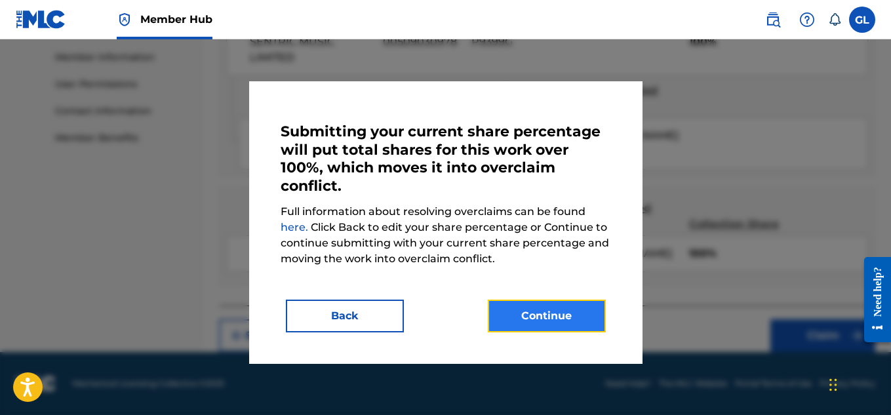
click at [538, 317] on button "Continue" at bounding box center [547, 315] width 118 height 33
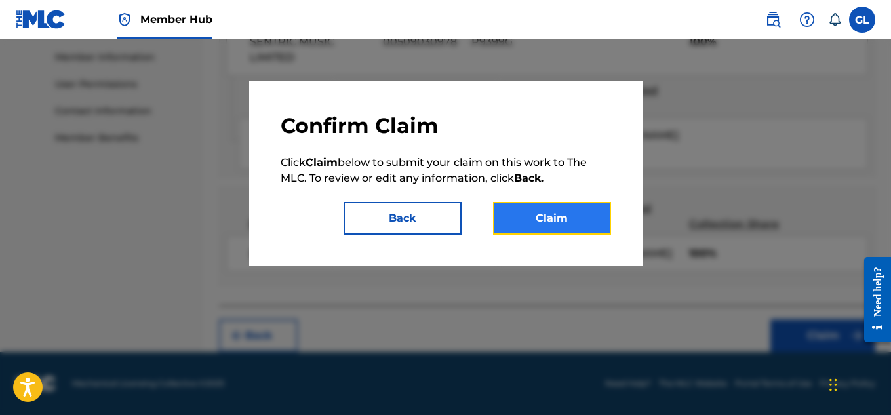
click at [543, 230] on button "Claim" at bounding box center [552, 218] width 118 height 33
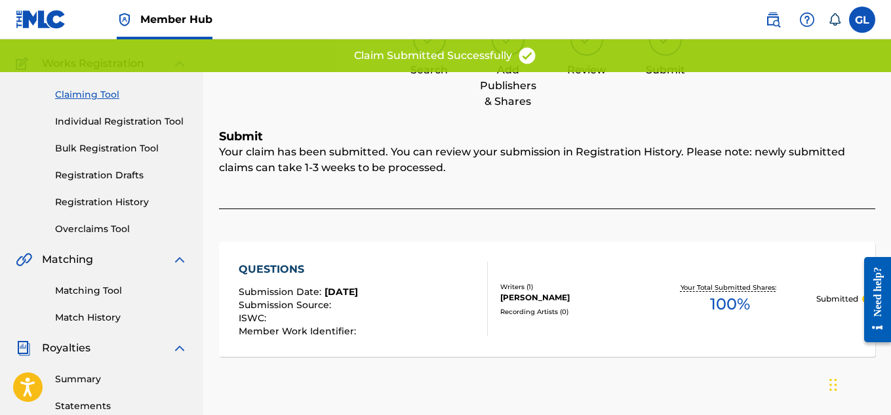
scroll to position [97, 0]
click at [105, 174] on link "Registration Drafts" at bounding box center [121, 177] width 132 height 14
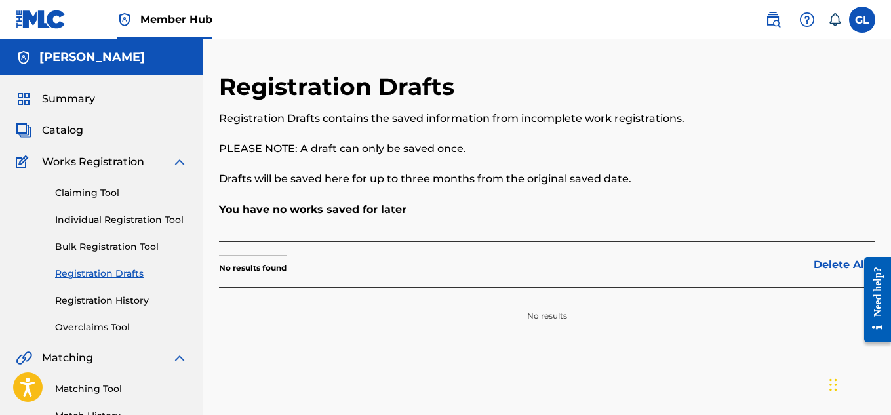
click at [84, 134] on div "Catalog" at bounding box center [102, 131] width 172 height 16
click at [74, 130] on span "Catalog" at bounding box center [62, 131] width 41 height 16
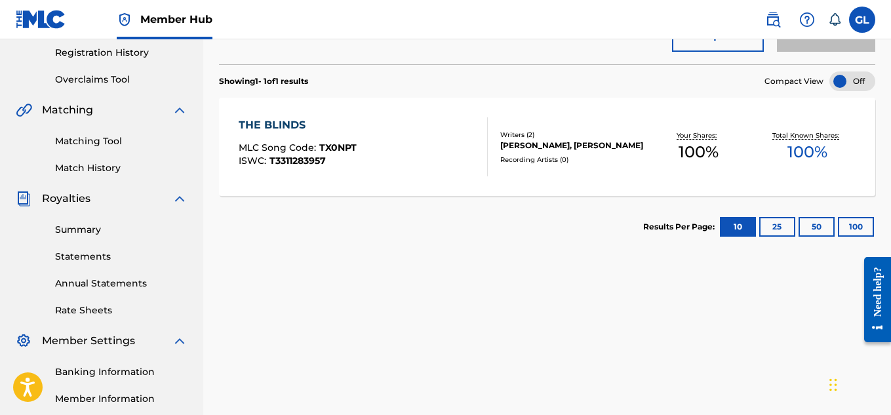
scroll to position [246, 0]
